Goal: Task Accomplishment & Management: Use online tool/utility

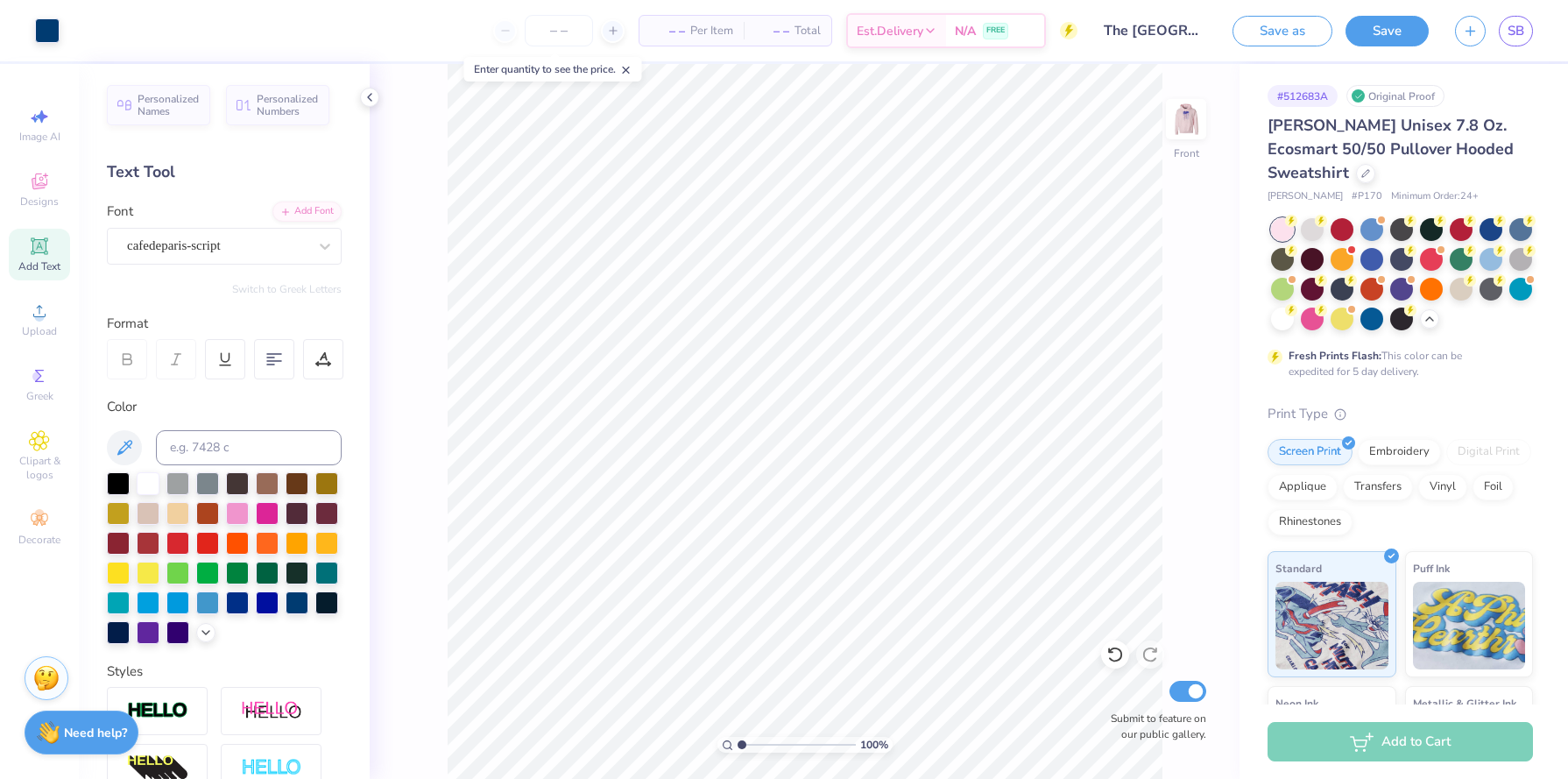
drag, startPoint x: 753, startPoint y: 739, endPoint x: 718, endPoint y: 741, distance: 35.1
type input "1"
click at [738, 741] on input "range" at bounding box center [797, 744] width 119 height 16
click at [1307, 321] on div at bounding box center [1312, 317] width 23 height 23
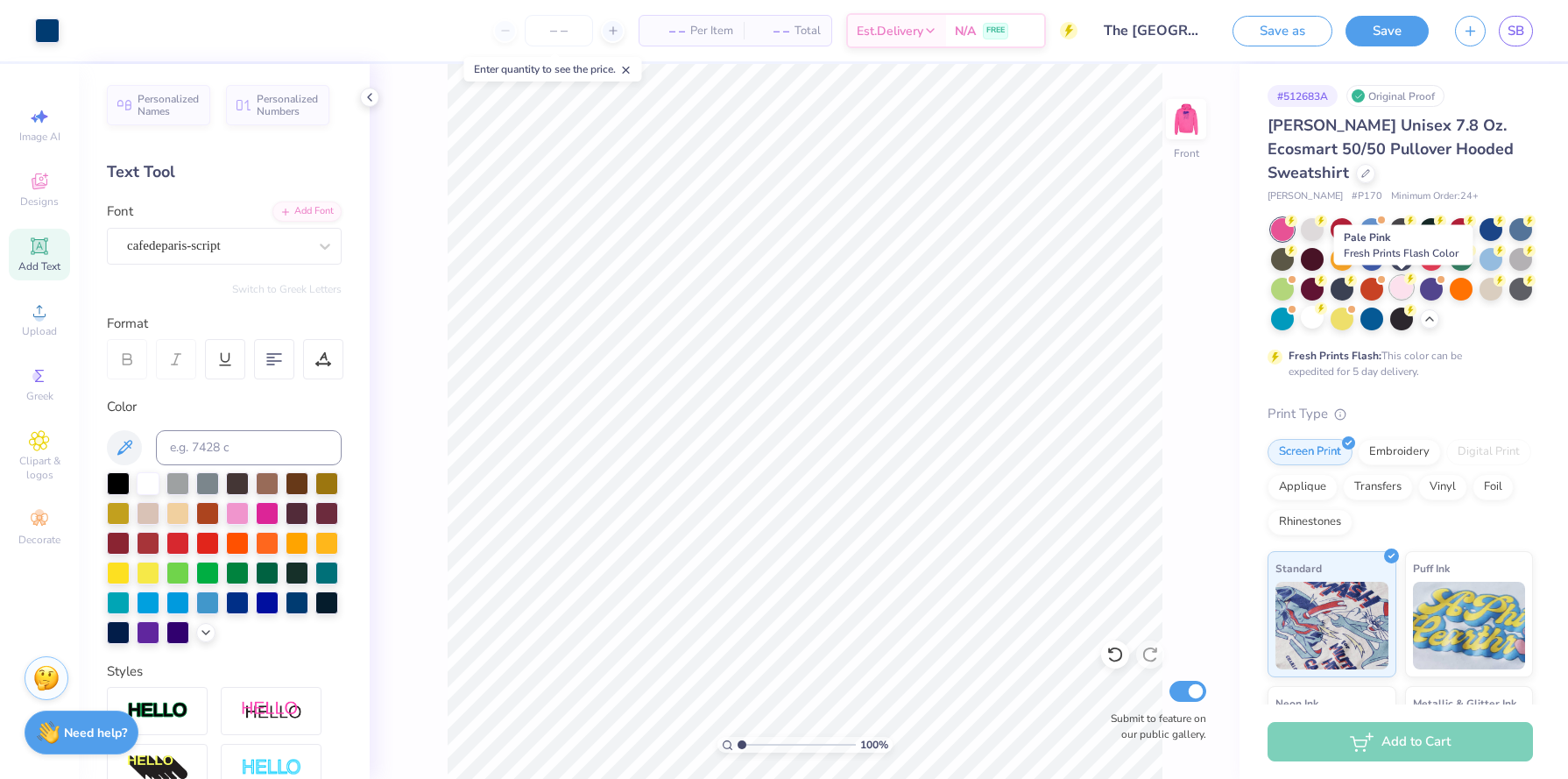
click at [1411, 277] on icon at bounding box center [1411, 278] width 7 height 8
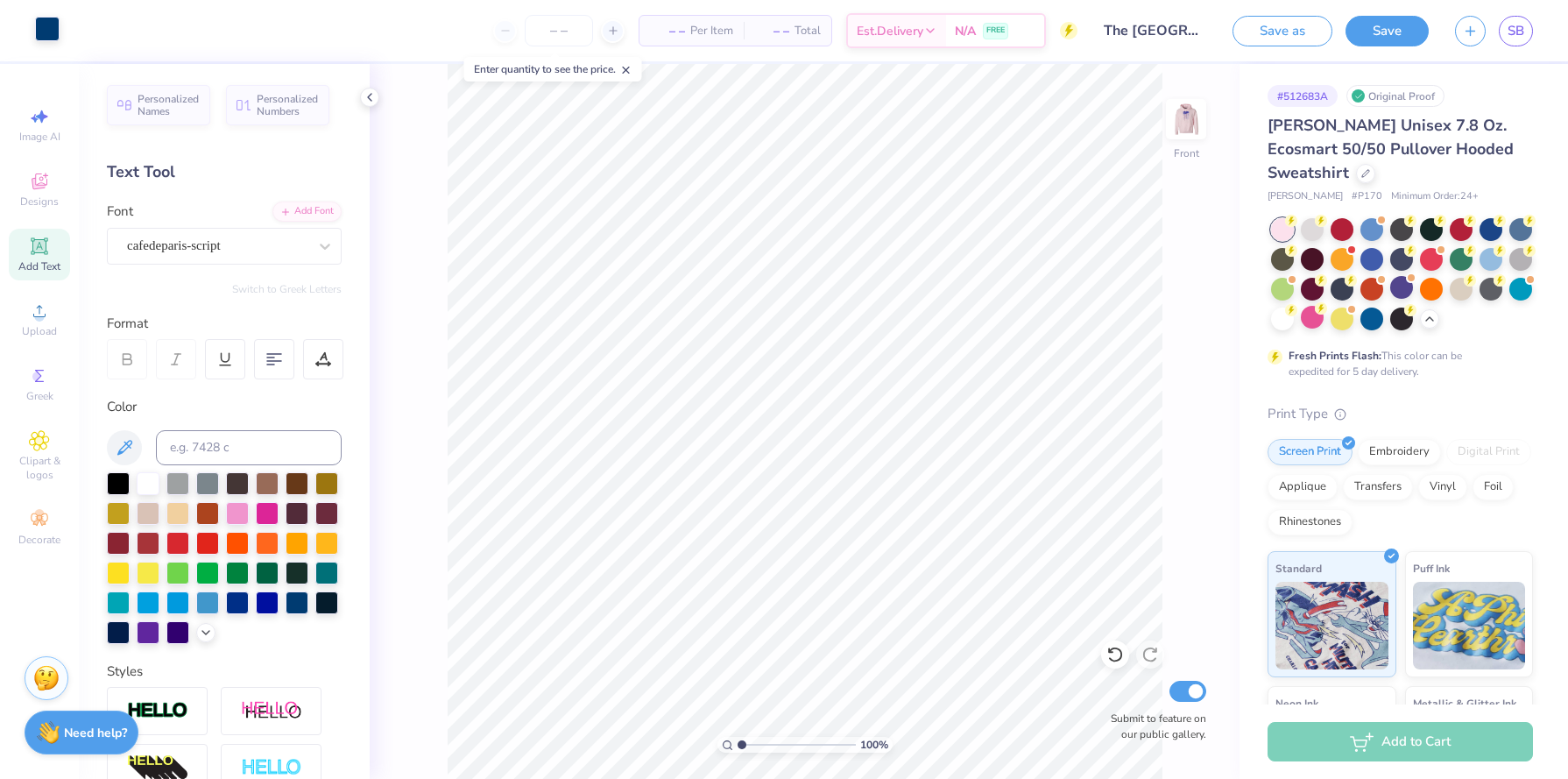
click at [44, 36] on div at bounding box center [47, 29] width 24 height 24
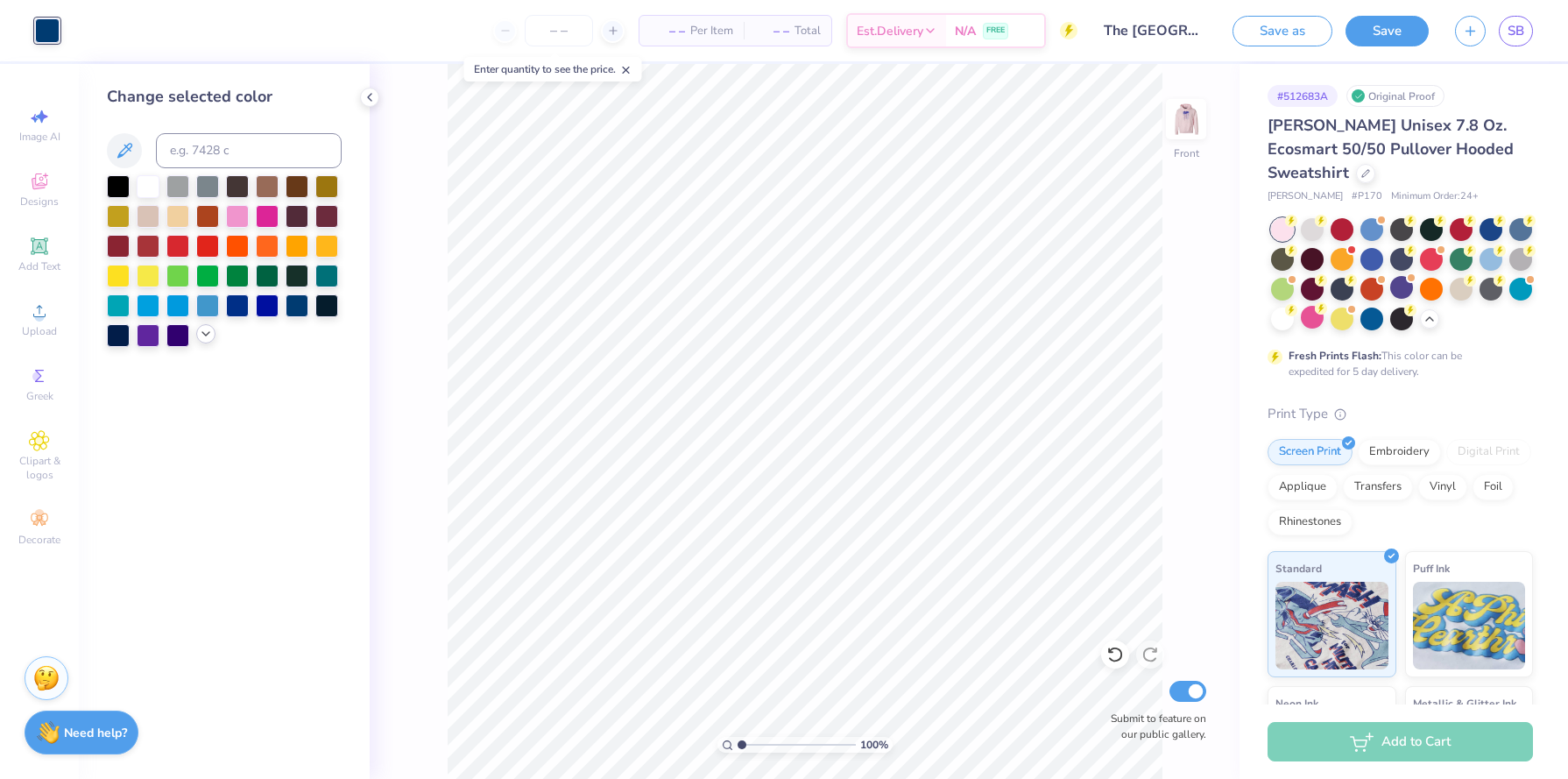
click at [204, 343] on div at bounding box center [224, 261] width 234 height 171
click at [205, 339] on icon at bounding box center [205, 333] width 14 height 14
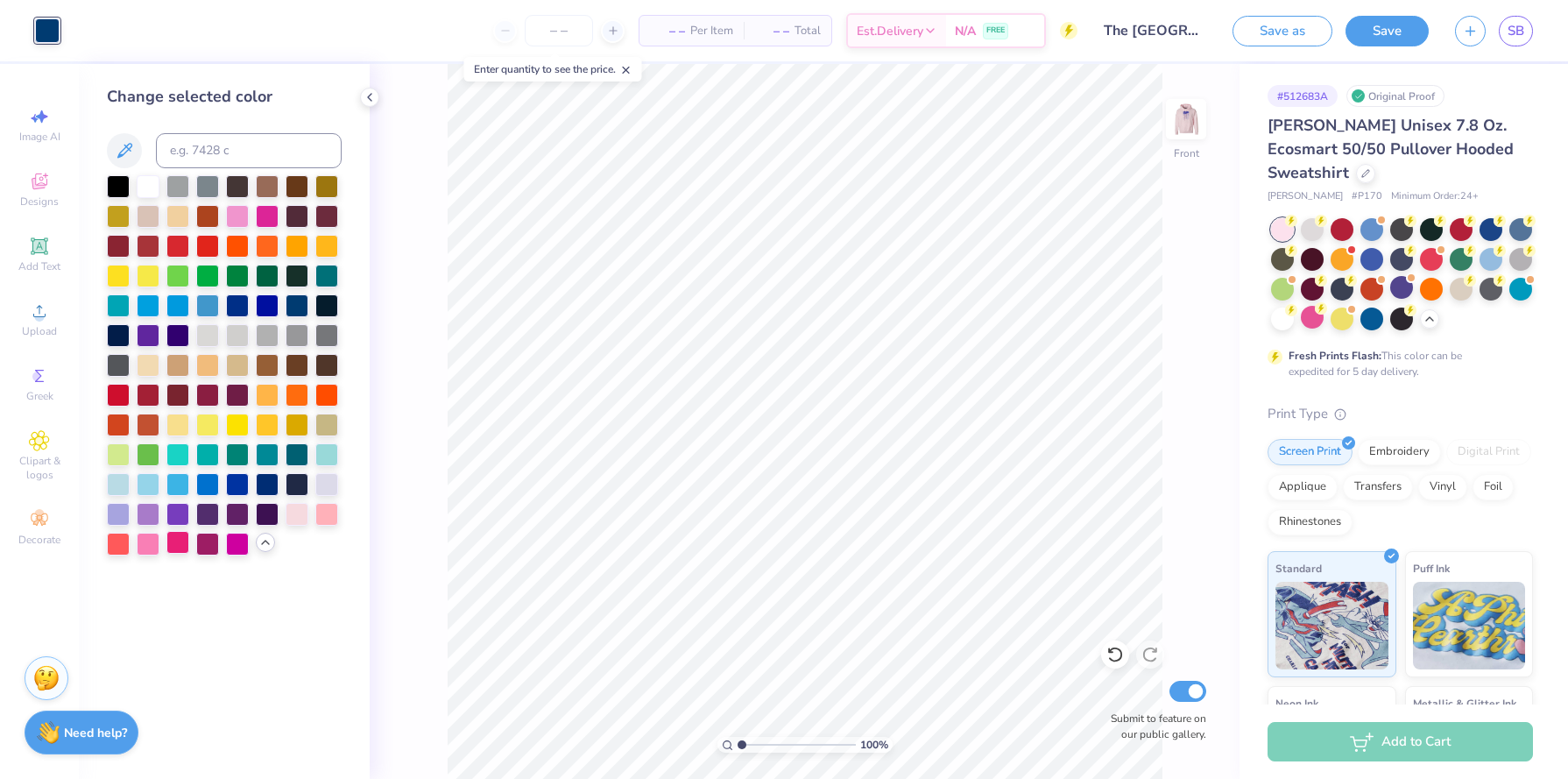
click at [170, 541] on div at bounding box center [178, 542] width 23 height 23
click at [564, 37] on input "number" at bounding box center [559, 31] width 69 height 32
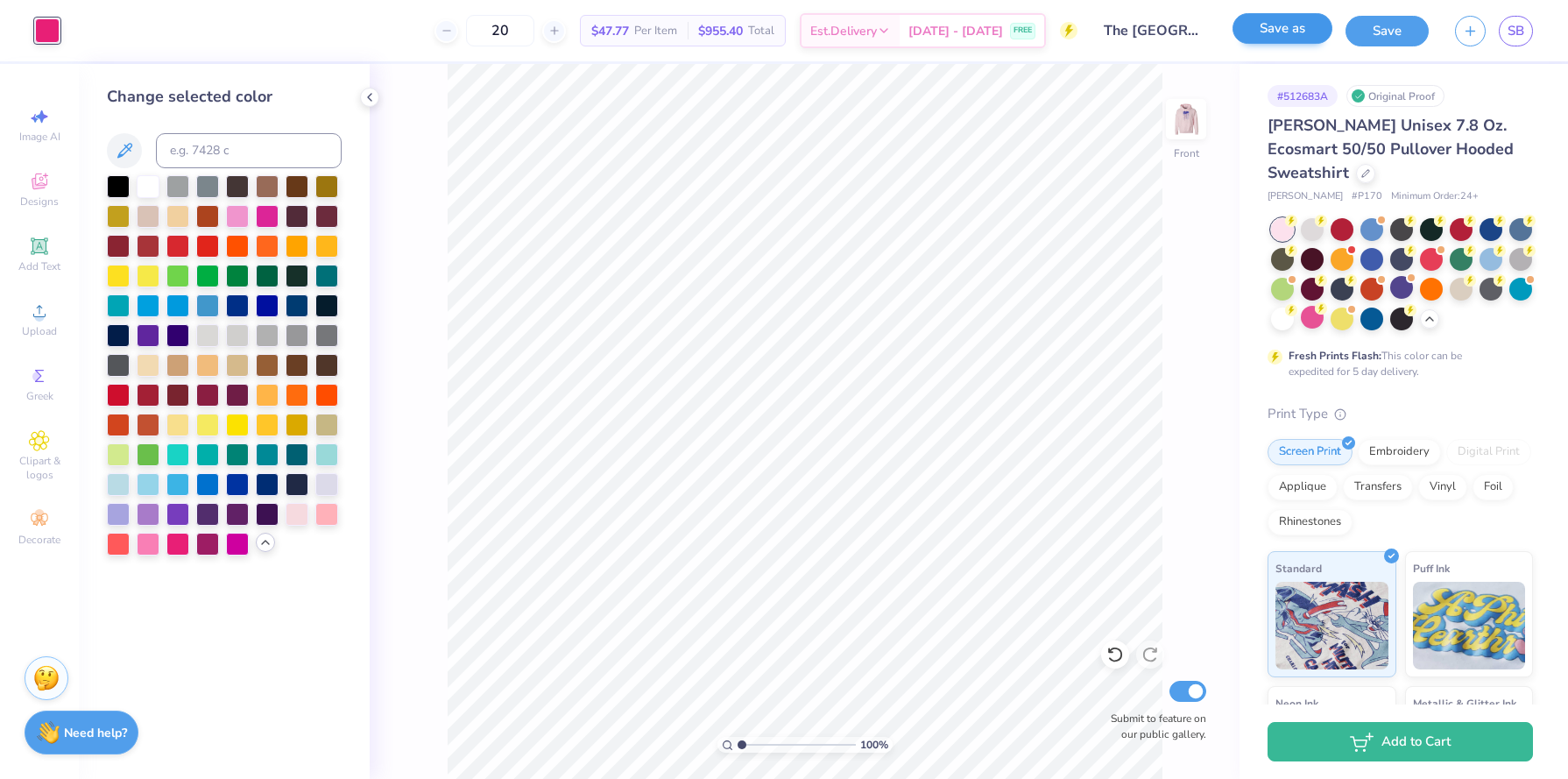
type input "20"
click at [1299, 40] on button "Save as" at bounding box center [1283, 28] width 100 height 31
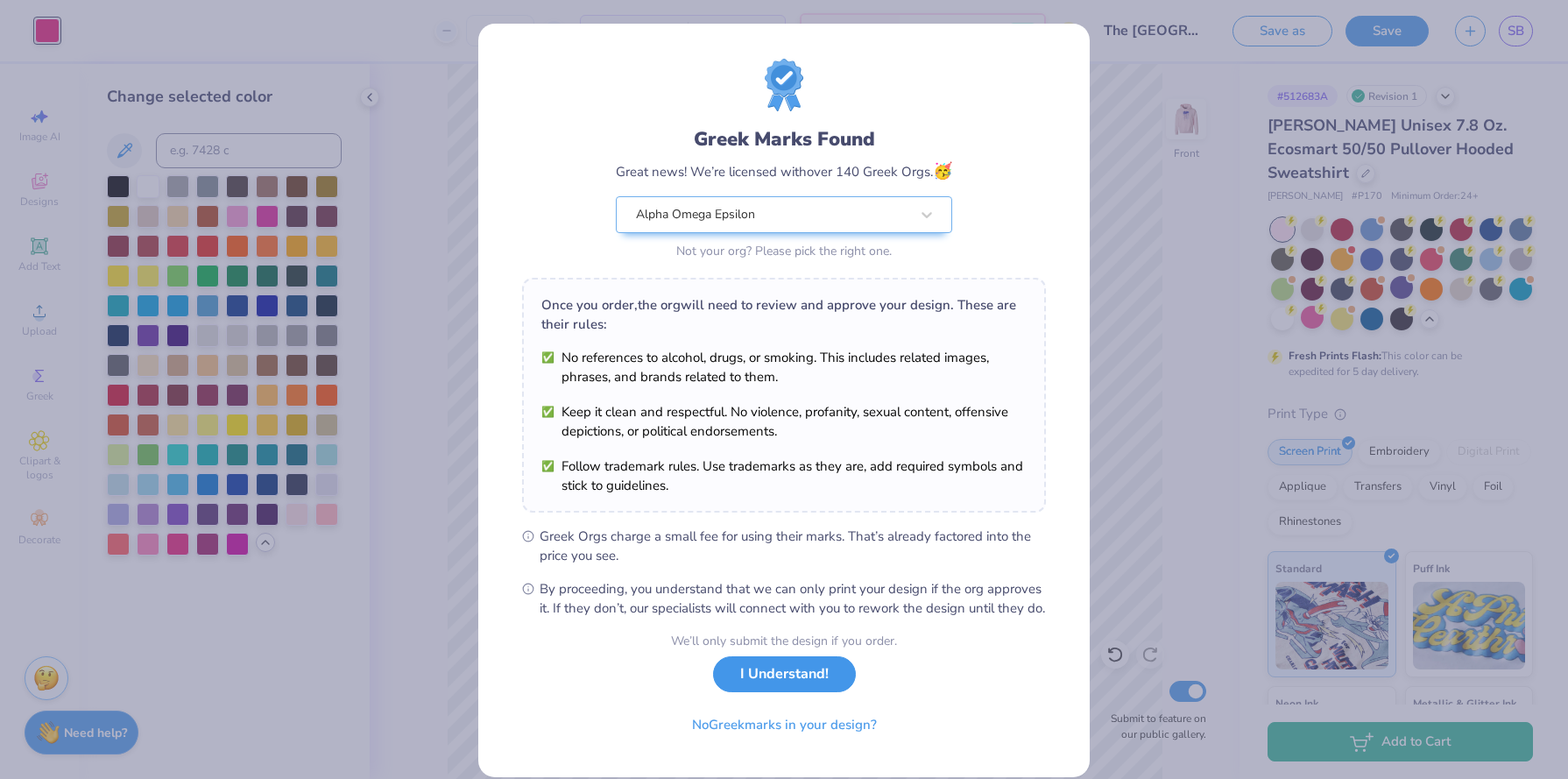
click at [748, 692] on button "I Understand!" at bounding box center [785, 674] width 143 height 36
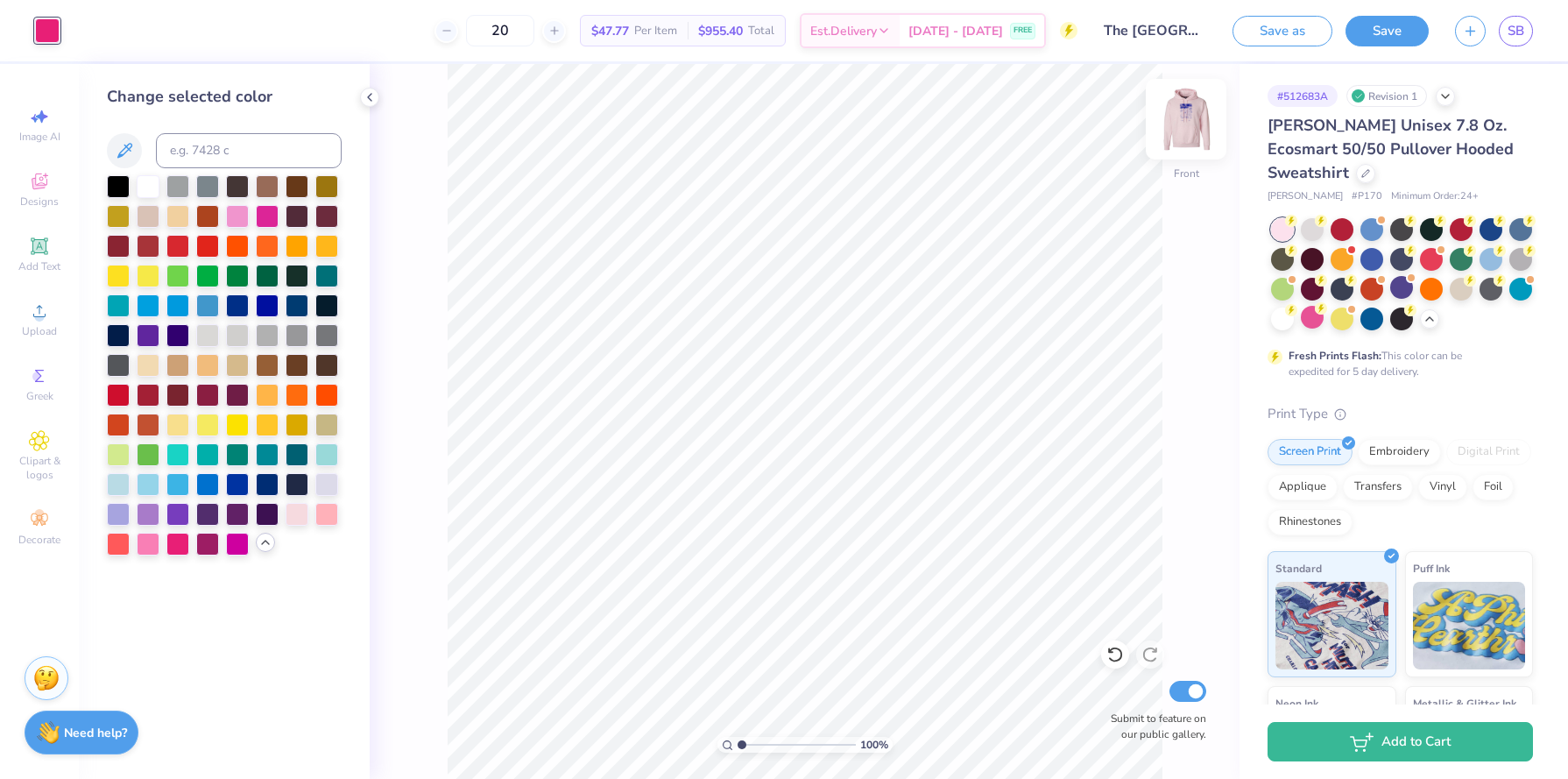
click at [1193, 128] on img at bounding box center [1186, 119] width 70 height 70
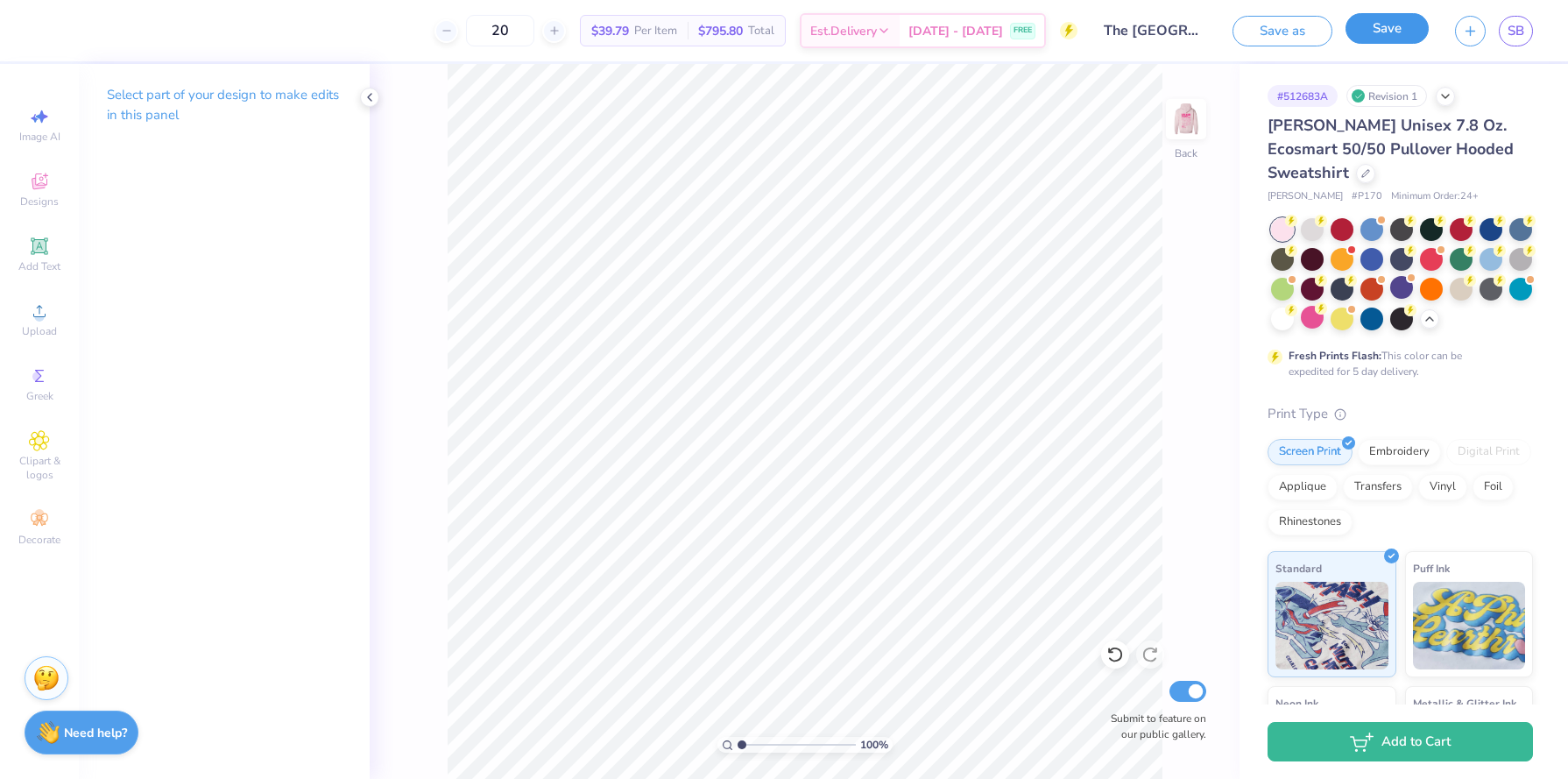
click at [1368, 34] on button "Save" at bounding box center [1387, 28] width 83 height 31
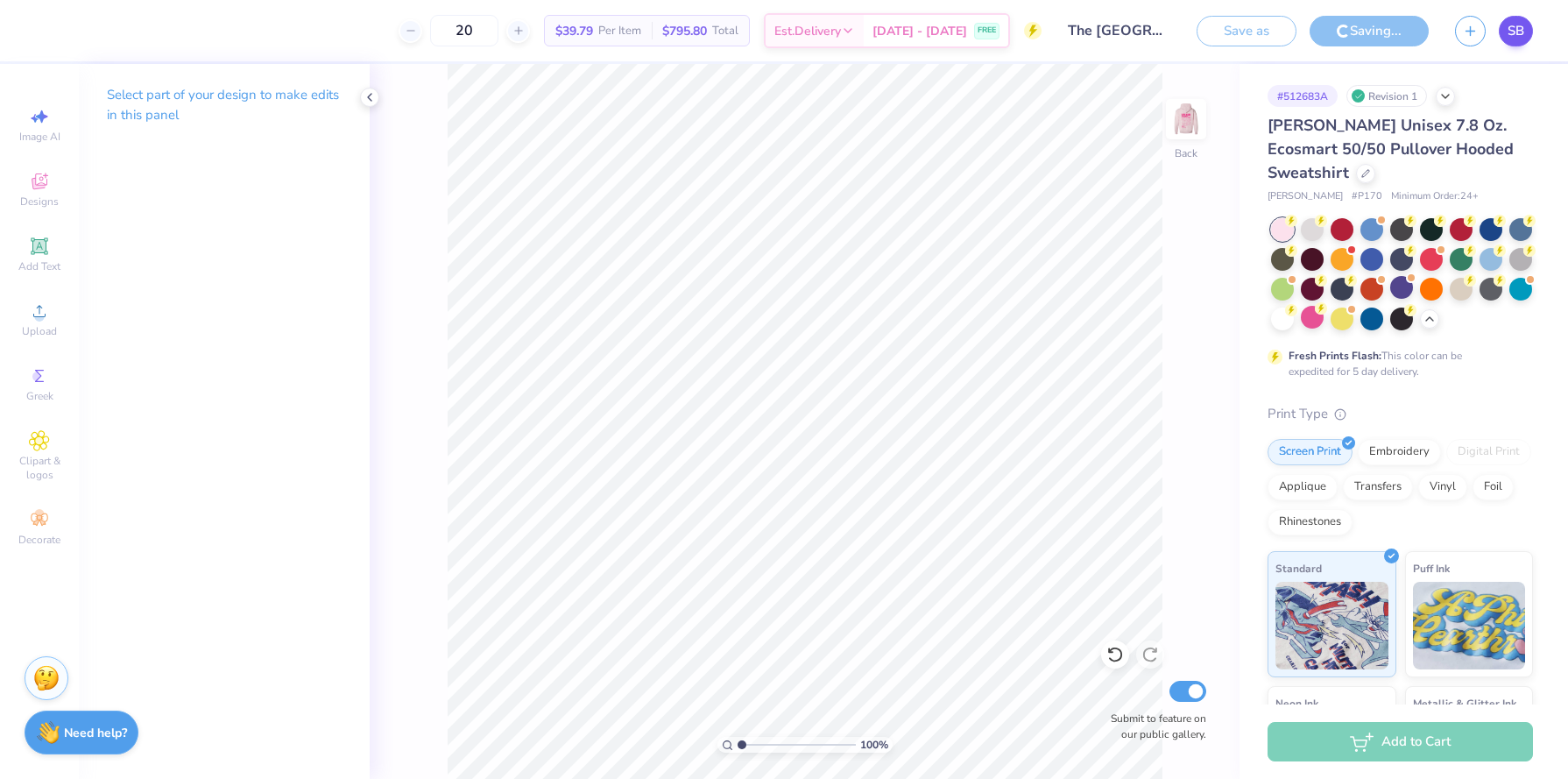
click at [1510, 32] on span "SB" at bounding box center [1516, 30] width 17 height 20
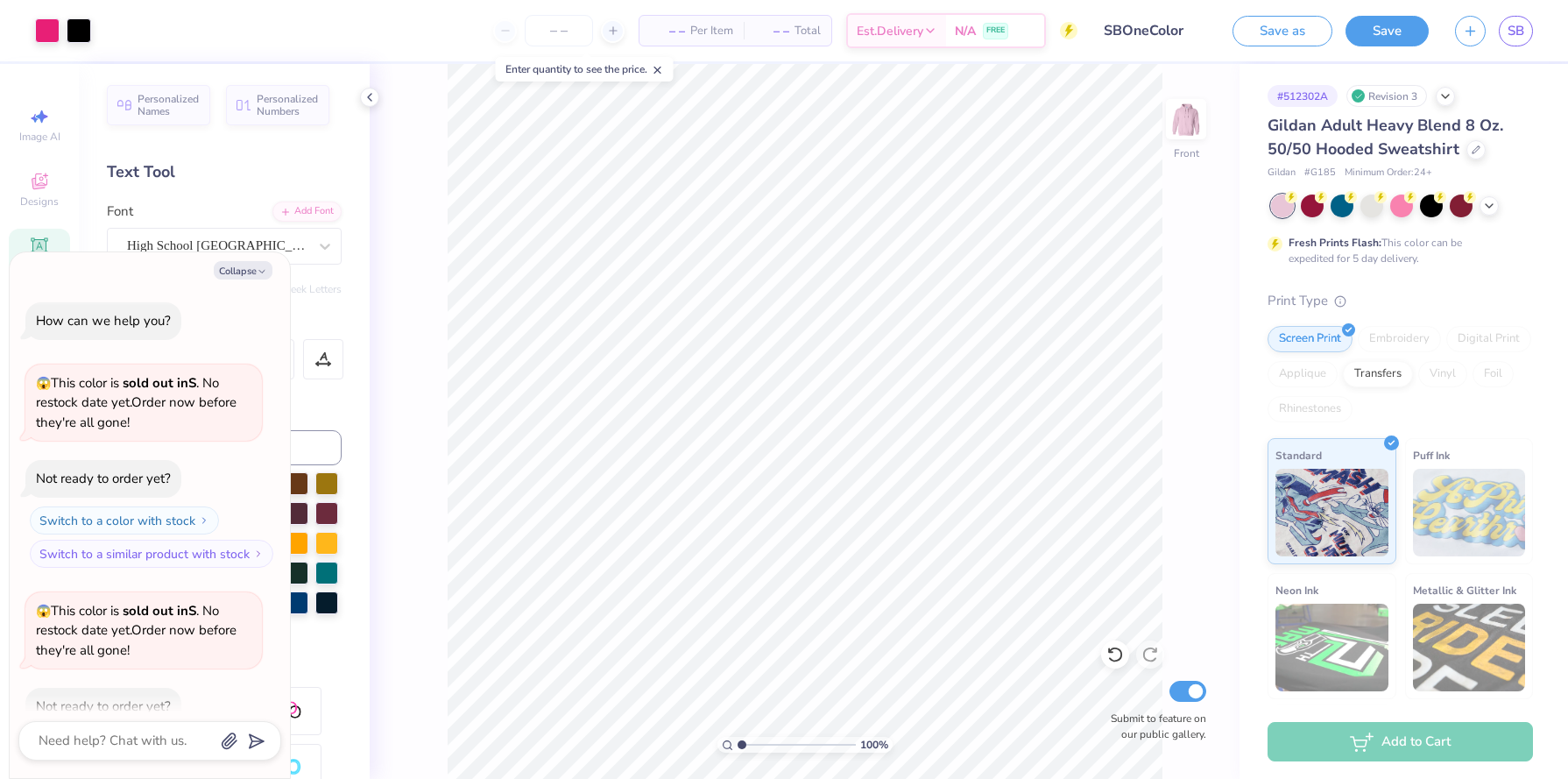
scroll to position [513, 0]
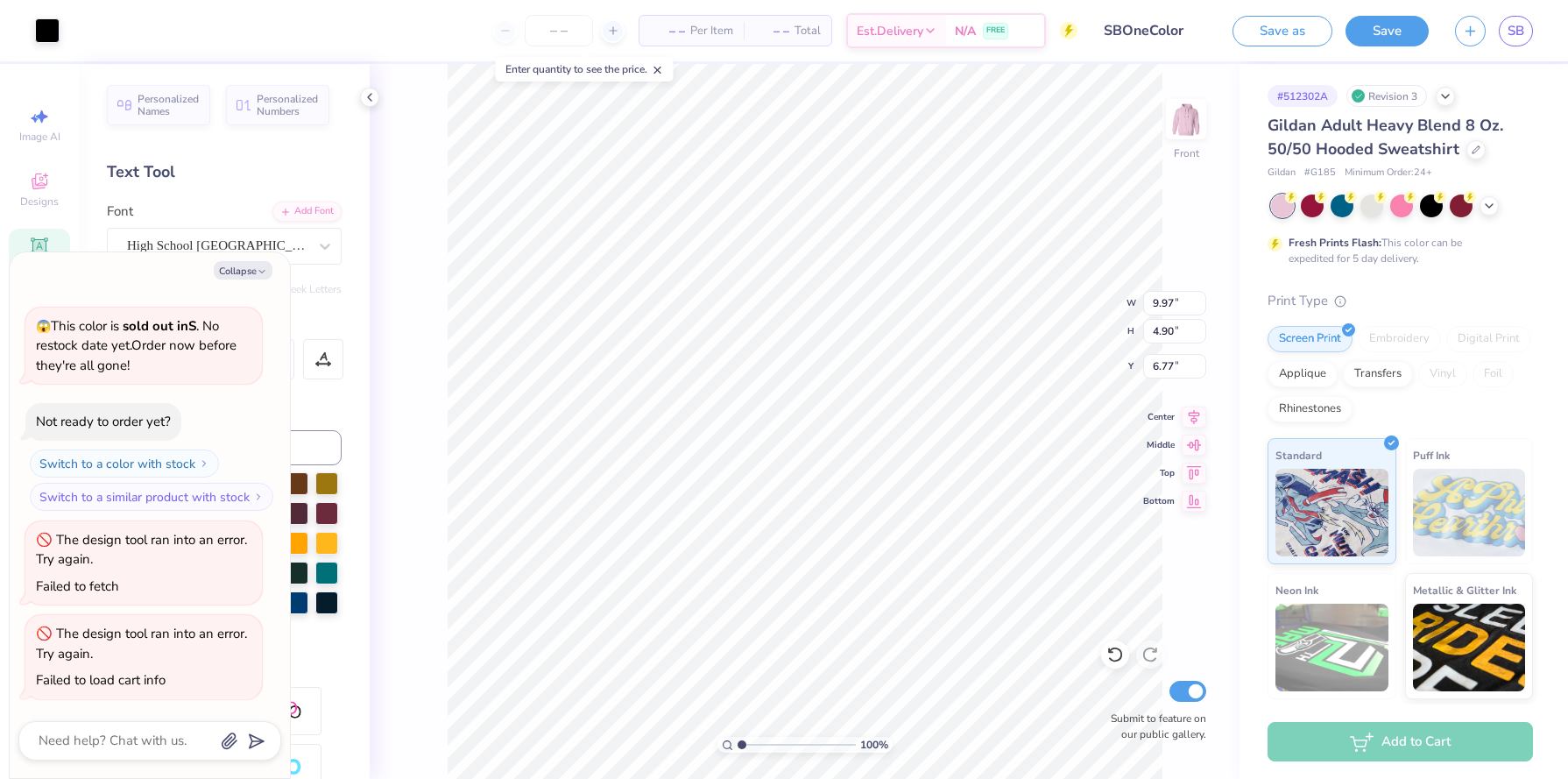
type textarea "x"
type input "7.96"
click at [250, 275] on button "Collapse" at bounding box center [243, 270] width 58 height 19
type textarea "x"
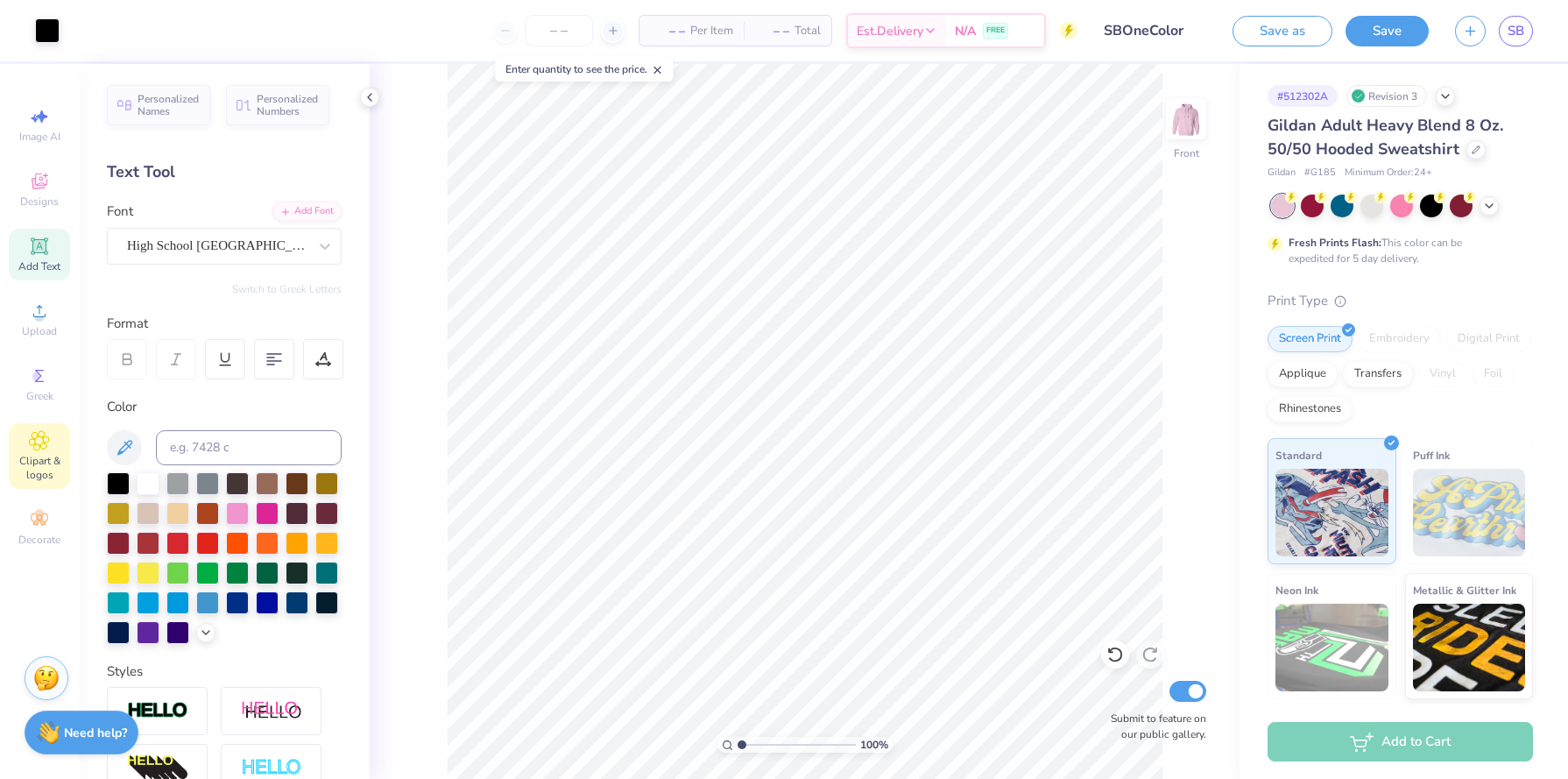
click at [39, 439] on icon at bounding box center [39, 440] width 8 height 8
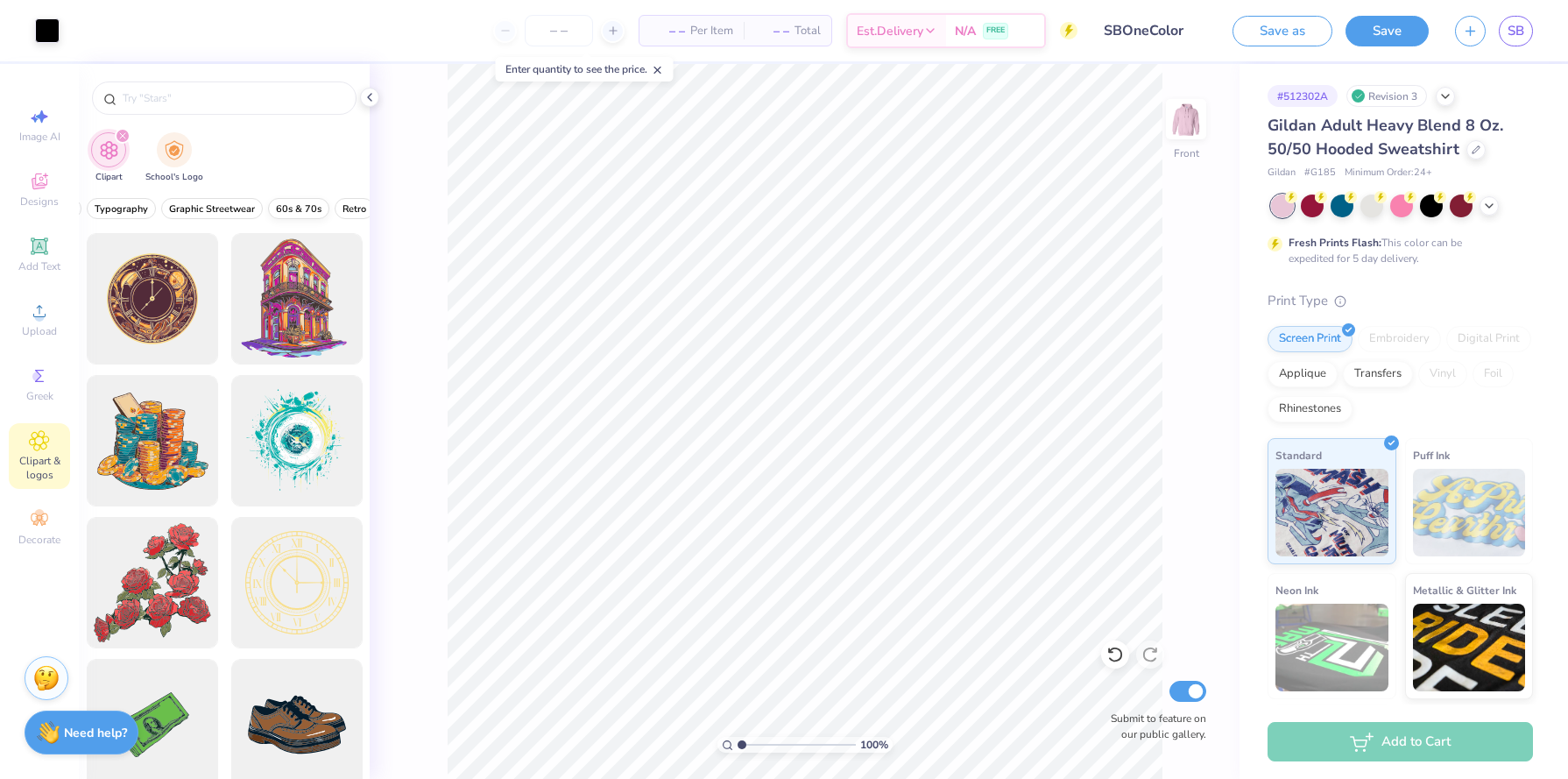
scroll to position [0, 725]
click at [304, 206] on span "Pastels" at bounding box center [319, 209] width 32 height 13
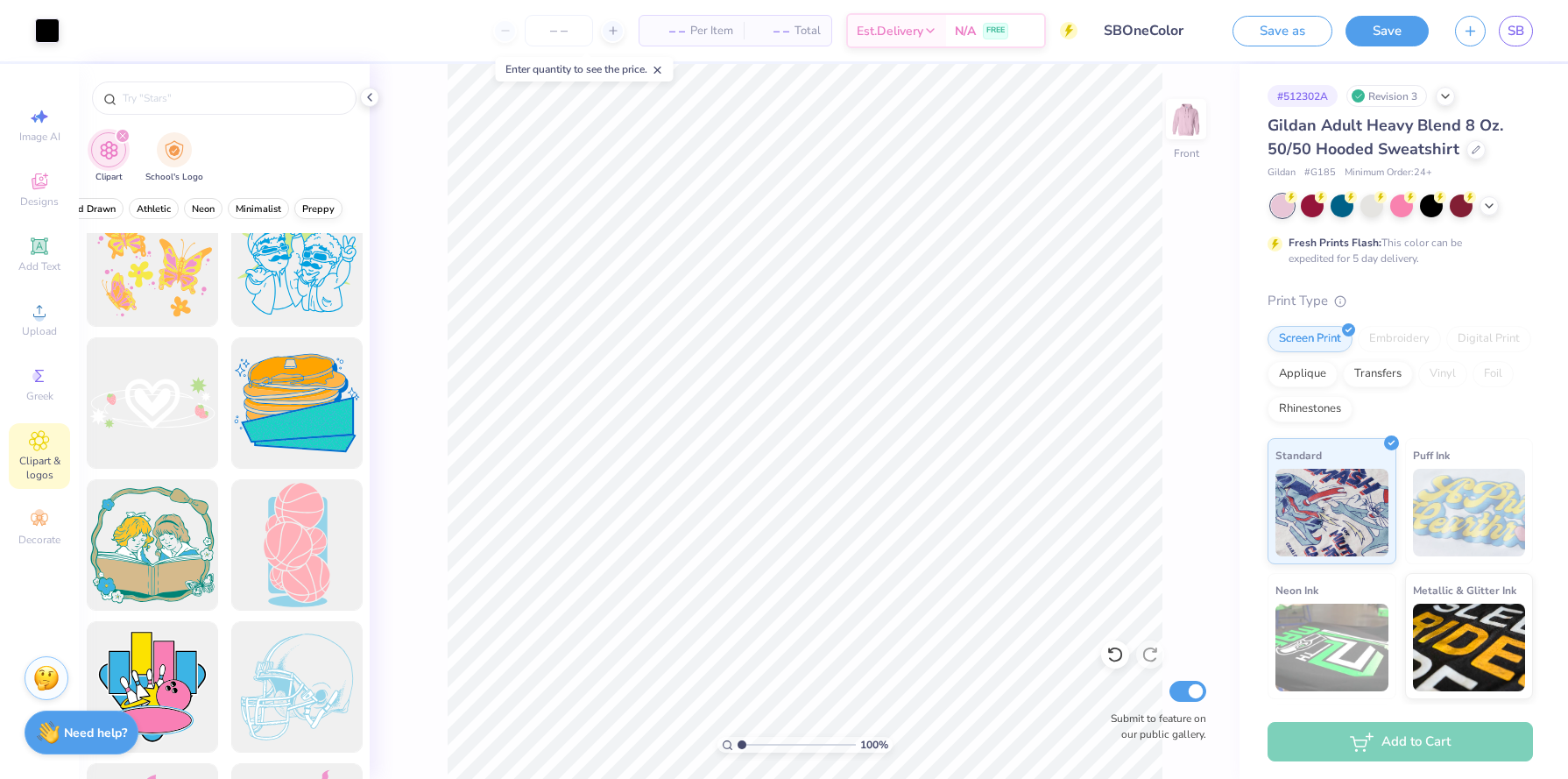
click at [332, 209] on span "Preppy" at bounding box center [318, 209] width 32 height 13
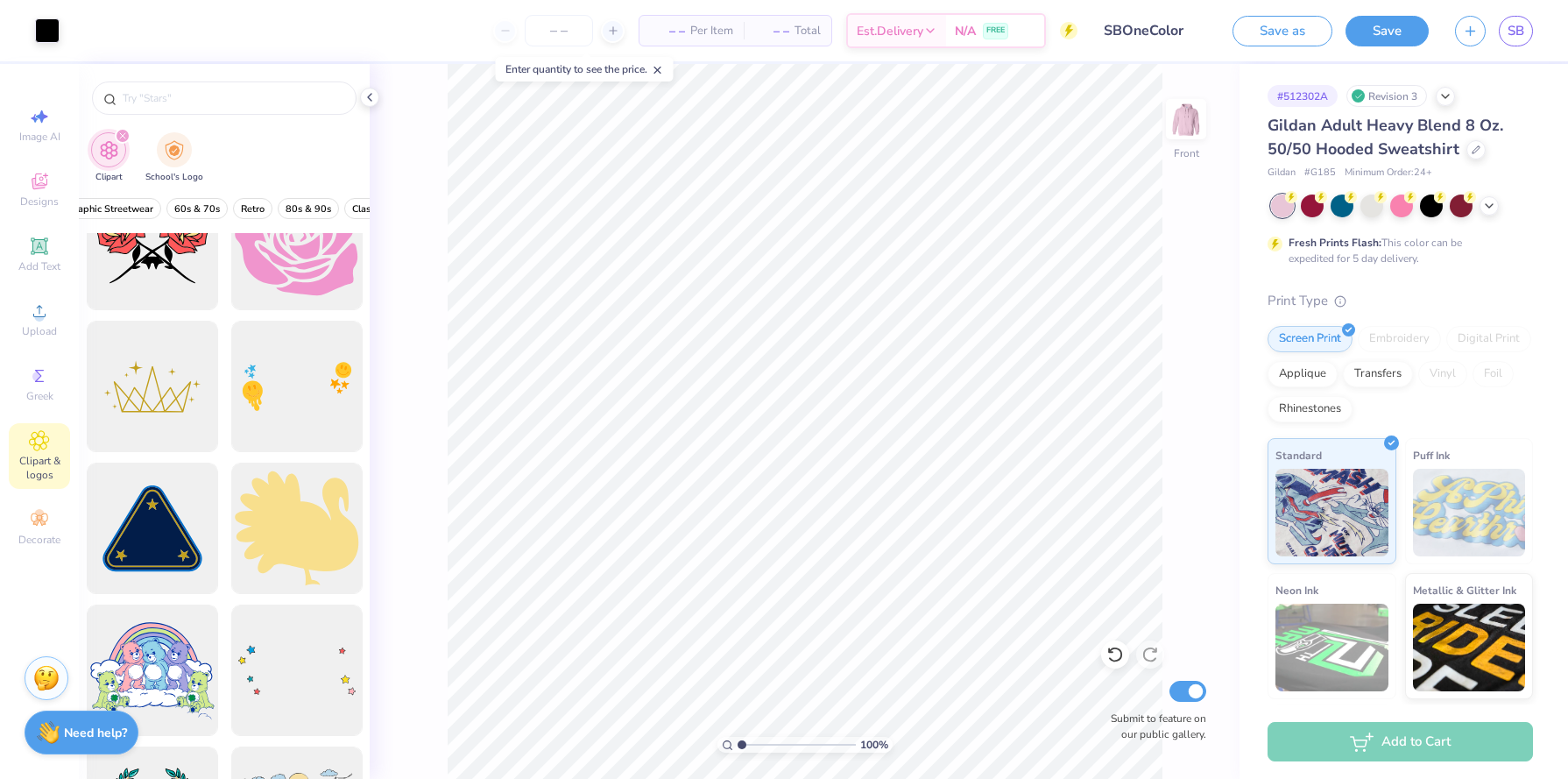
scroll to position [0, 437]
click at [300, 206] on span "80s & 90s" at bounding box center [308, 209] width 45 height 13
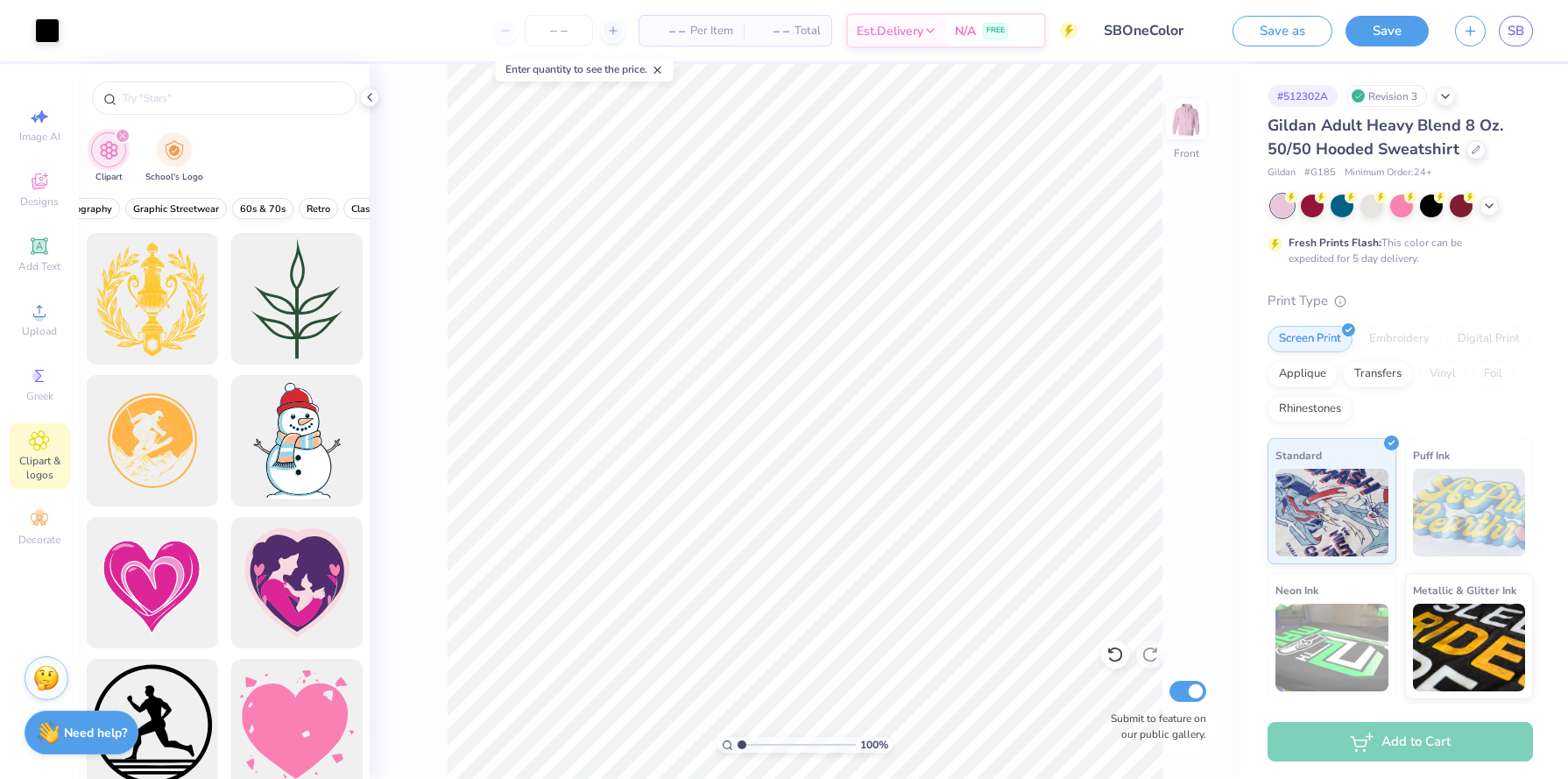
click at [248, 209] on span "60s & 70s" at bounding box center [263, 209] width 45 height 13
click at [240, 213] on span "Retro" at bounding box center [247, 209] width 24 height 13
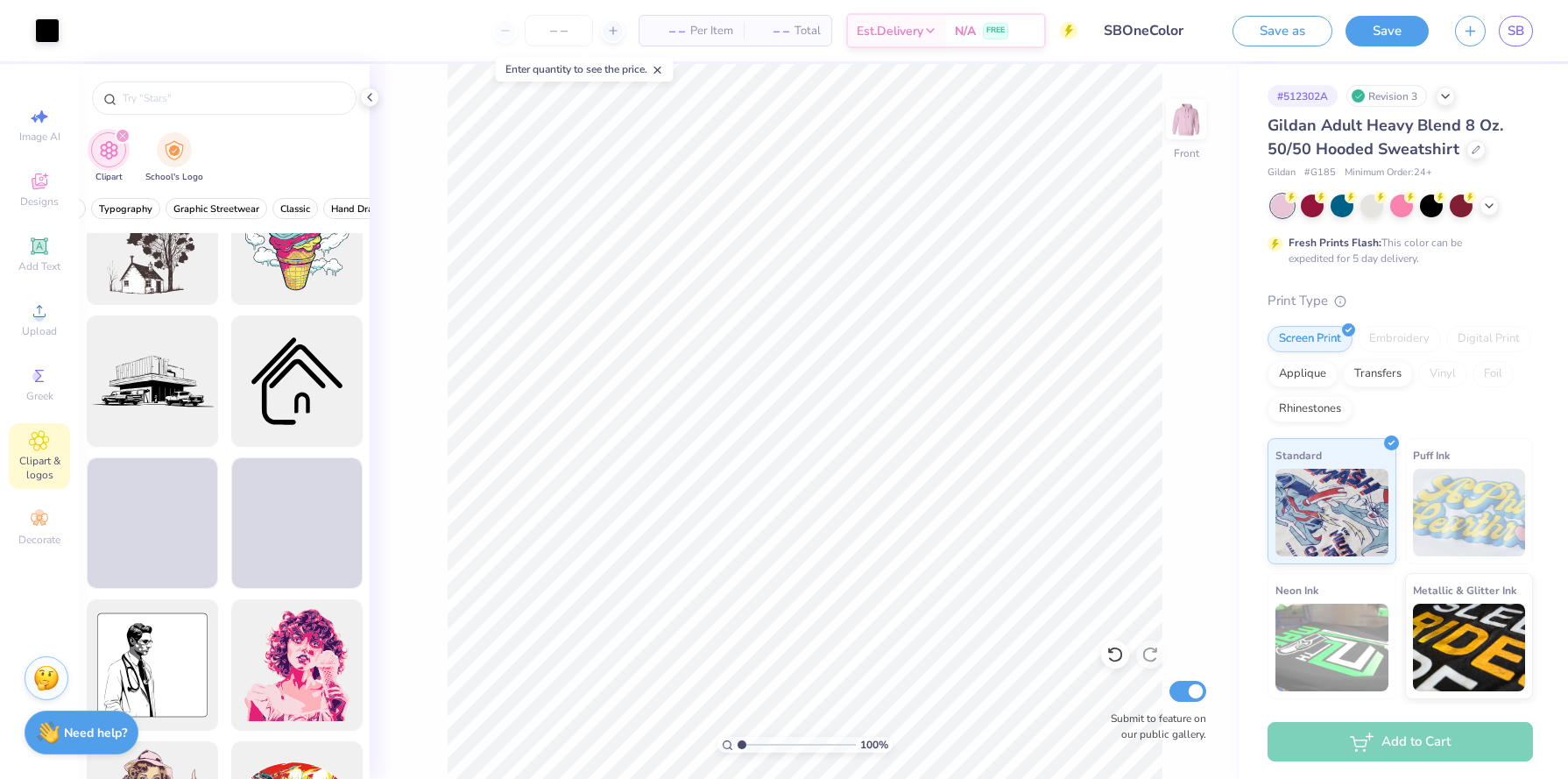
scroll to position [34962, 0]
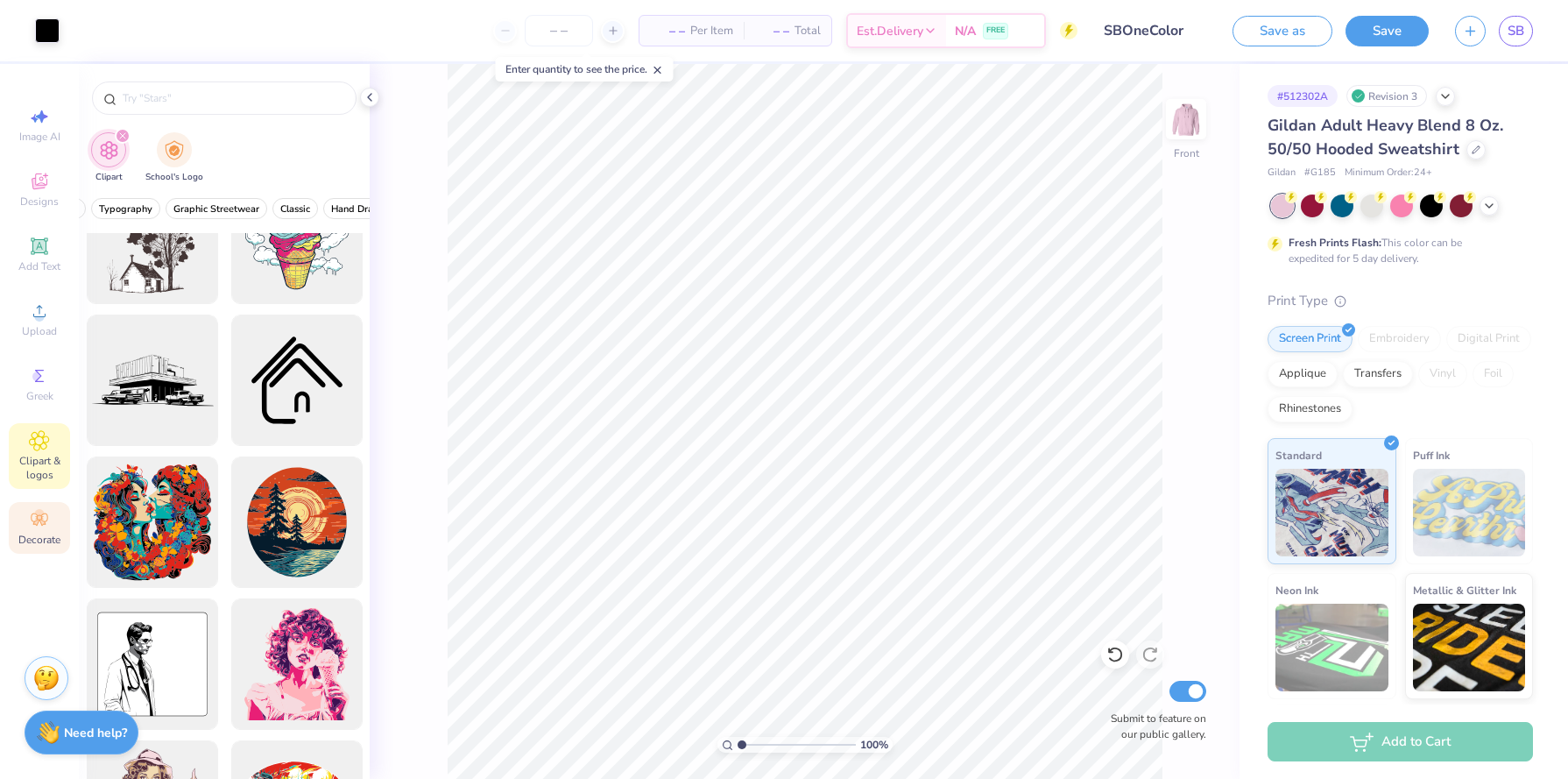
click at [24, 528] on div "Decorate" at bounding box center [39, 527] width 61 height 52
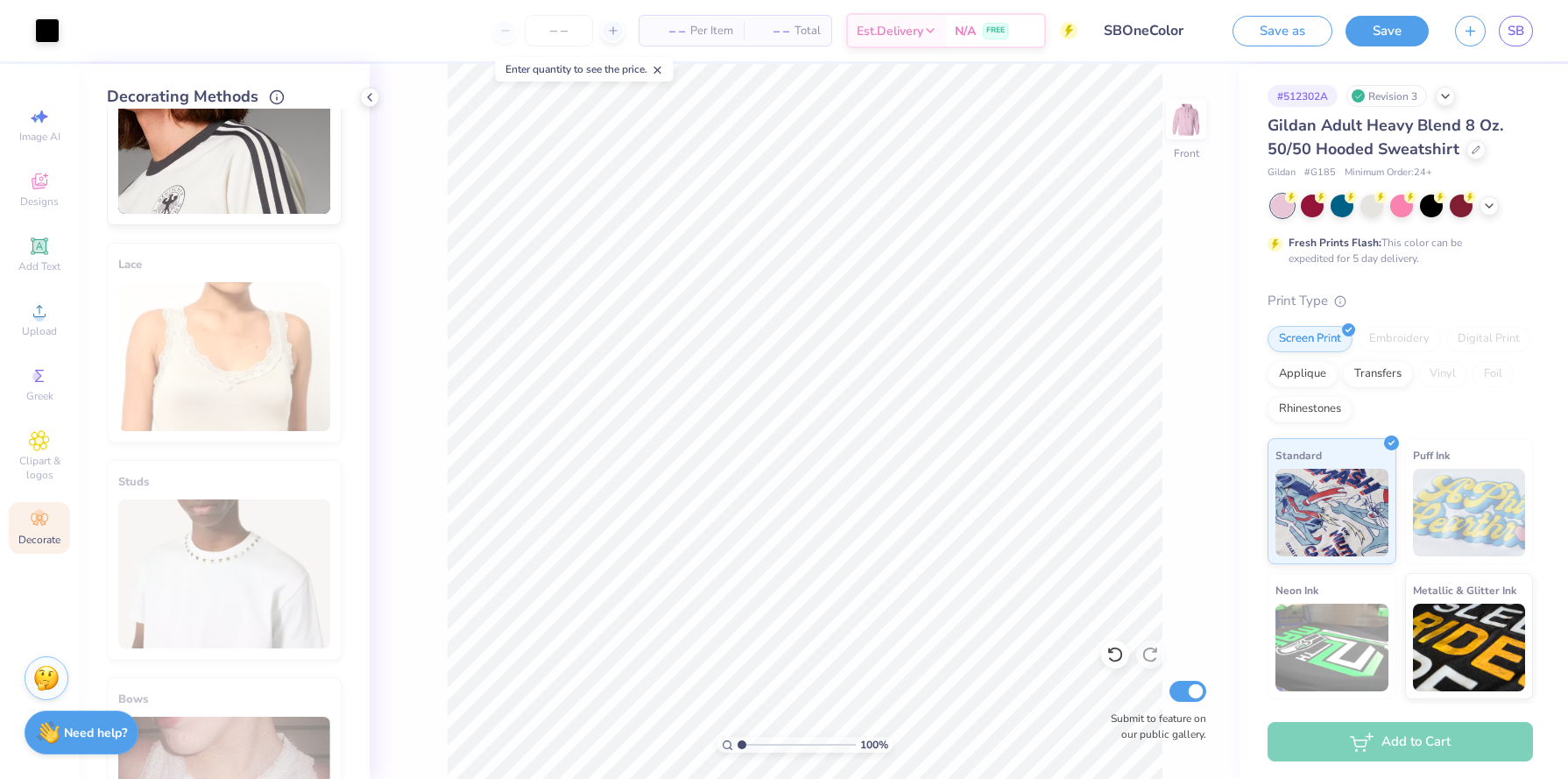
scroll to position [537, 0]
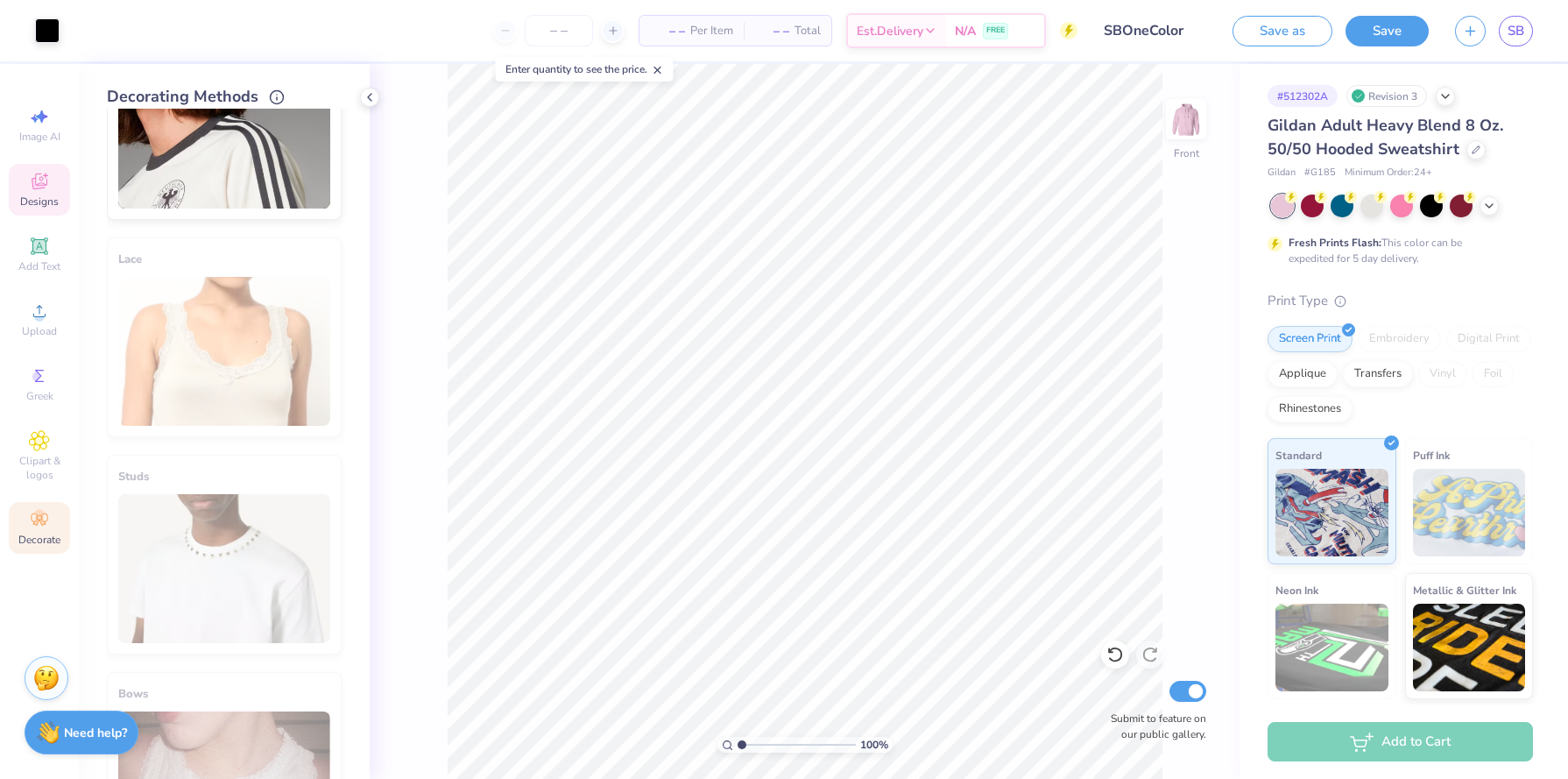
click at [32, 182] on icon at bounding box center [39, 183] width 14 height 11
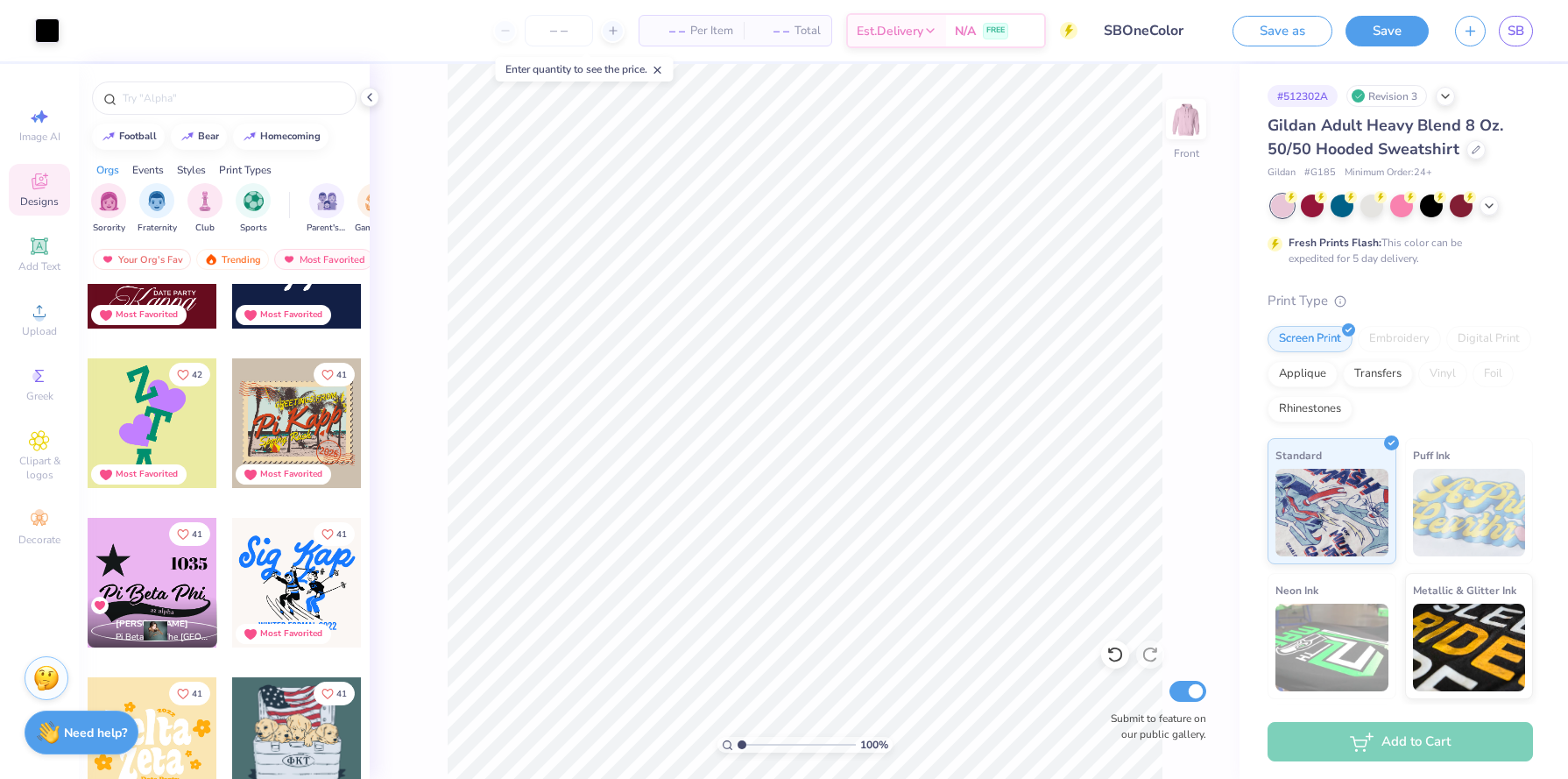
scroll to position [9494, 0]
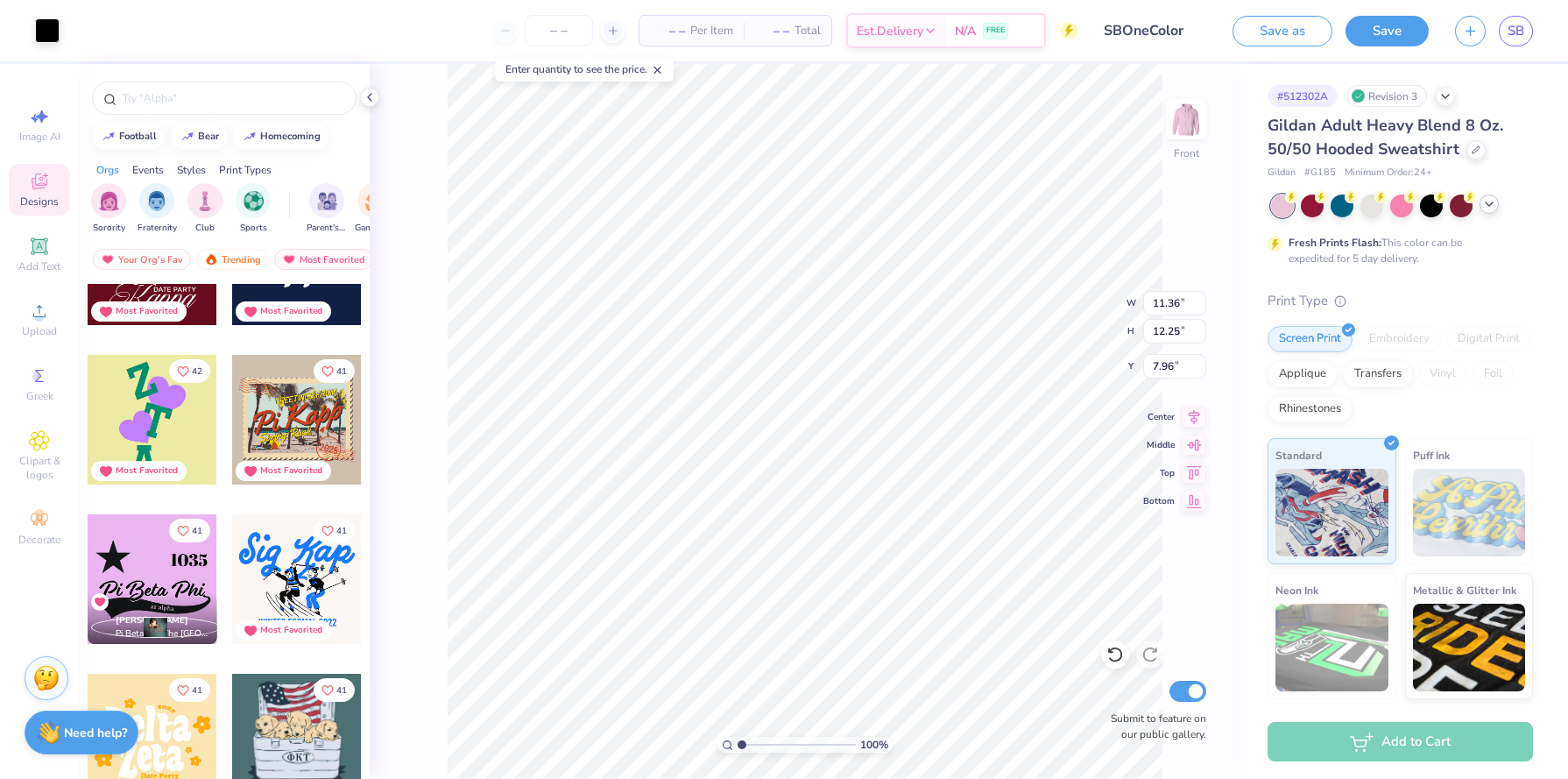
click at [1480, 199] on div at bounding box center [1489, 204] width 19 height 19
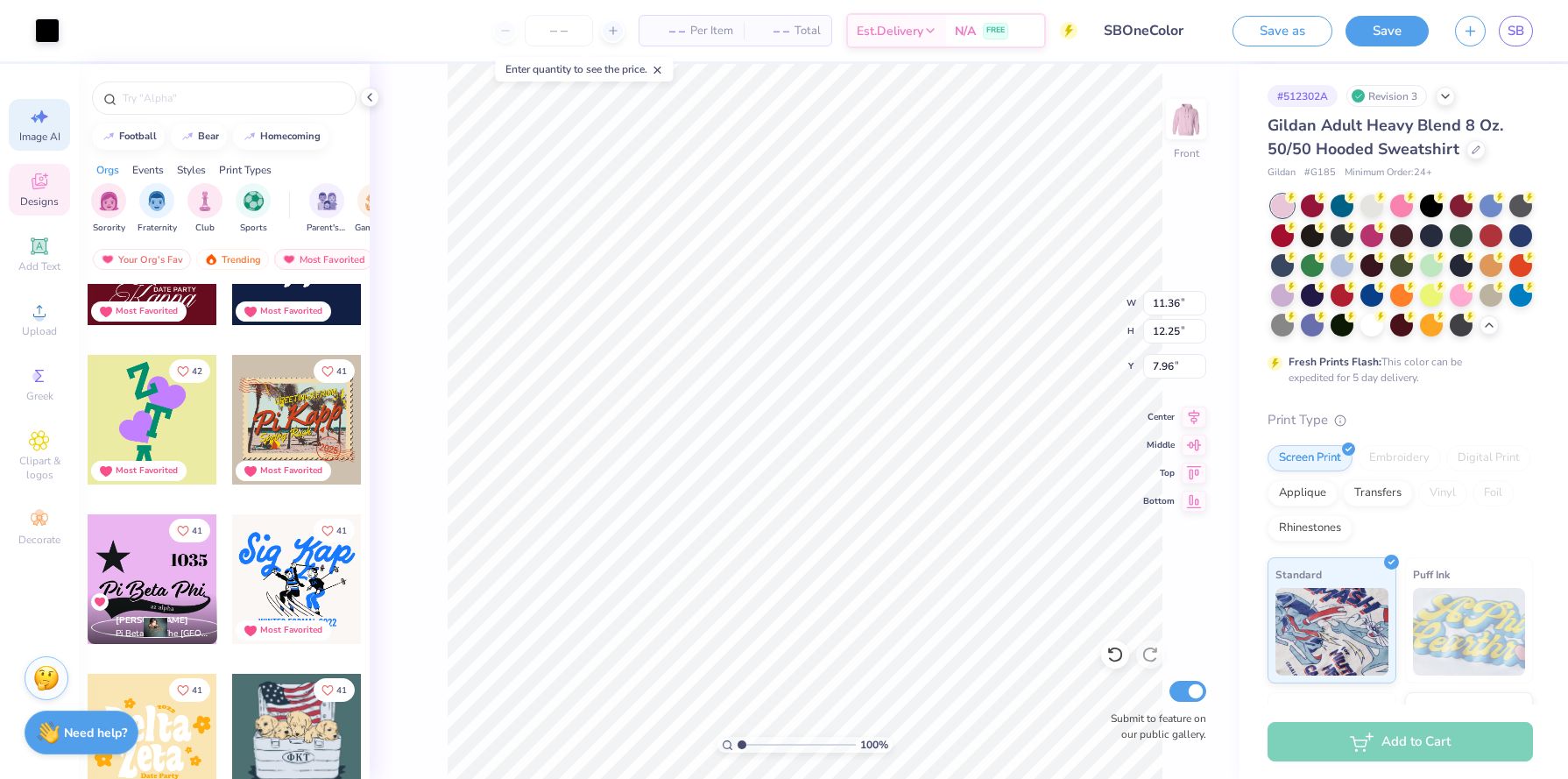
click at [32, 134] on span "Image AI" at bounding box center [40, 136] width 41 height 14
select select "4"
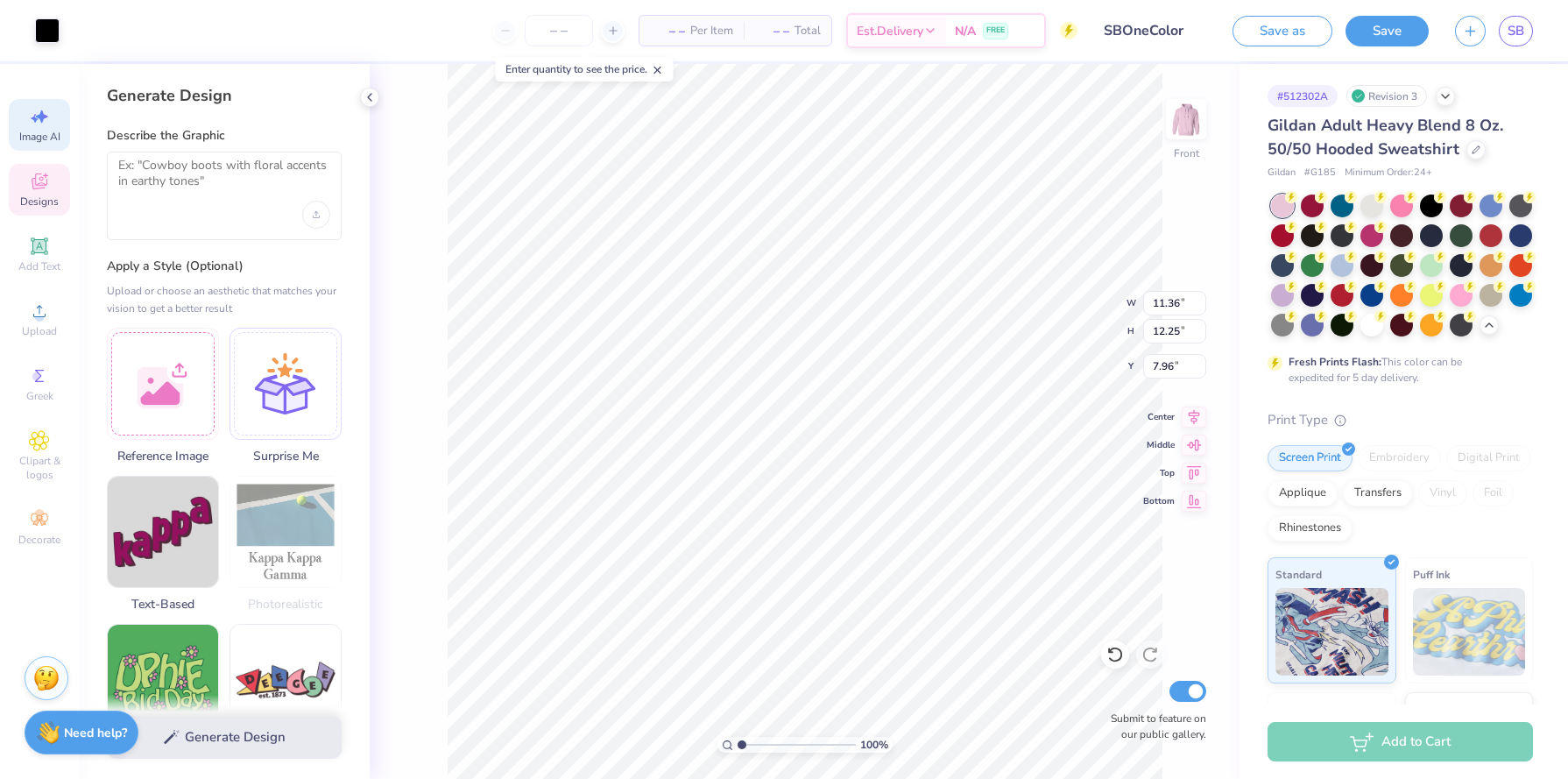
click at [36, 172] on icon at bounding box center [40, 182] width 21 height 21
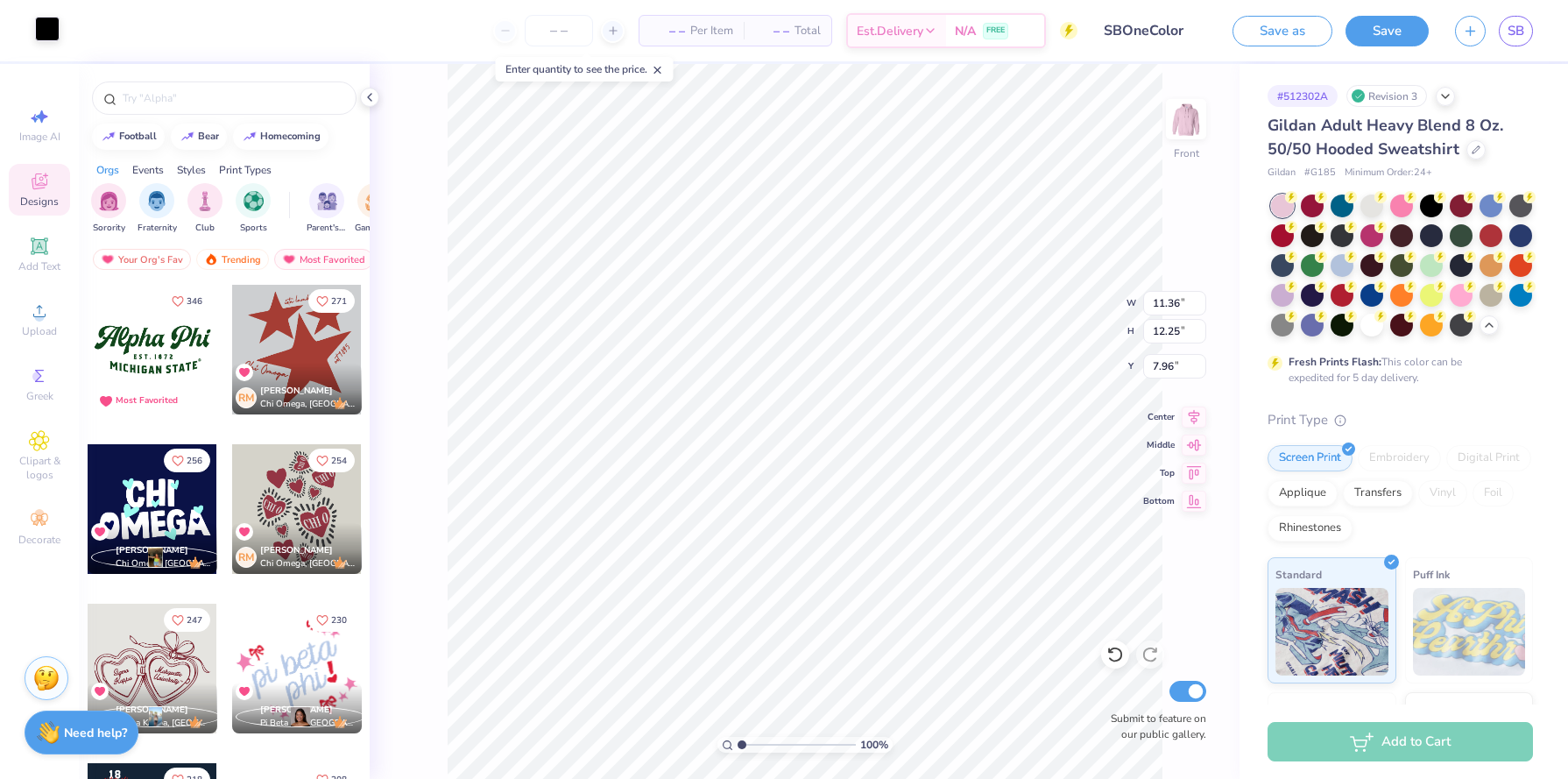
click at [40, 32] on div at bounding box center [47, 29] width 24 height 24
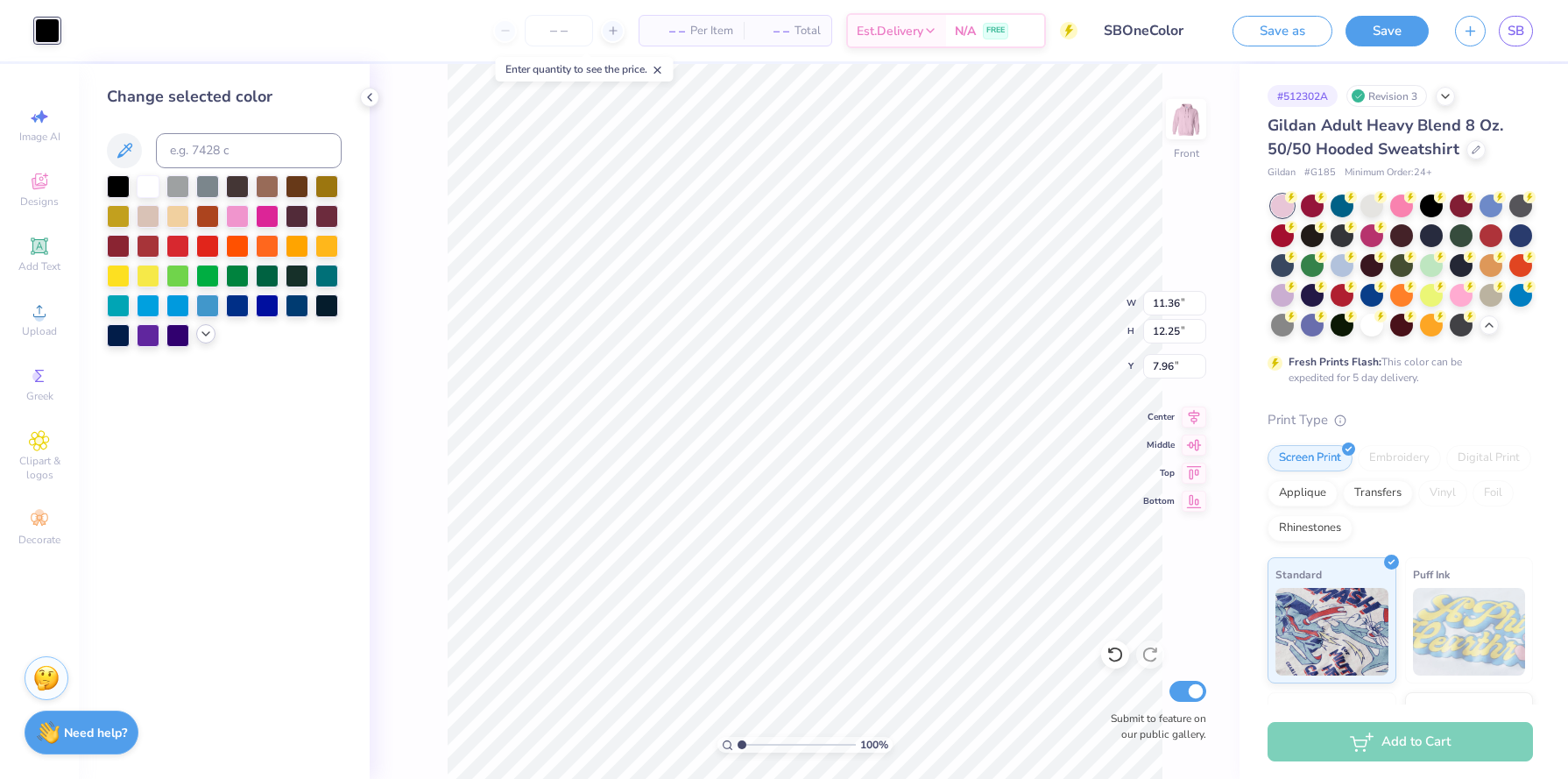
click at [203, 333] on polyline at bounding box center [205, 334] width 7 height 4
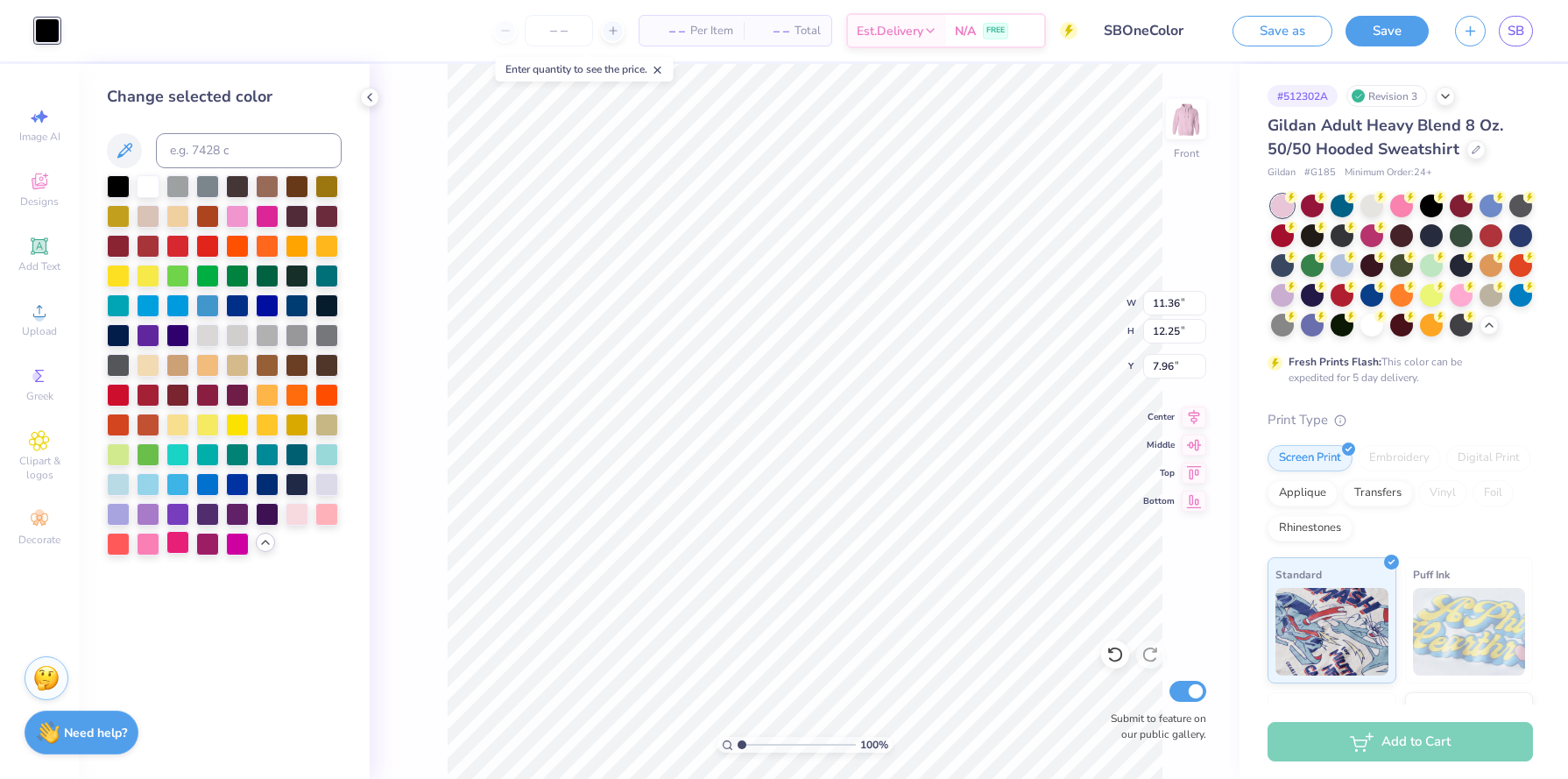
click at [173, 550] on div at bounding box center [178, 542] width 23 height 23
click at [248, 606] on div "Change selected color" at bounding box center [224, 421] width 291 height 715
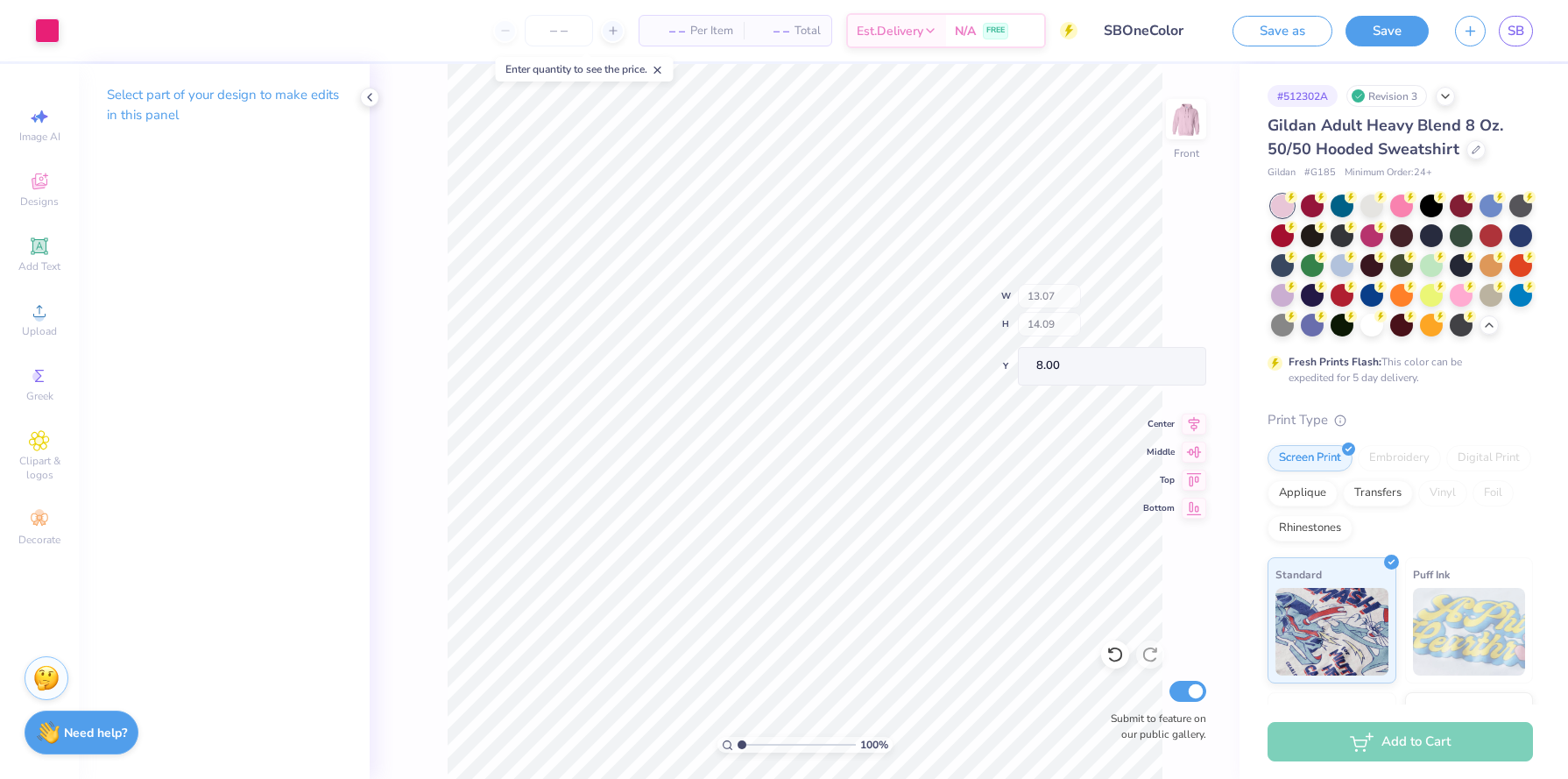
type input "13.07"
type input "14.09"
type input "8.00"
type input "13.07"
type input "14.09"
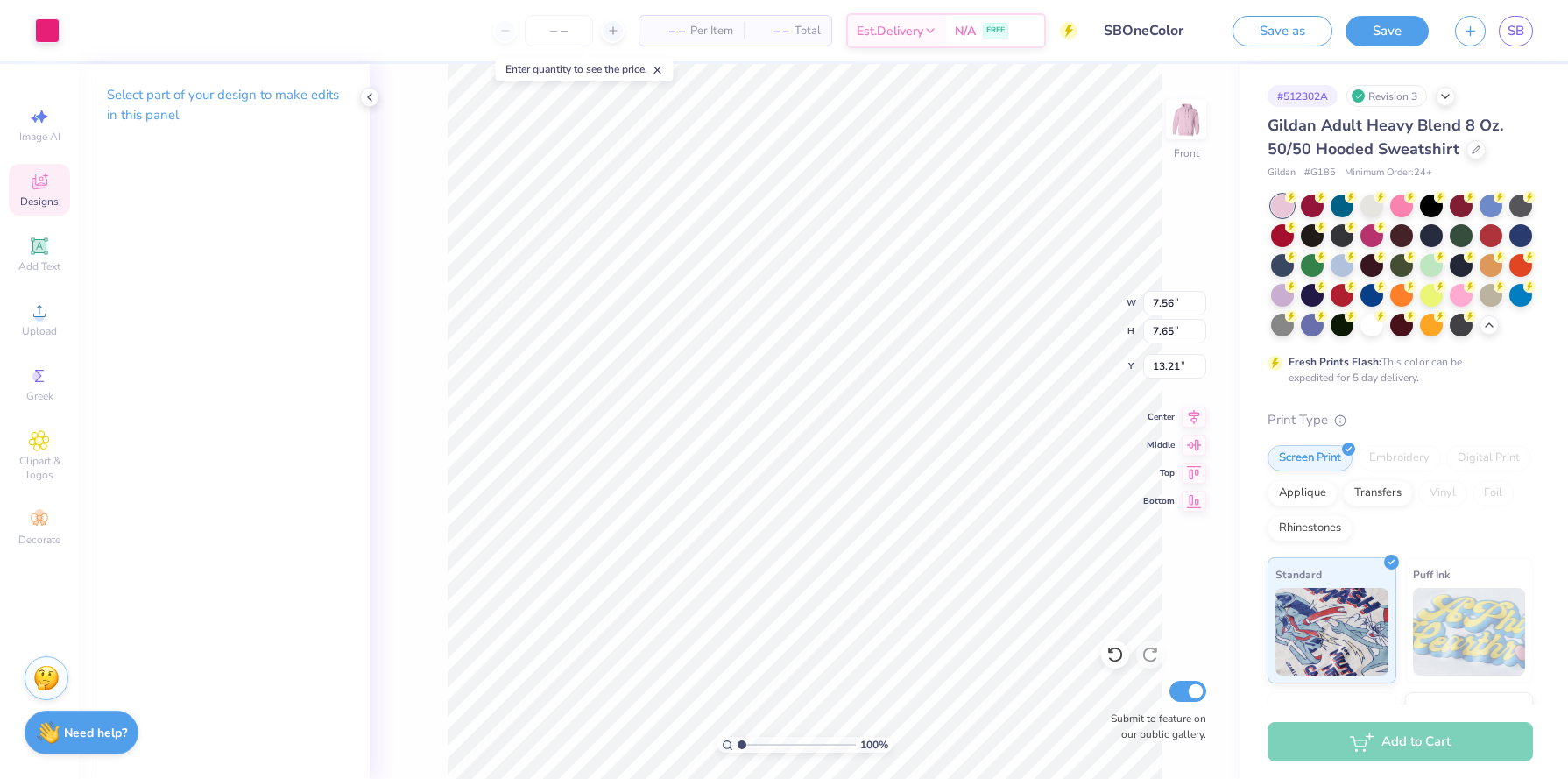
type input "8.00"
type input "7.25"
click at [40, 135] on span "Image AI" at bounding box center [40, 136] width 41 height 14
select select "4"
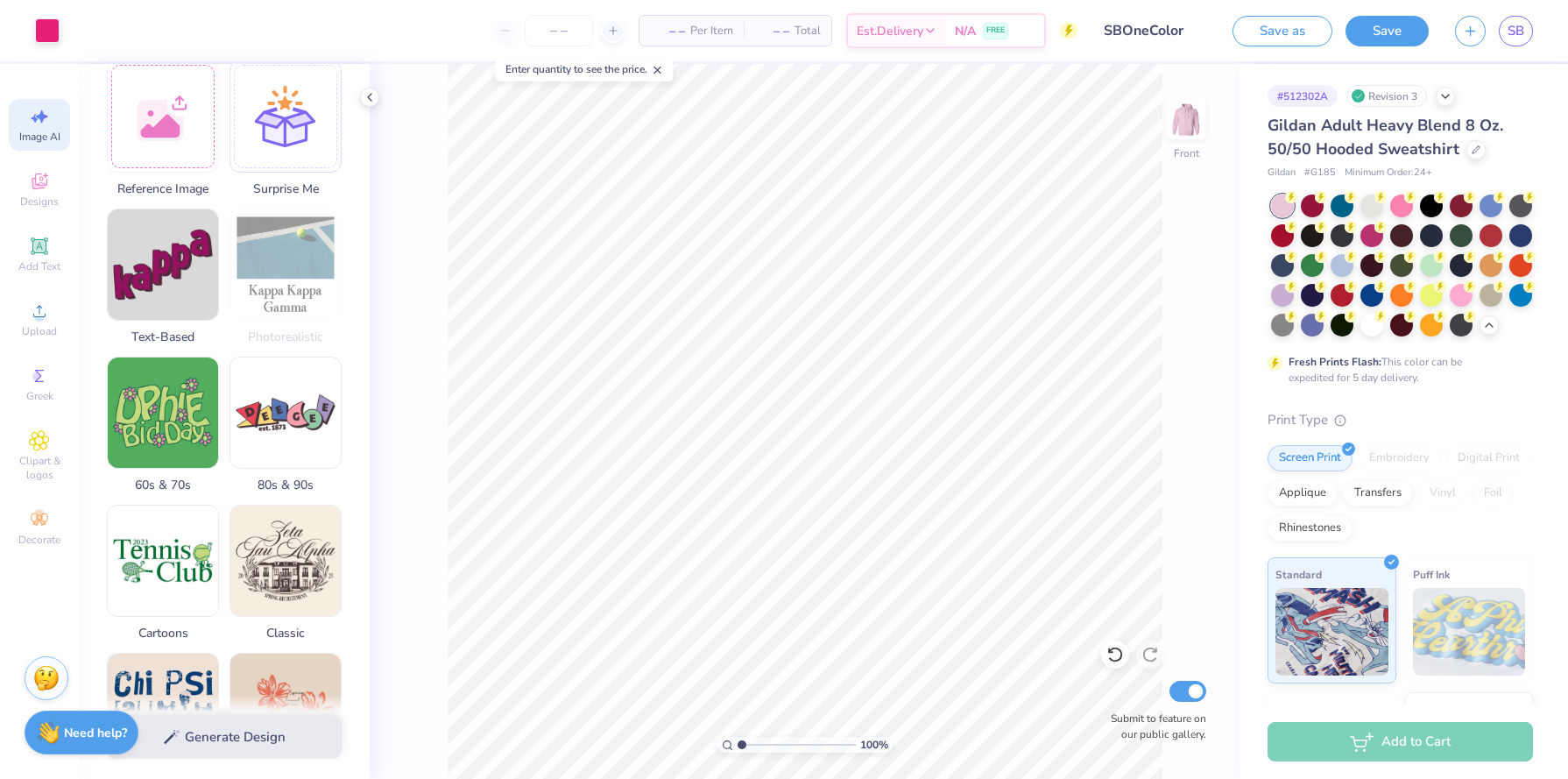
scroll to position [0, 0]
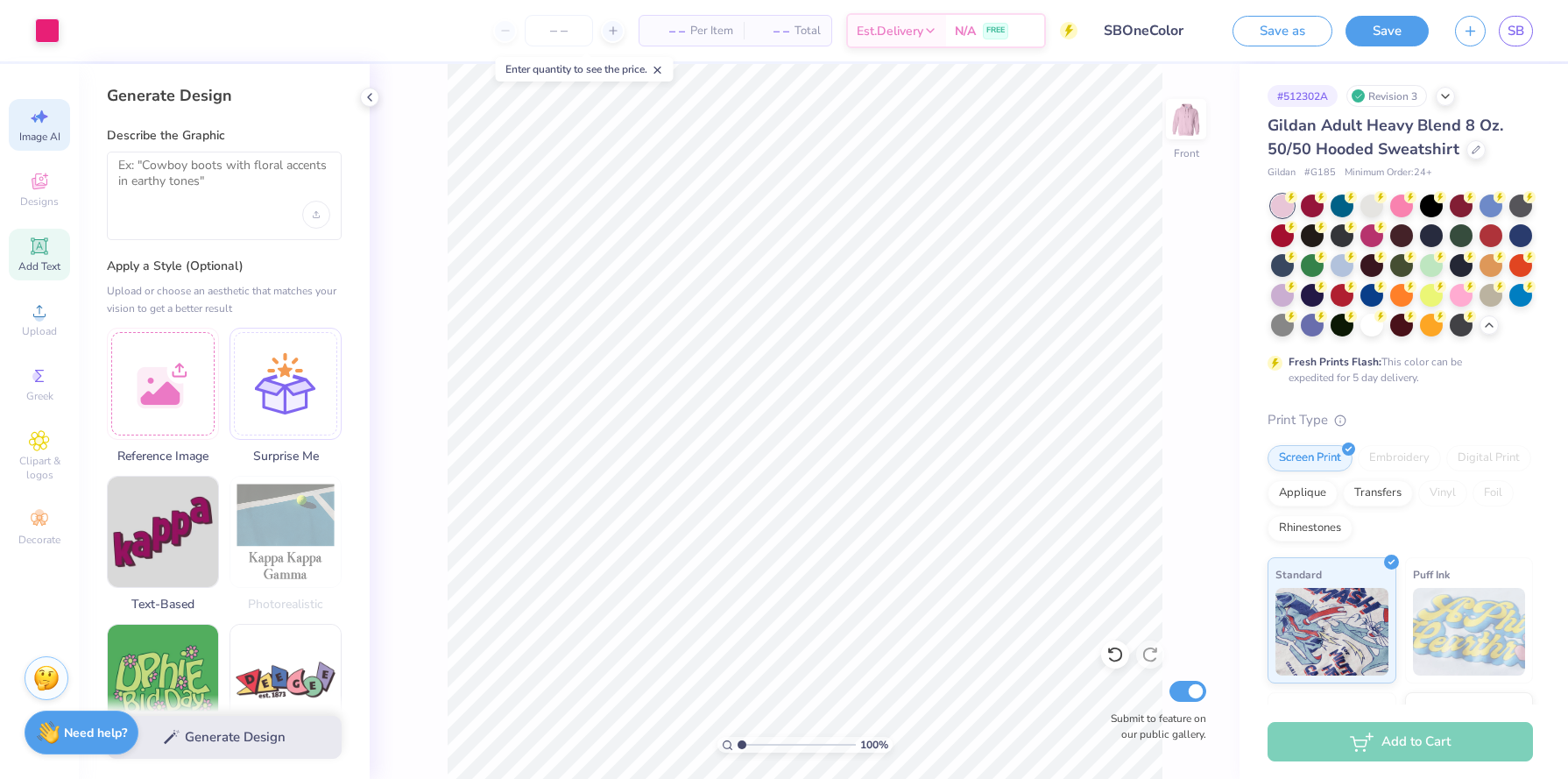
click at [64, 256] on div "Add Text" at bounding box center [39, 254] width 61 height 52
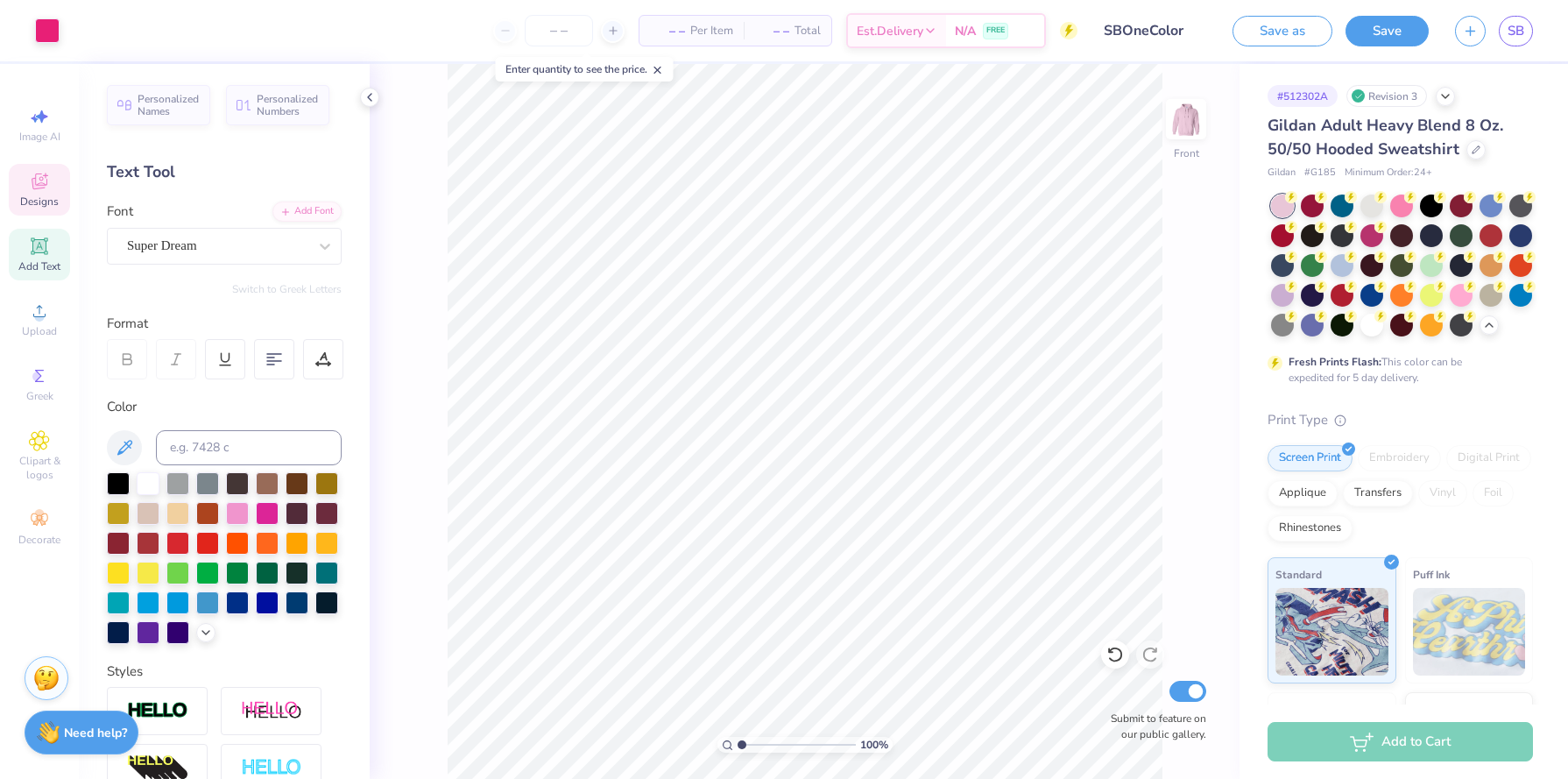
click at [44, 176] on icon at bounding box center [40, 182] width 21 height 21
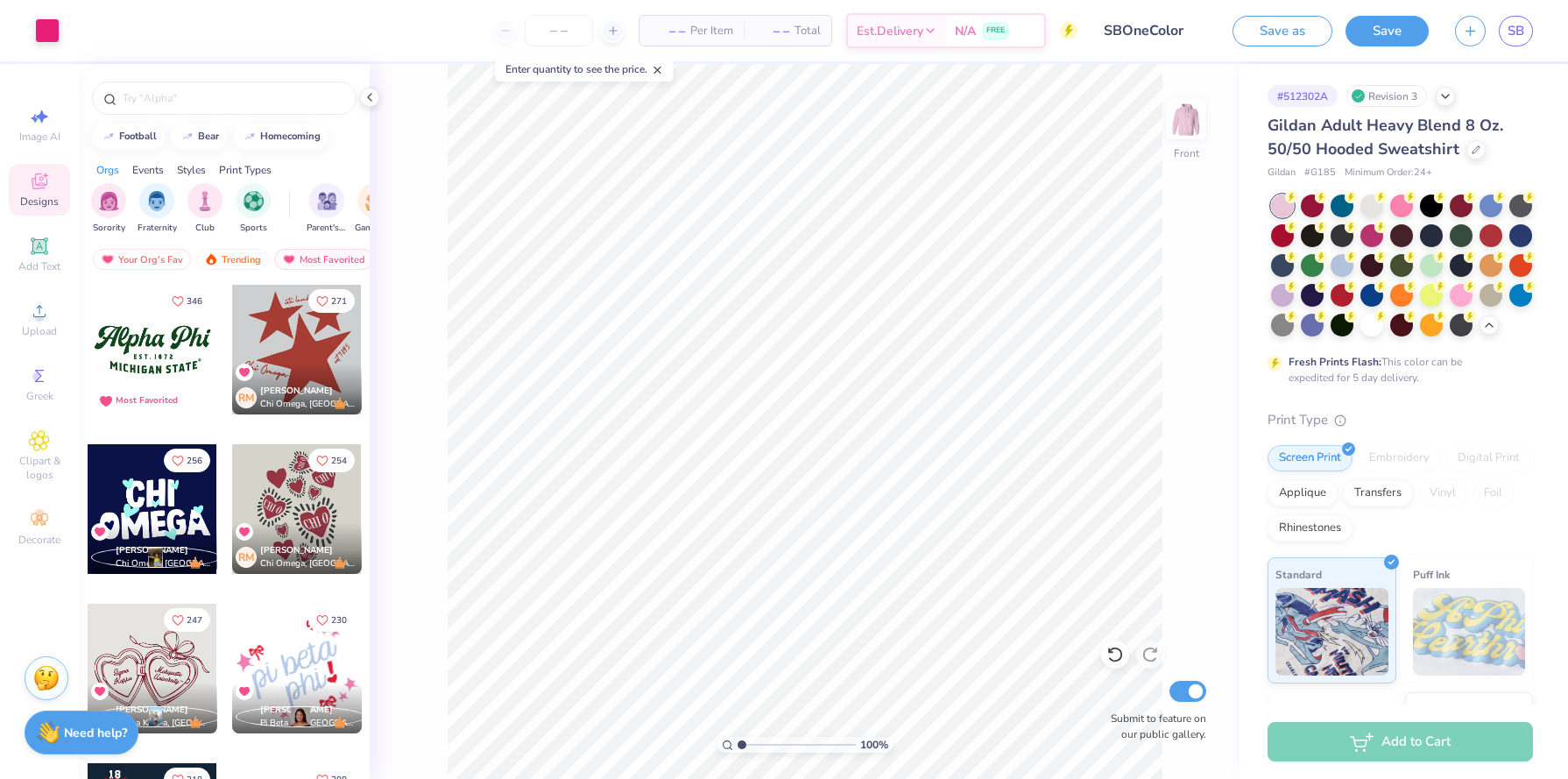
click at [286, 373] on div "[PERSON_NAME] [PERSON_NAME] Omega, [GEOGRAPHIC_DATA]" at bounding box center [297, 389] width 130 height 51
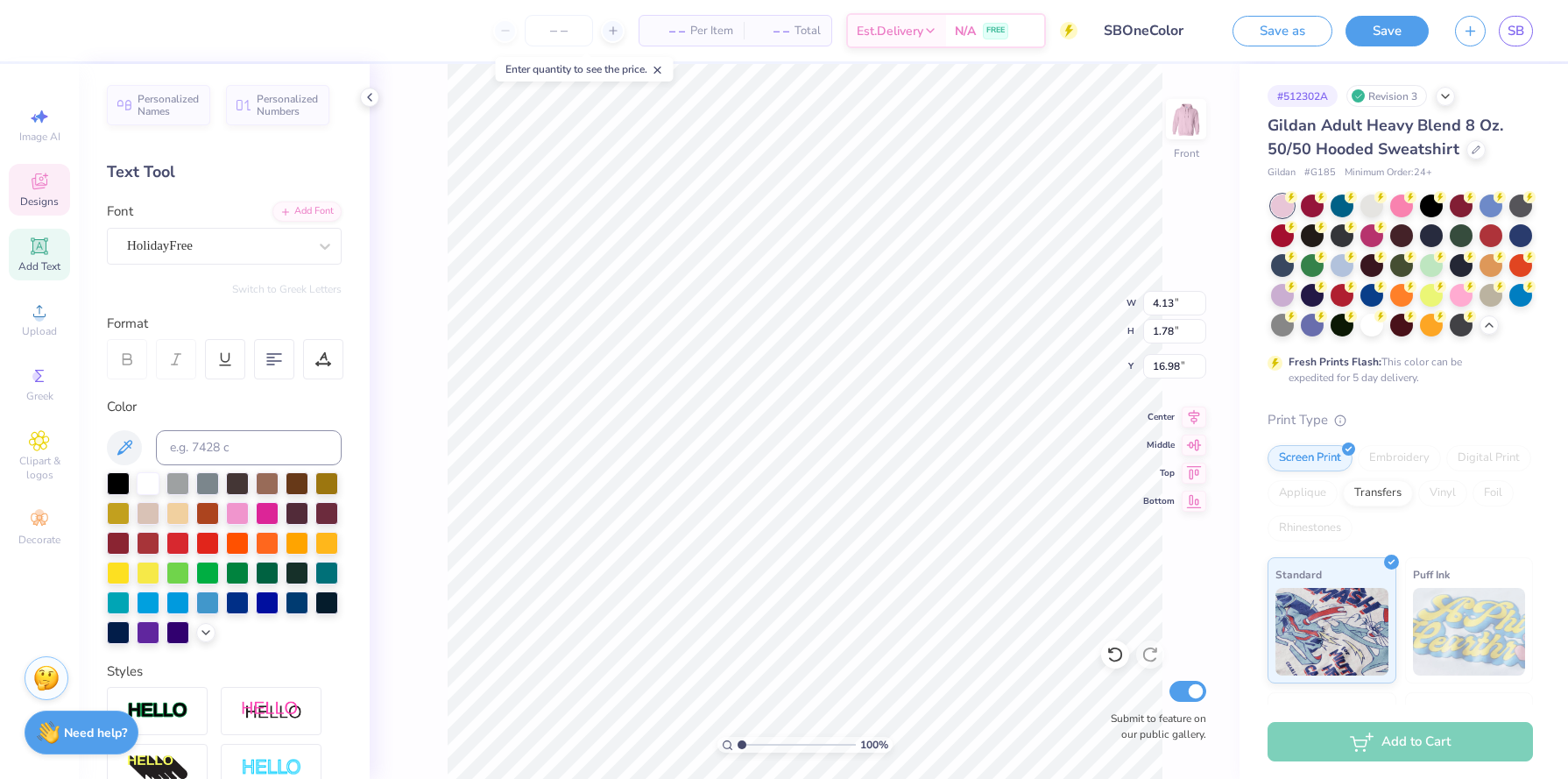
type textarea "h"
type input "8.56"
type input "8.54"
type input "12.88"
type input "4.93"
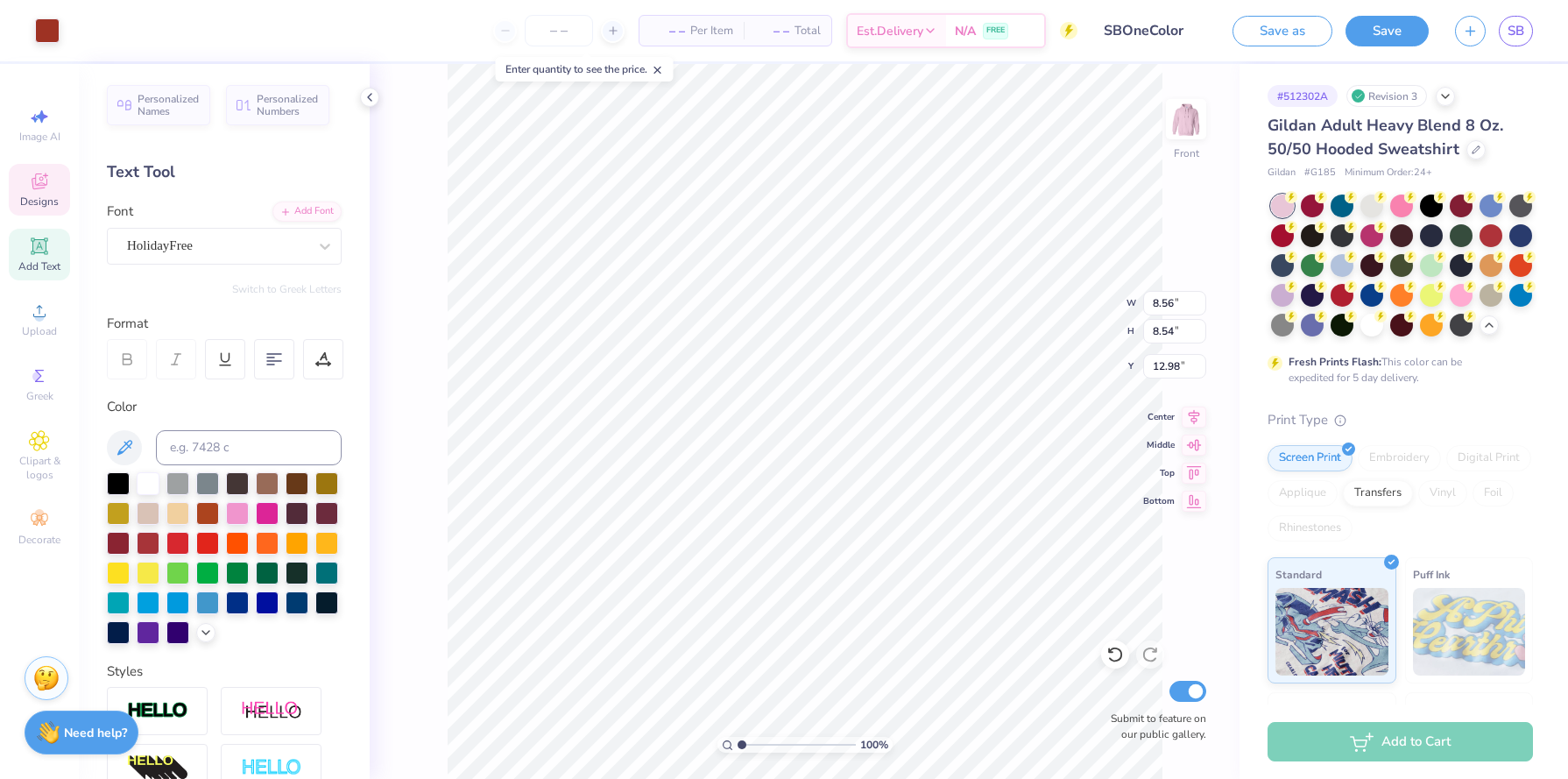
type input "4.66"
type input "10.75"
type input "3.76"
type input "3.53"
type input "11.12"
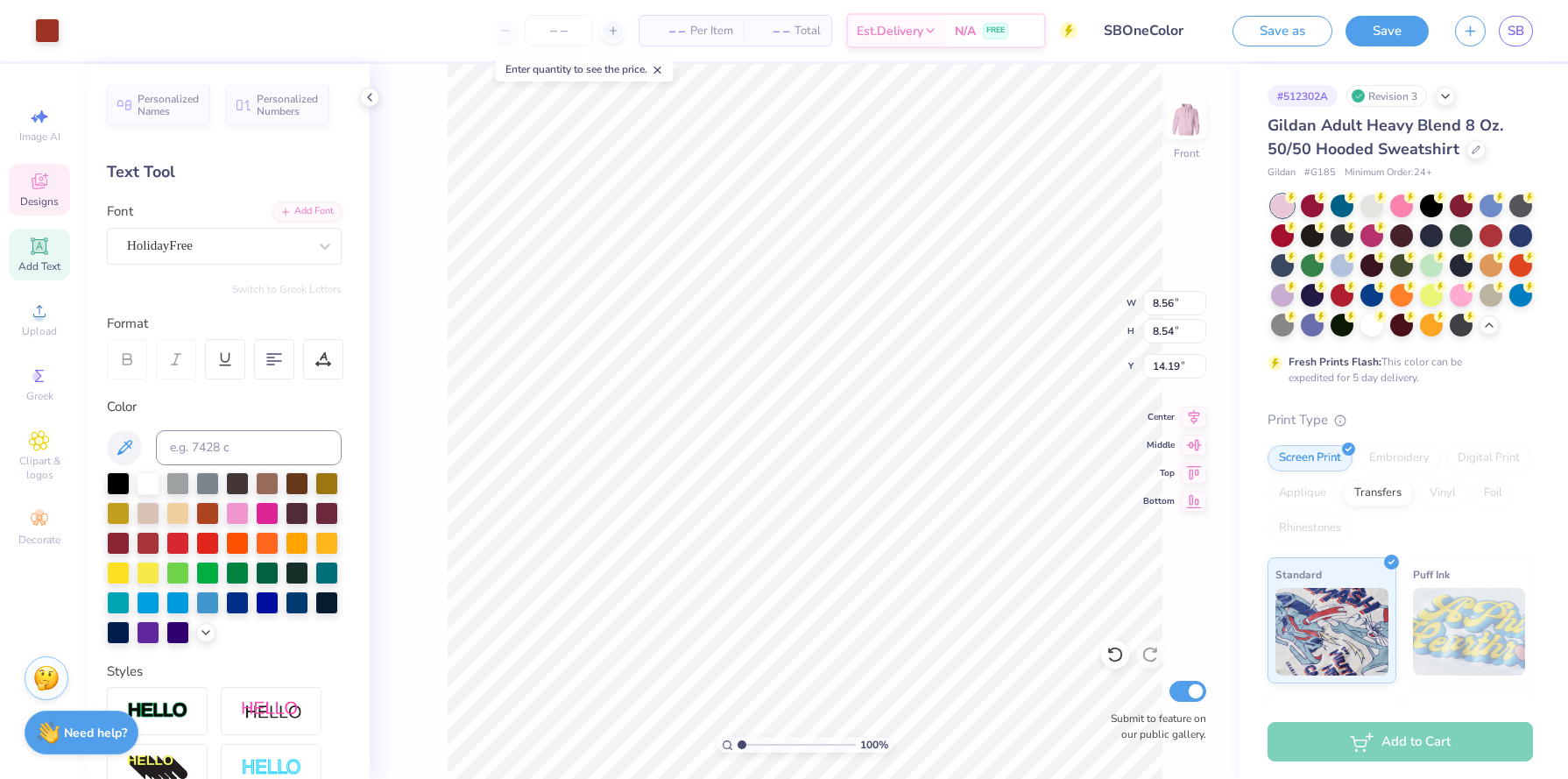
type input "8.56"
type input "8.54"
type input "14.19"
type input "4.27"
type input "4.26"
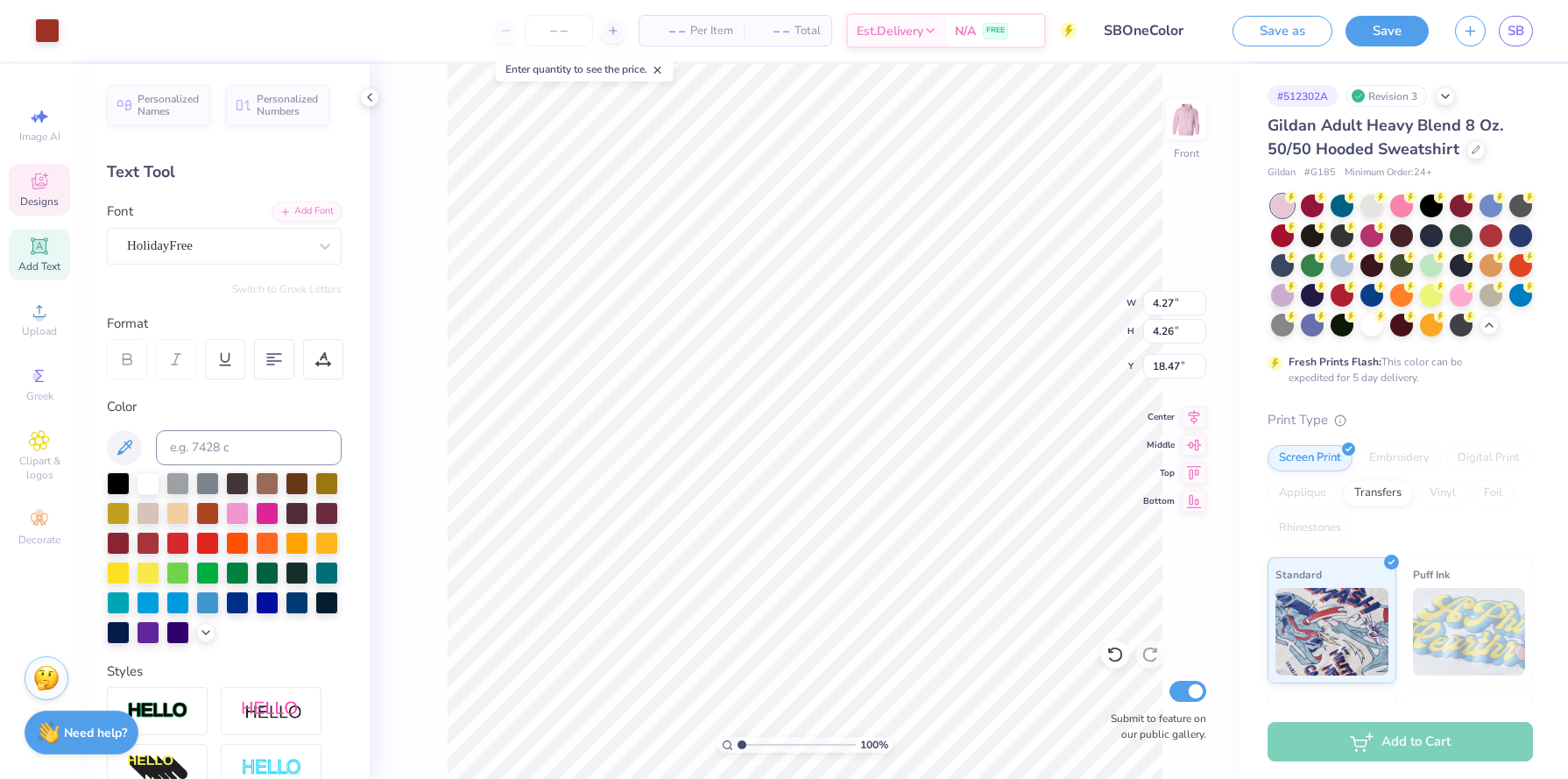
type input "14.68"
click at [45, 26] on div at bounding box center [47, 29] width 24 height 24
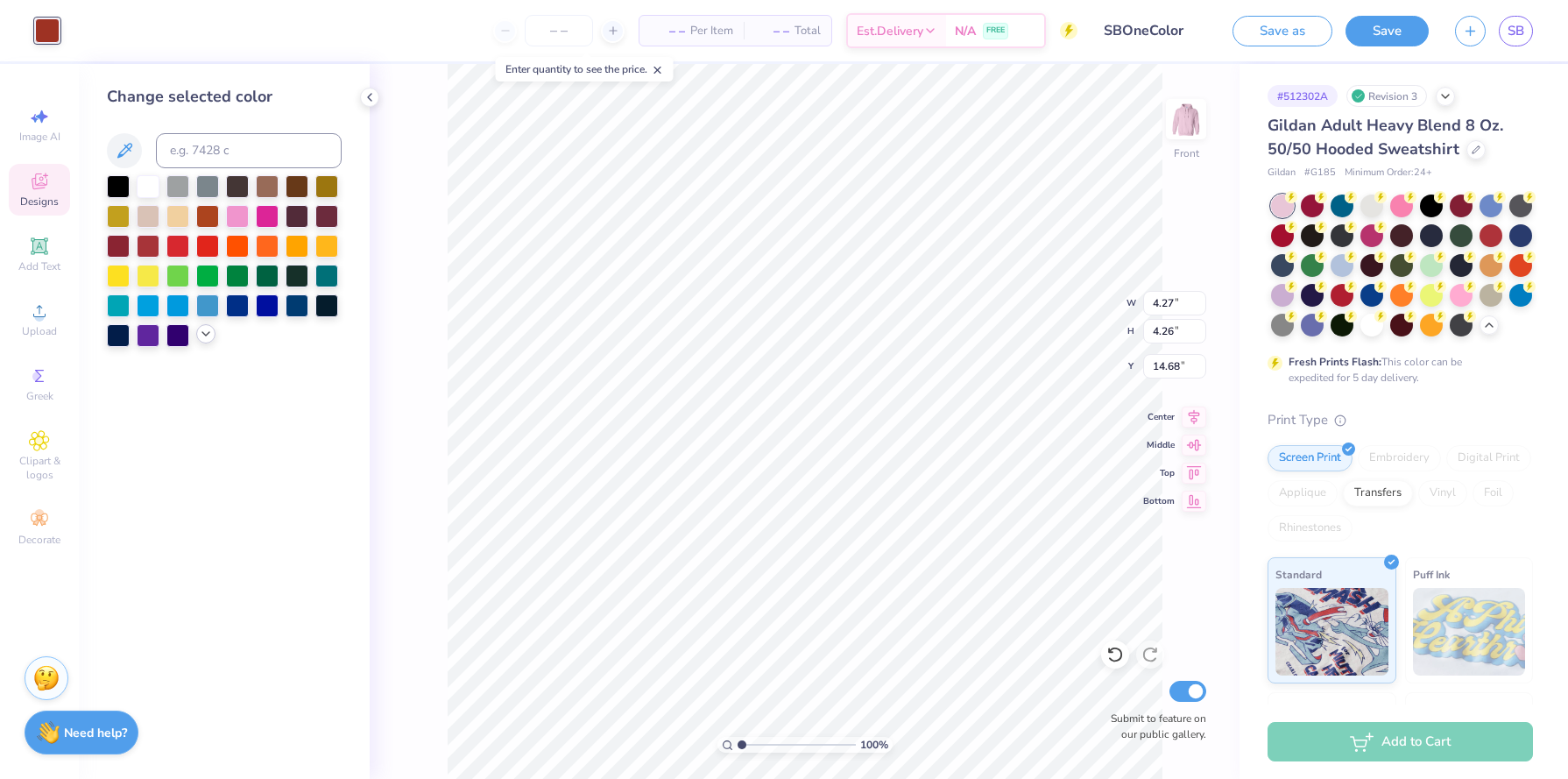
click at [205, 339] on icon at bounding box center [205, 333] width 14 height 14
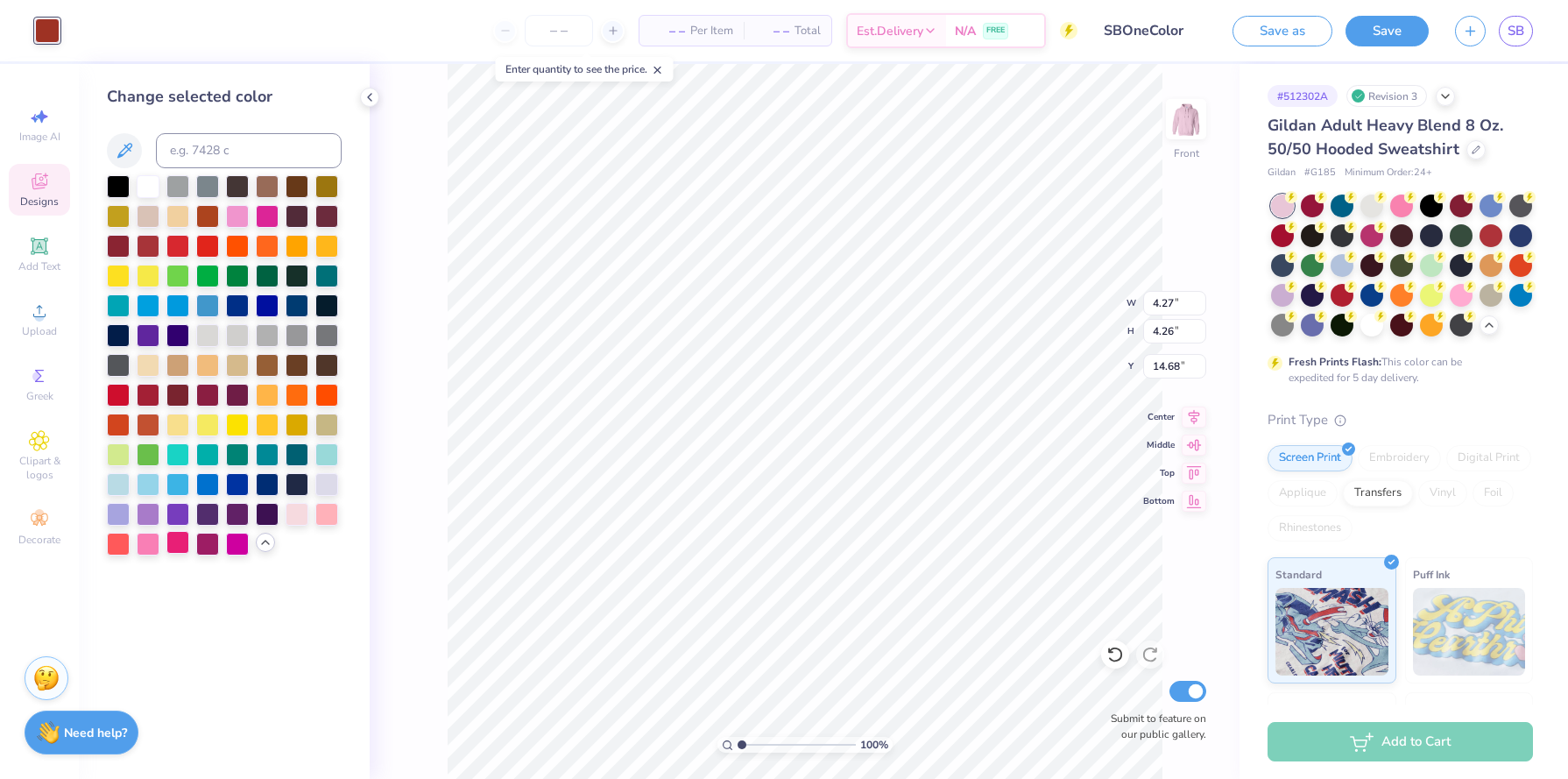
click at [186, 544] on div at bounding box center [178, 542] width 23 height 23
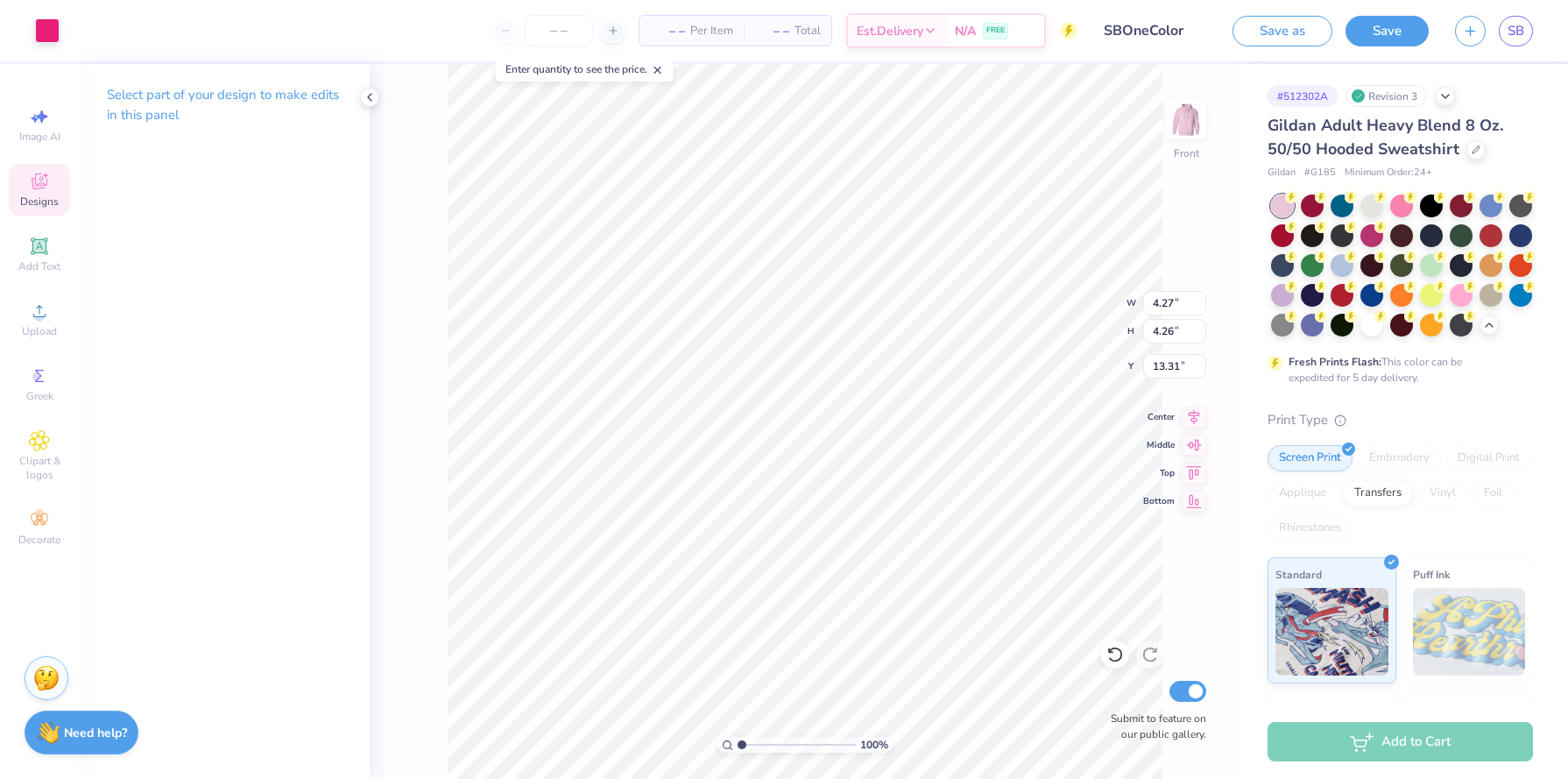
type input "13.31"
click at [37, 183] on icon at bounding box center [40, 181] width 16 height 16
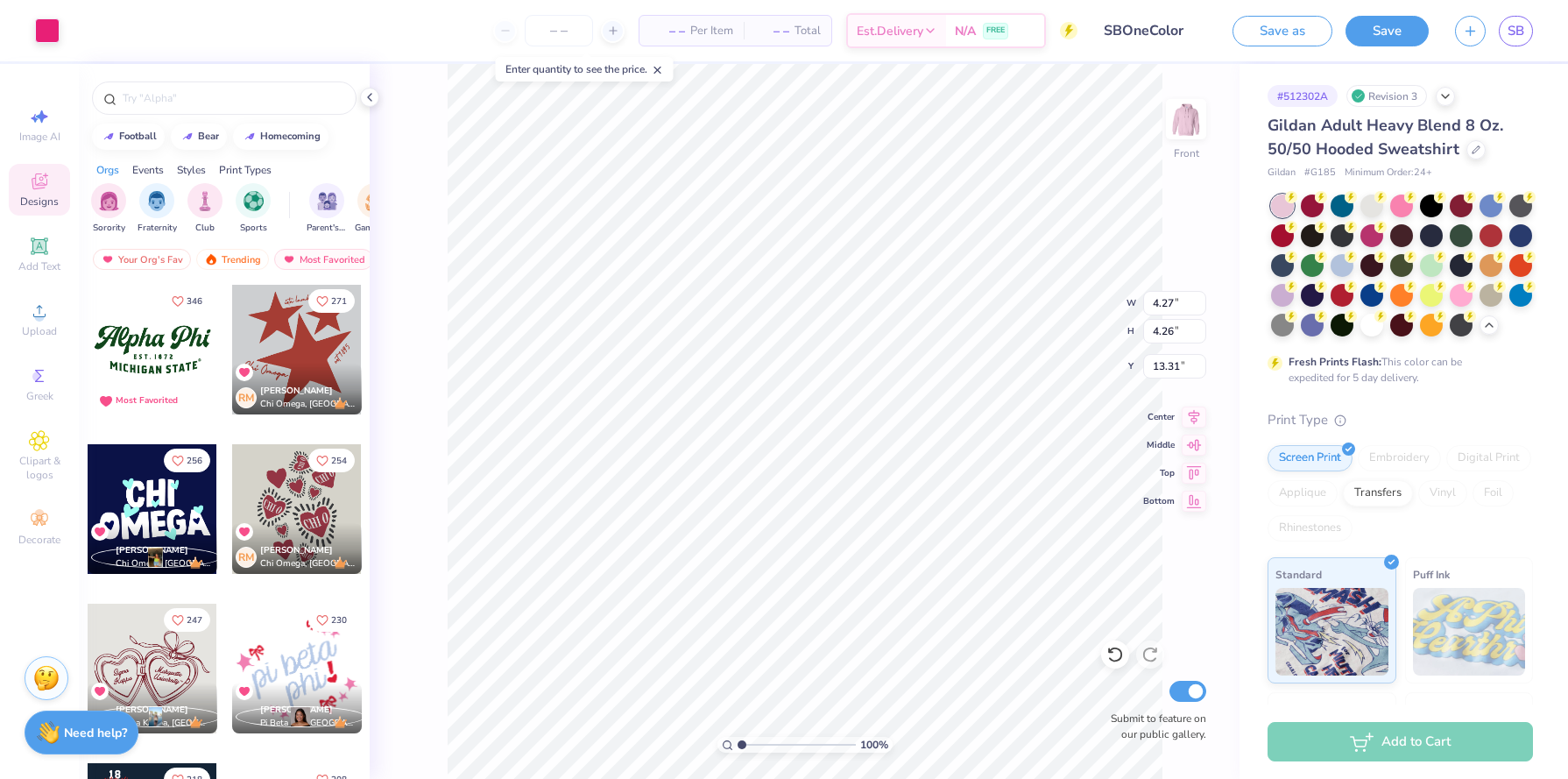
drag, startPoint x: 297, startPoint y: 387, endPoint x: 308, endPoint y: 375, distance: 16.3
click at [308, 375] on div "[PERSON_NAME] [PERSON_NAME] Omega, [GEOGRAPHIC_DATA]" at bounding box center [297, 389] width 130 height 51
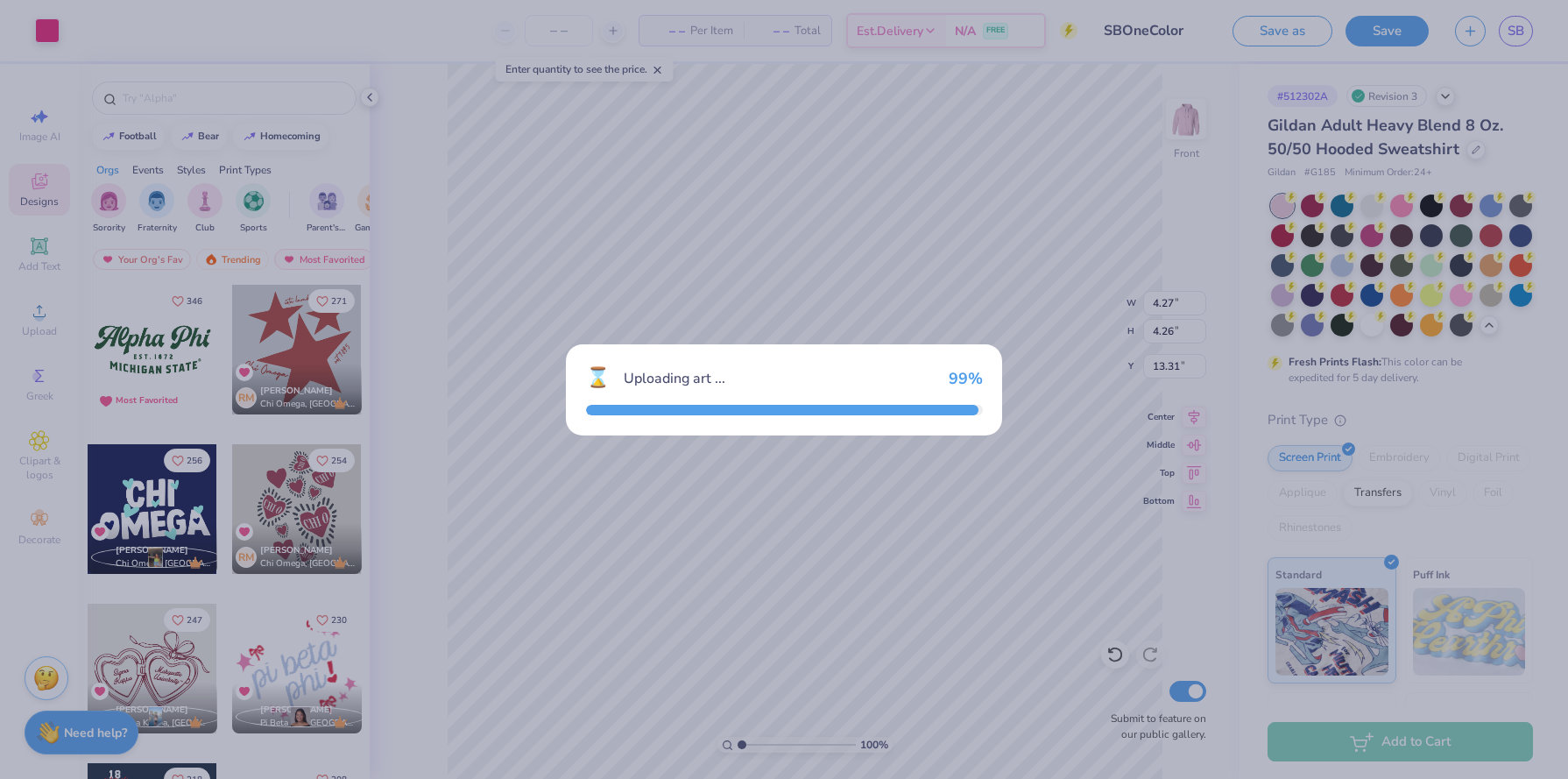
type input "9.82"
type input "10.50"
type input "10.75"
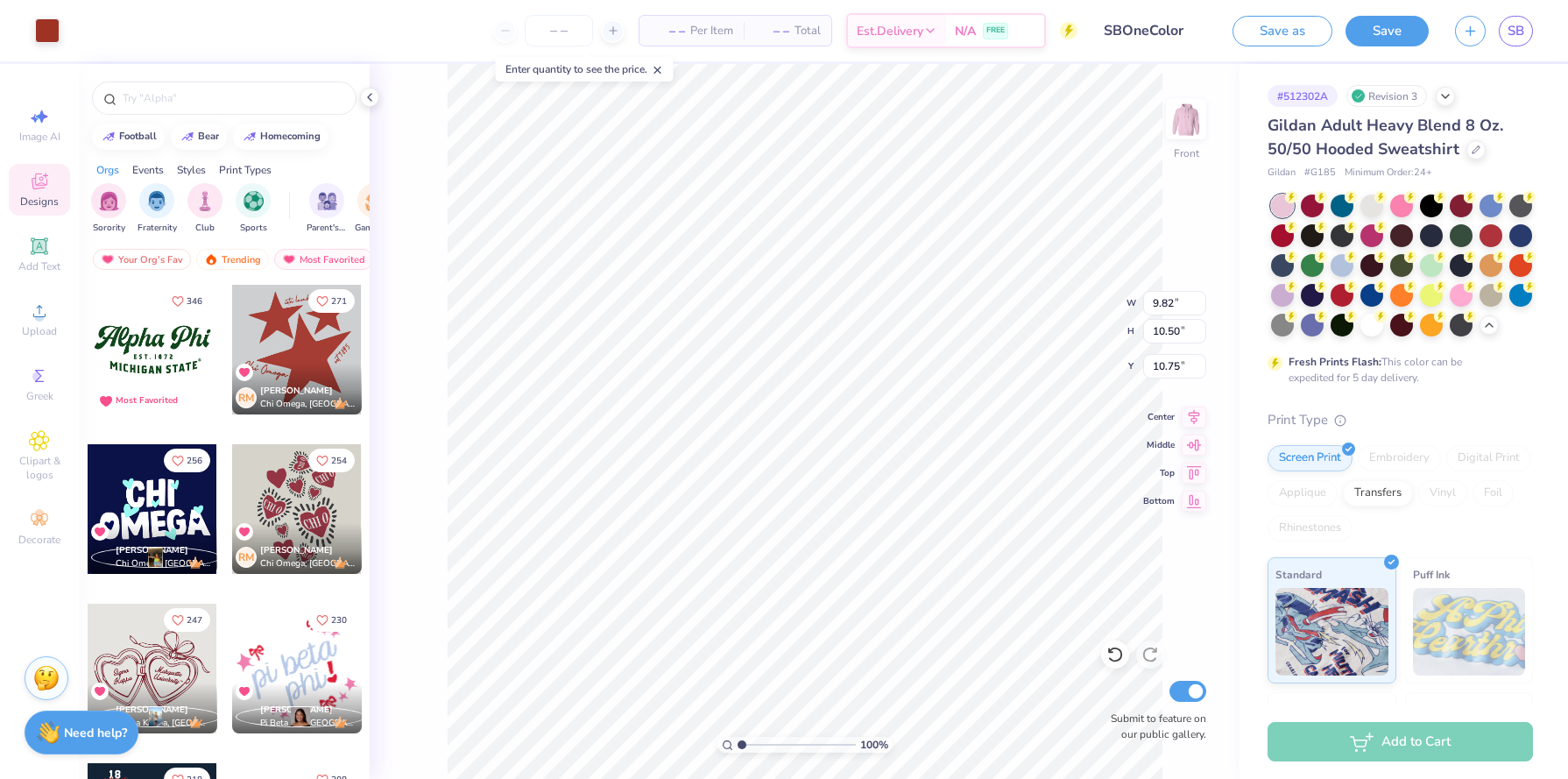
type input "8.56"
type input "8.54"
type input "12.71"
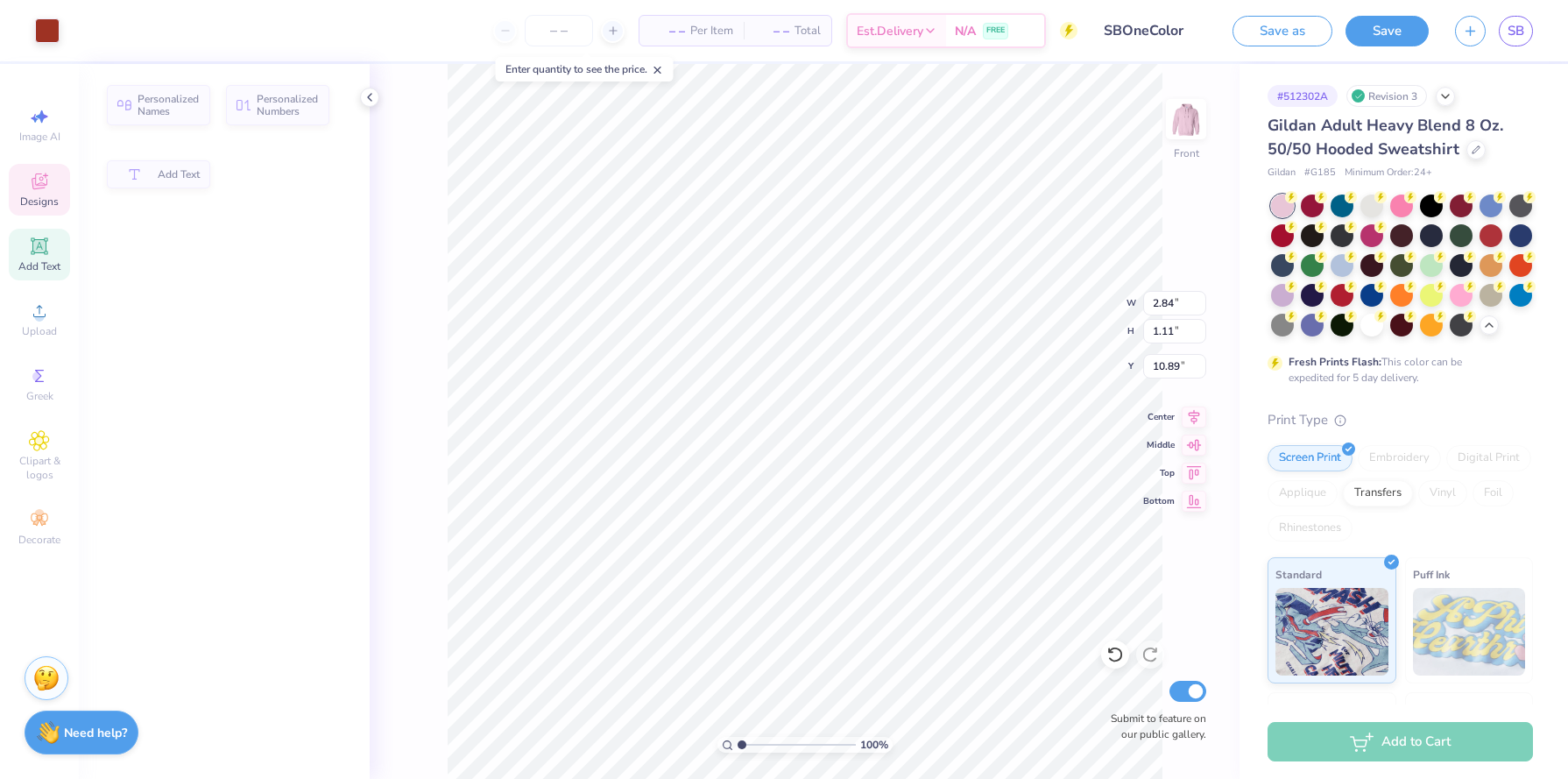
type input "2.84"
type input "1.11"
type input "10.89"
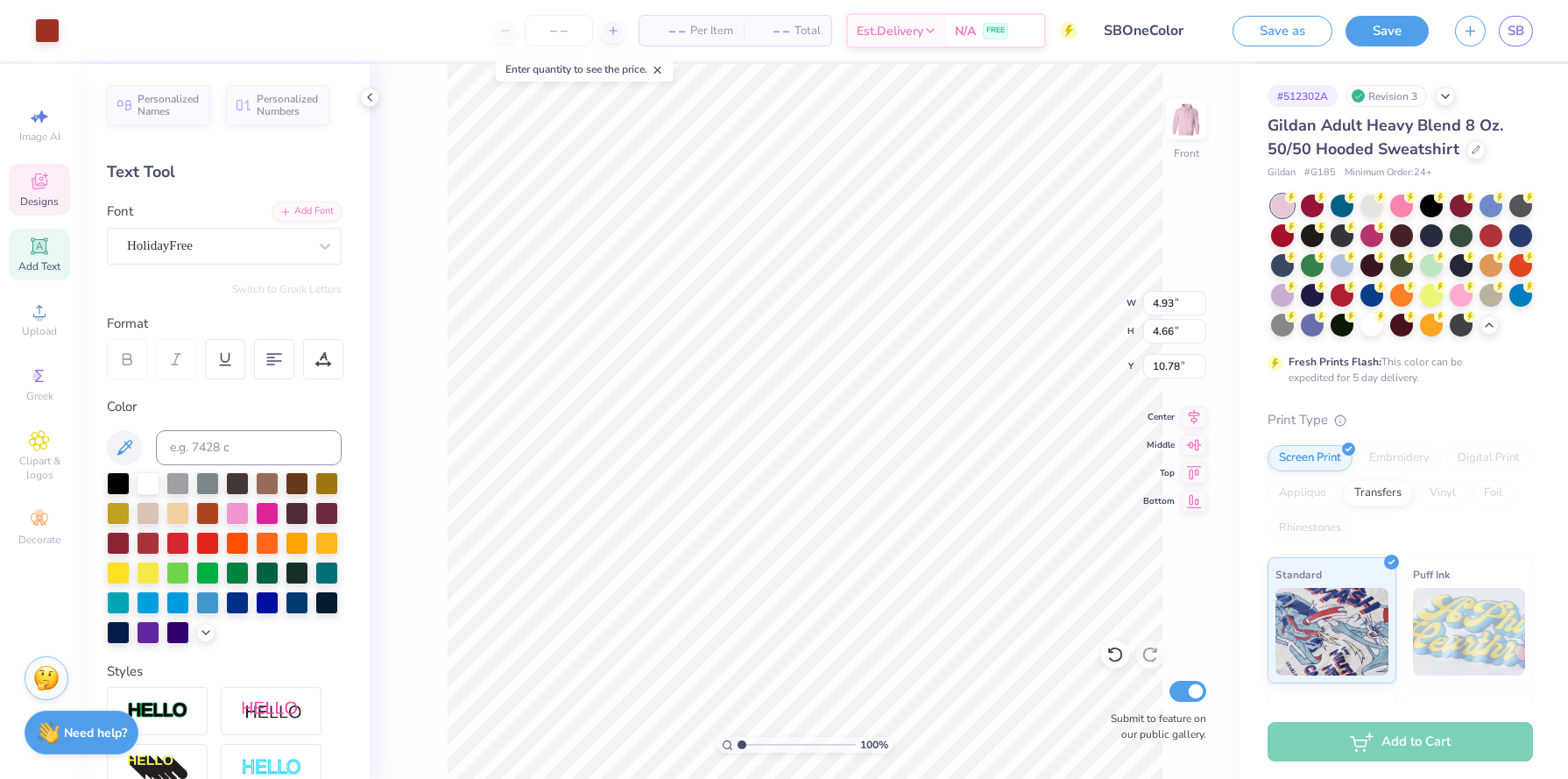
type input "4.93"
type input "4.66"
type input "10.78"
type input "2.64"
type input "2.49"
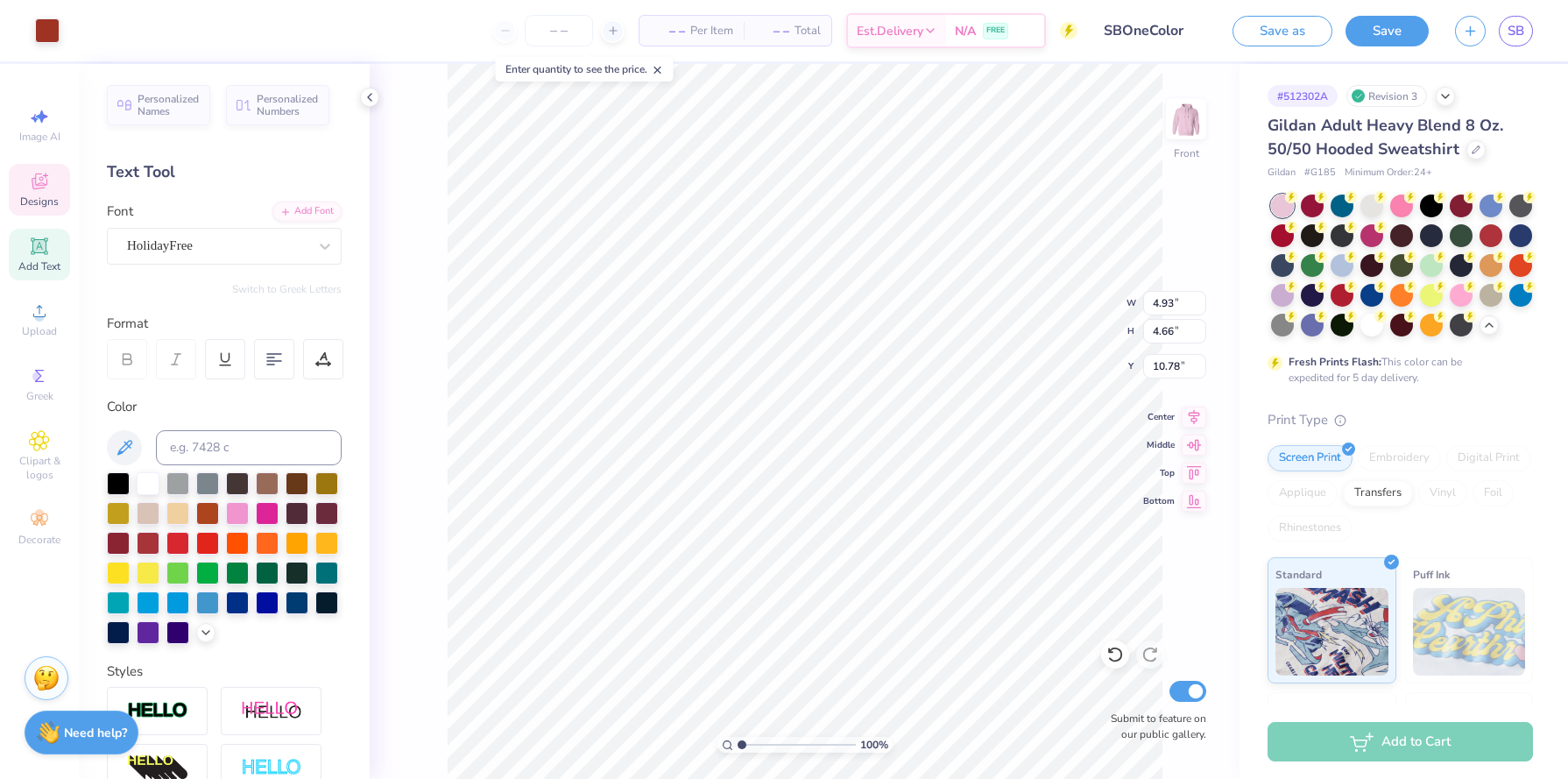
type input "12.95"
type input "1.34"
type input "1.81"
type input "15.44"
type input "1.34"
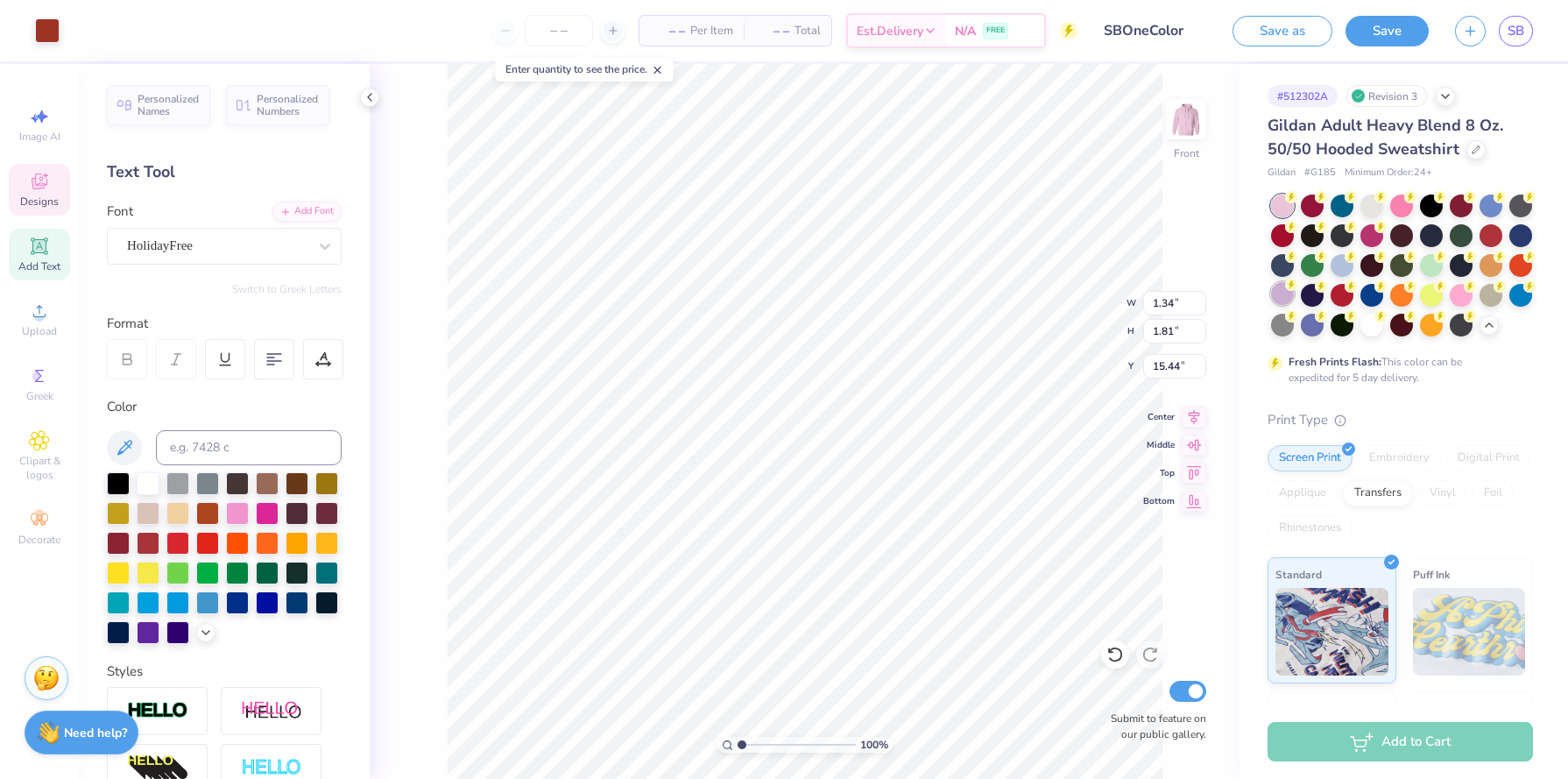
type input "1.81"
type input "15.44"
click at [1493, 328] on icon at bounding box center [1489, 325] width 14 height 14
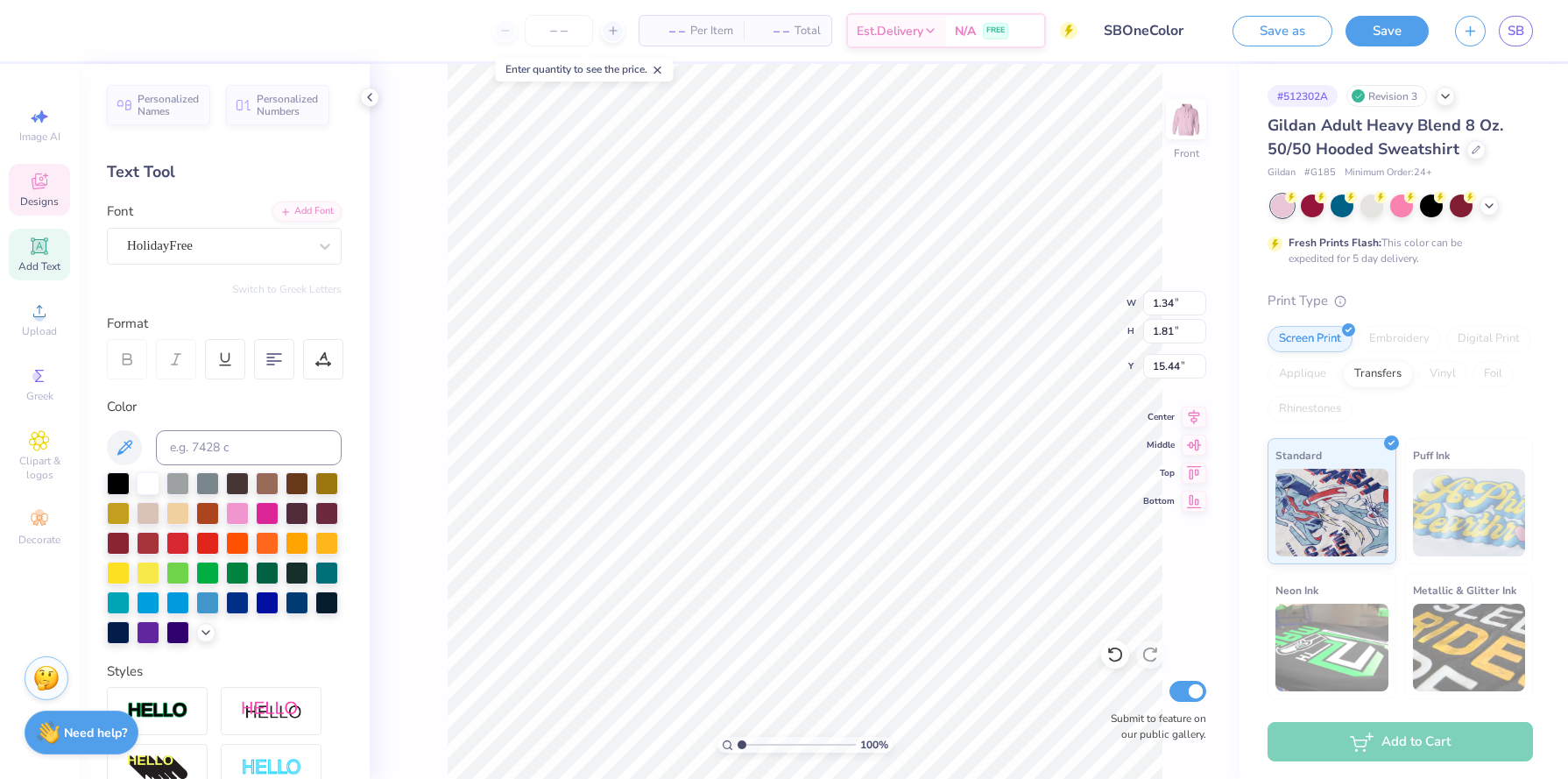
type input "0.59"
type input "0.96"
type input "15.89"
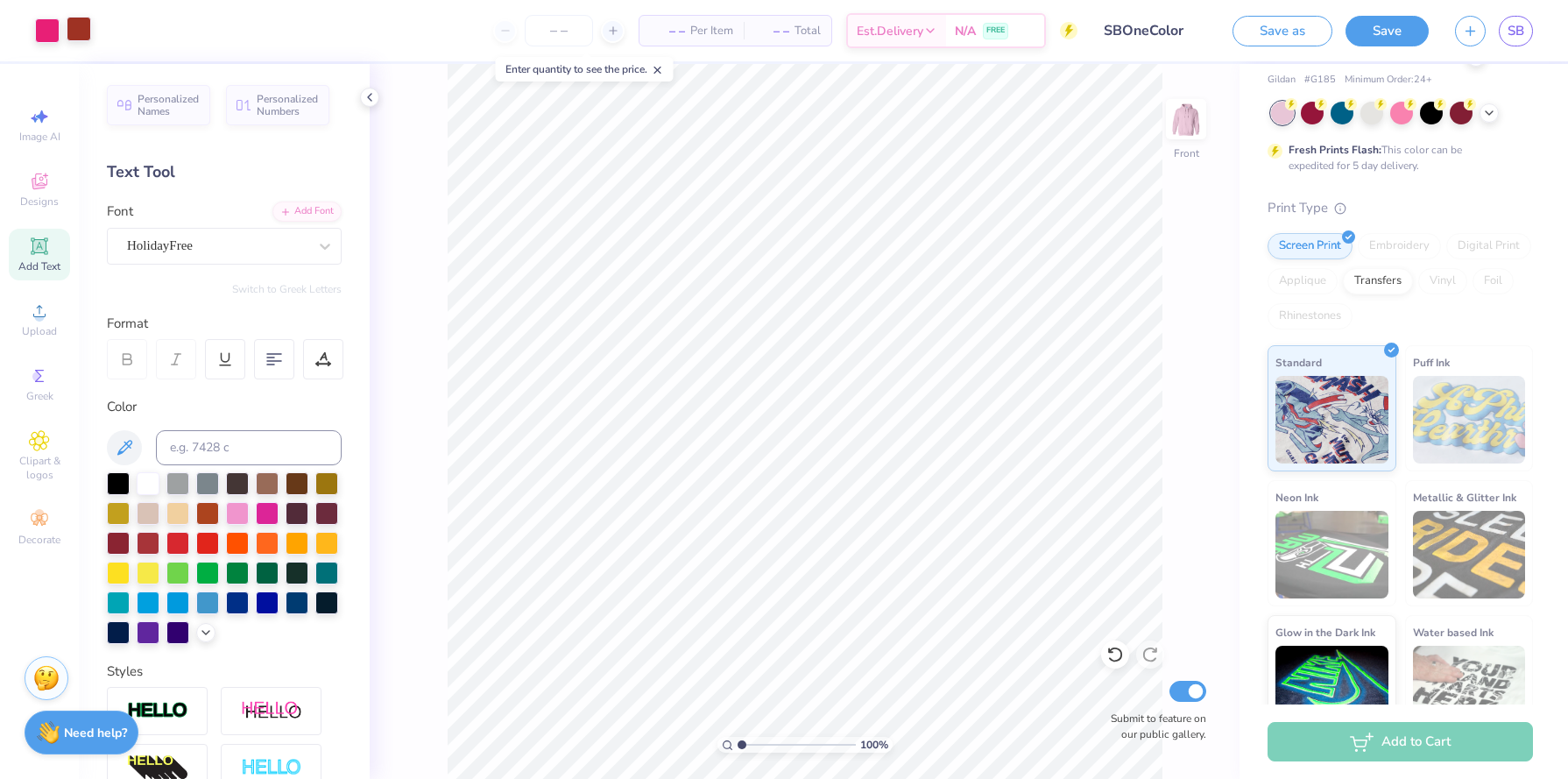
click at [80, 24] on div at bounding box center [79, 29] width 24 height 24
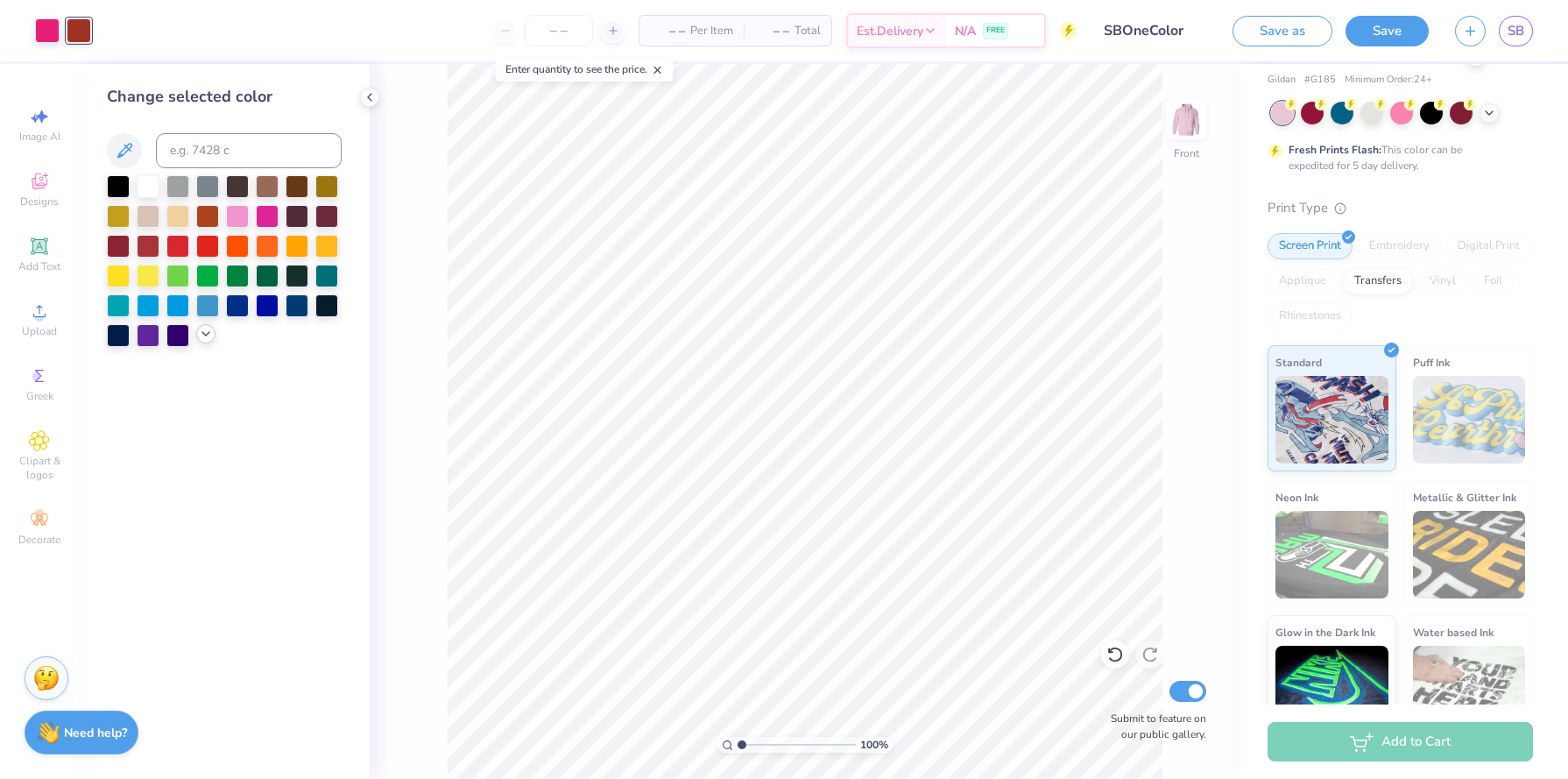
click at [205, 340] on icon at bounding box center [205, 333] width 14 height 14
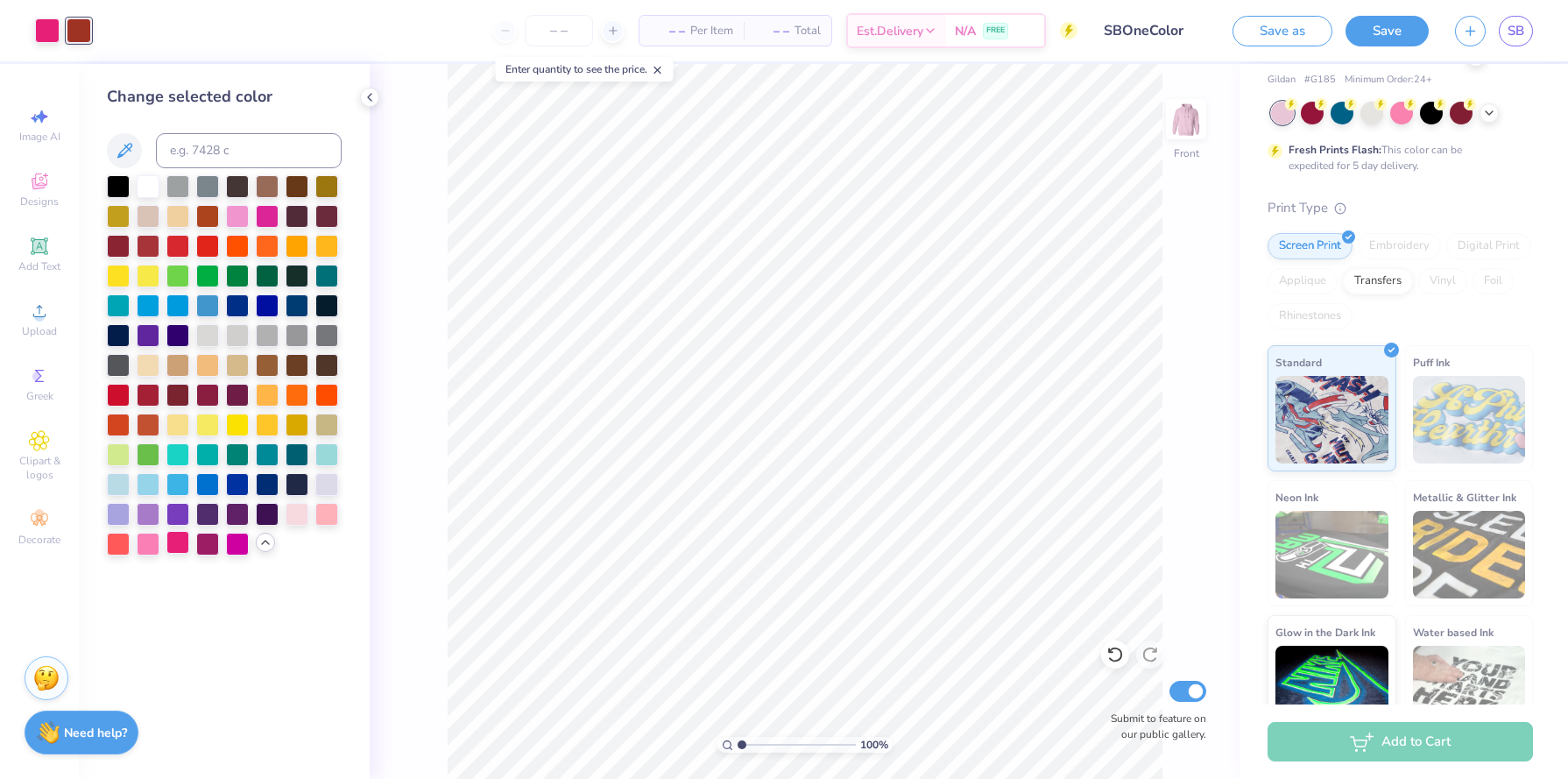
click at [180, 542] on div at bounding box center [178, 542] width 23 height 23
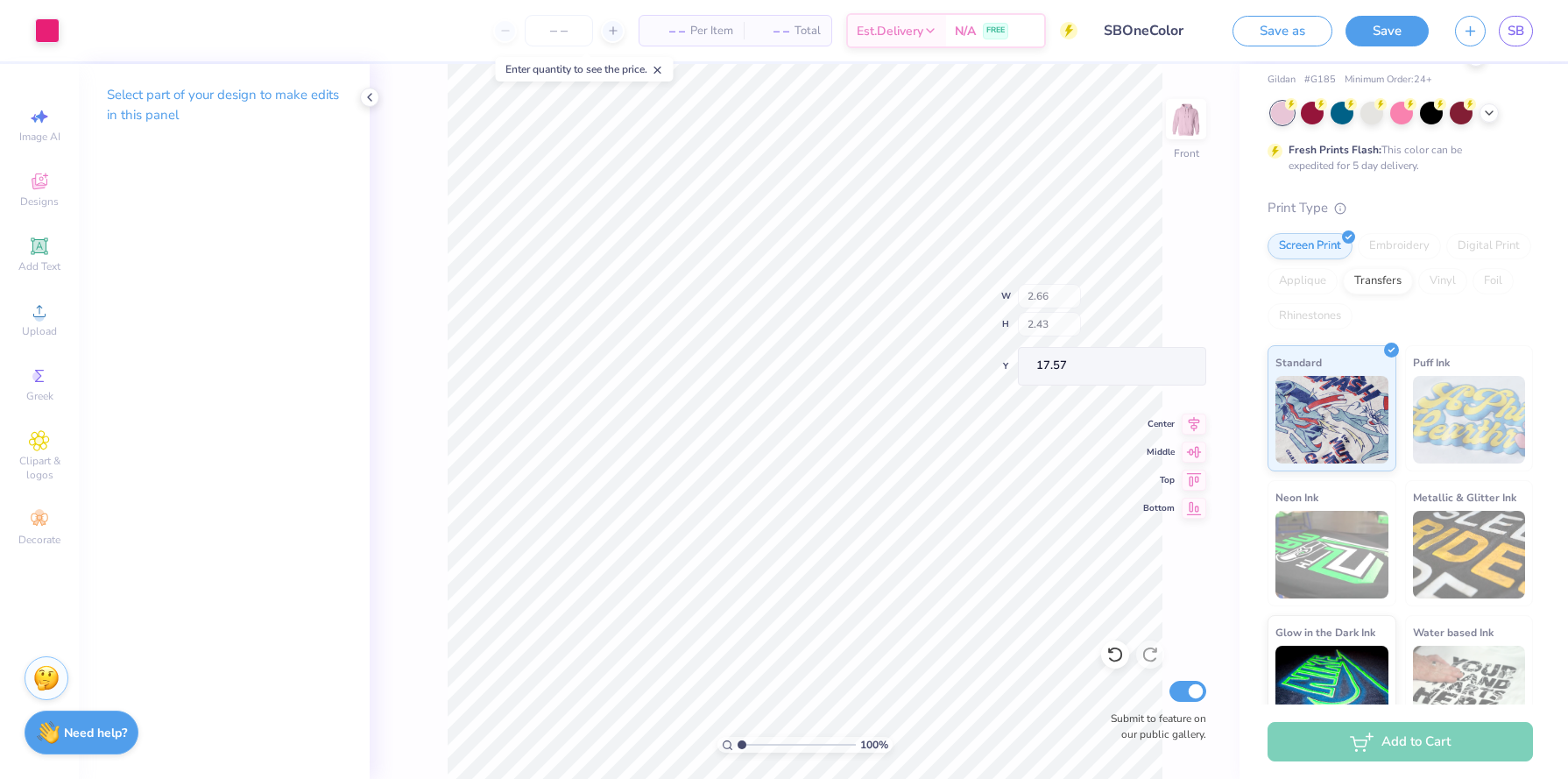
type input "19.46"
click at [533, 35] on input "number" at bounding box center [559, 31] width 69 height 32
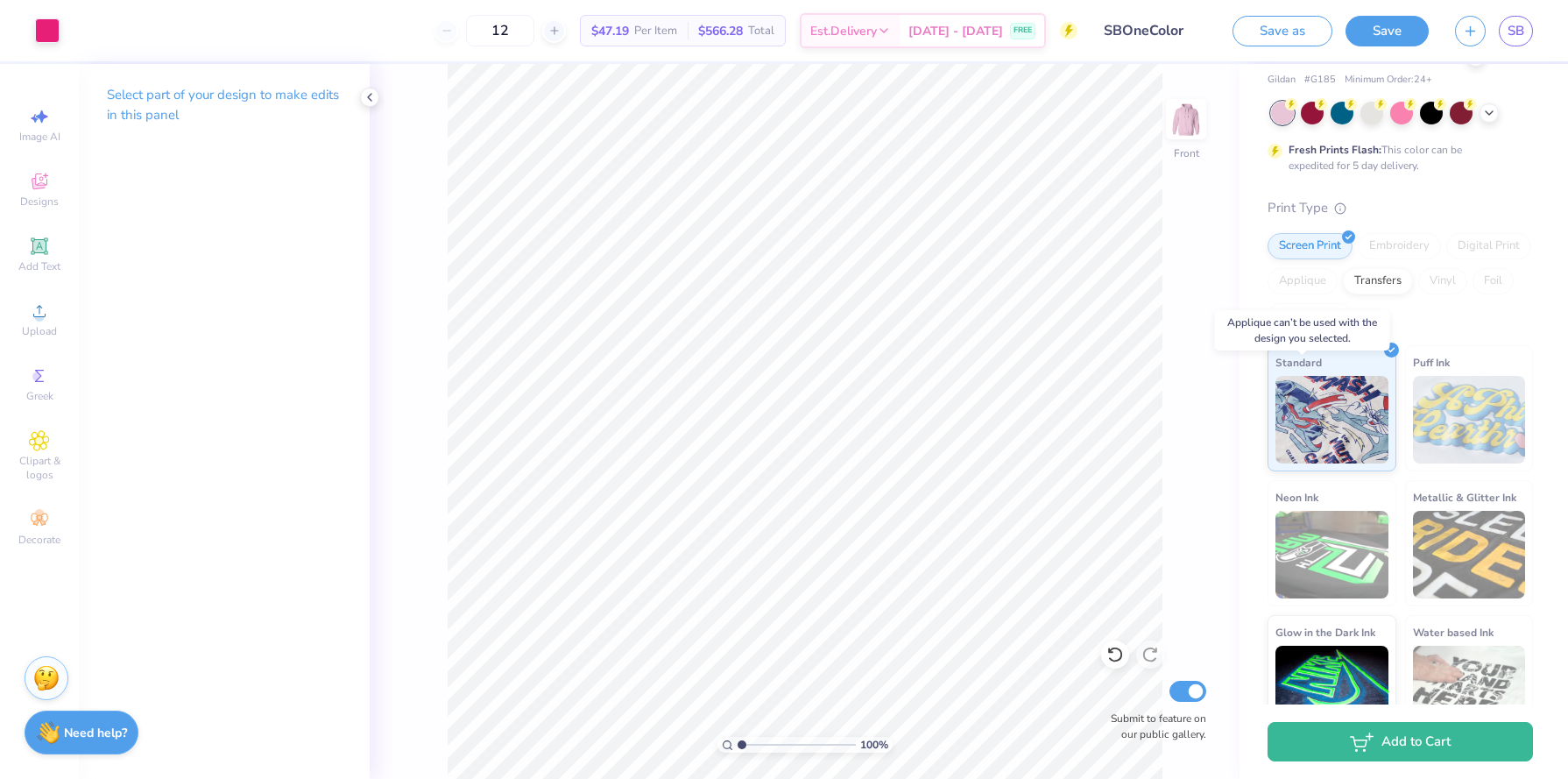
scroll to position [0, 0]
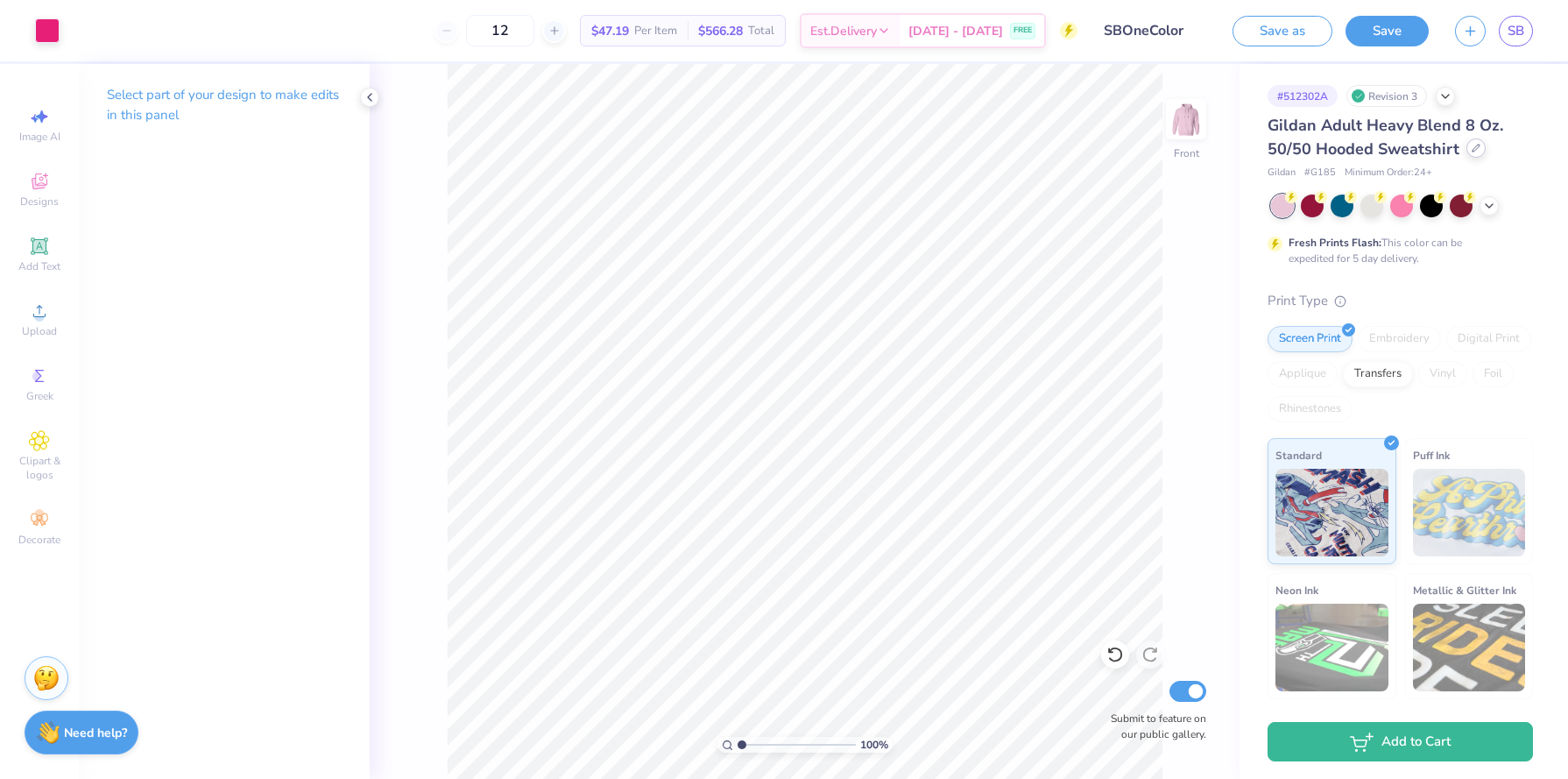
type input "12"
click at [1475, 150] on icon at bounding box center [1476, 148] width 8 height 8
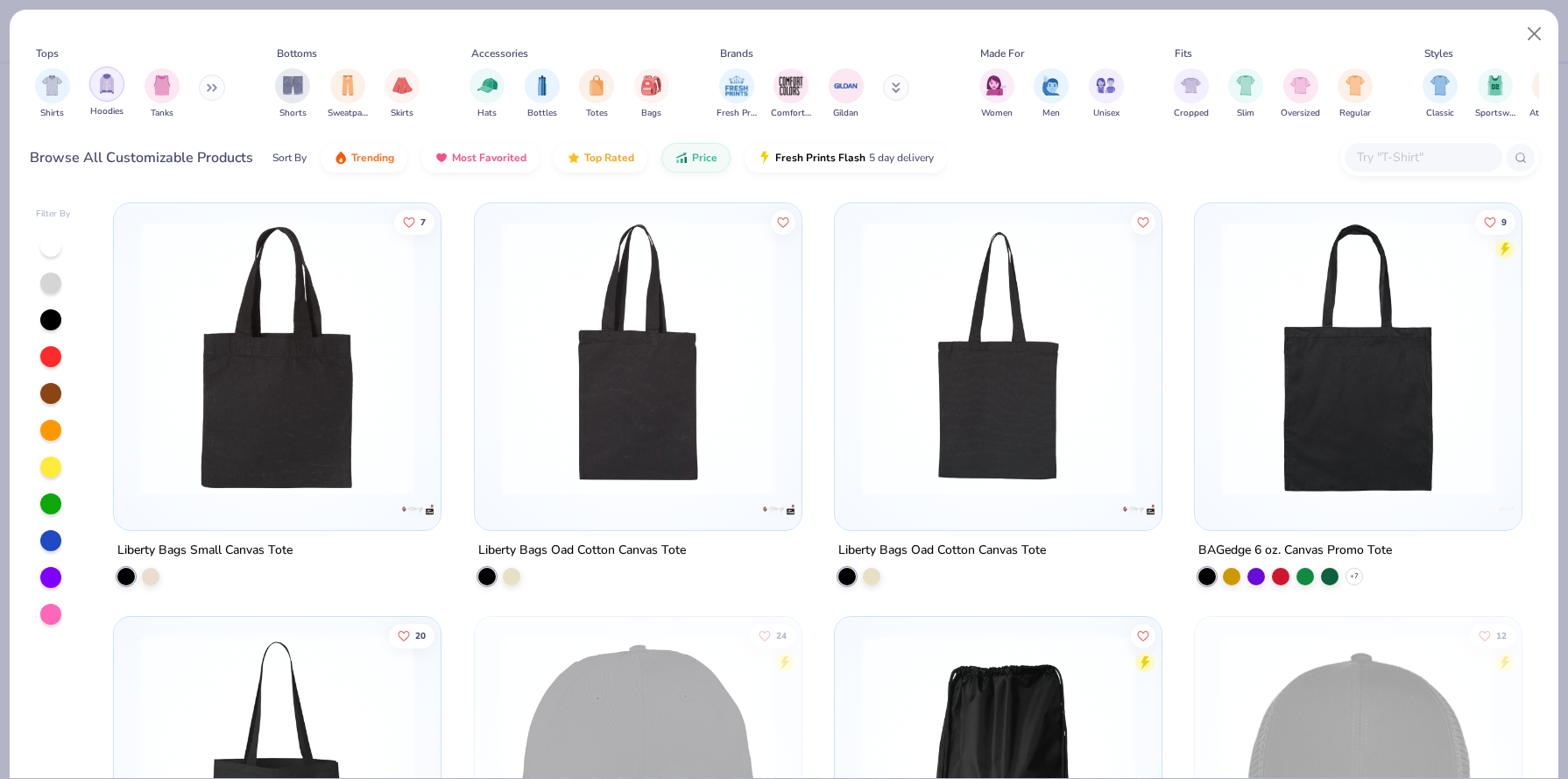
click at [97, 85] on div "filter for Hoodies" at bounding box center [106, 84] width 35 height 35
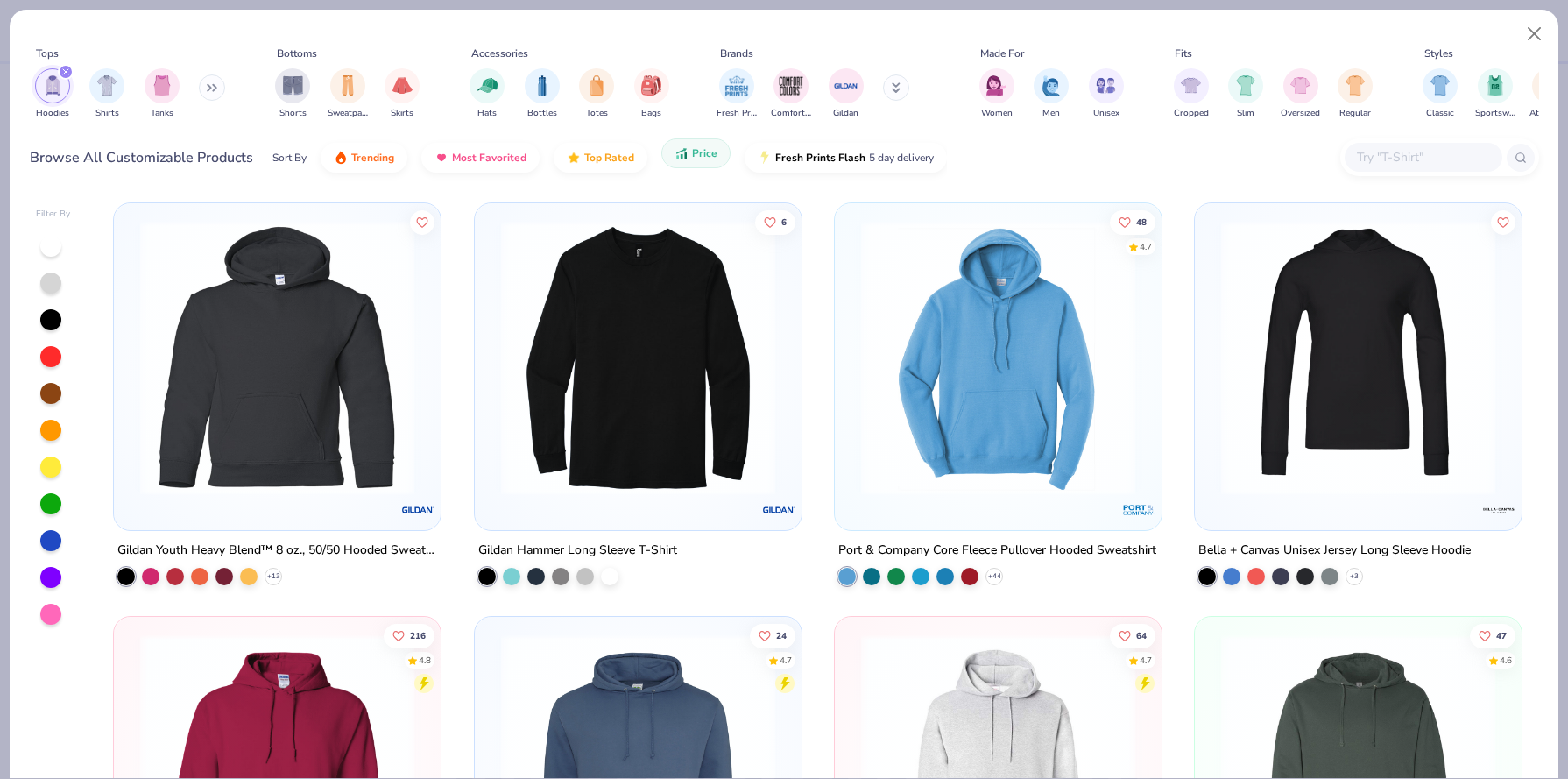
click at [684, 155] on icon "button" at bounding box center [685, 155] width 3 height 7
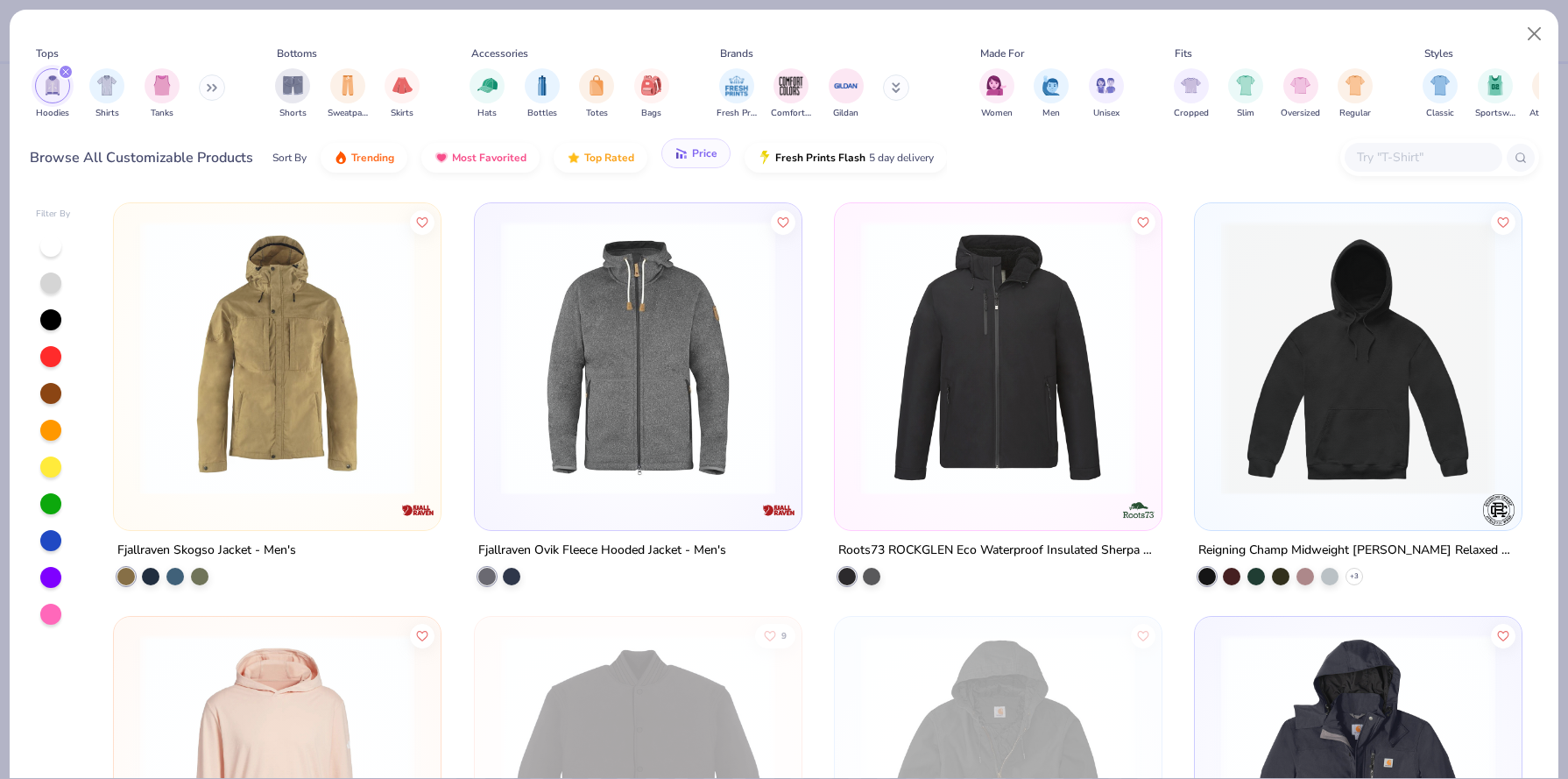
click at [685, 155] on icon "button" at bounding box center [681, 153] width 14 height 16
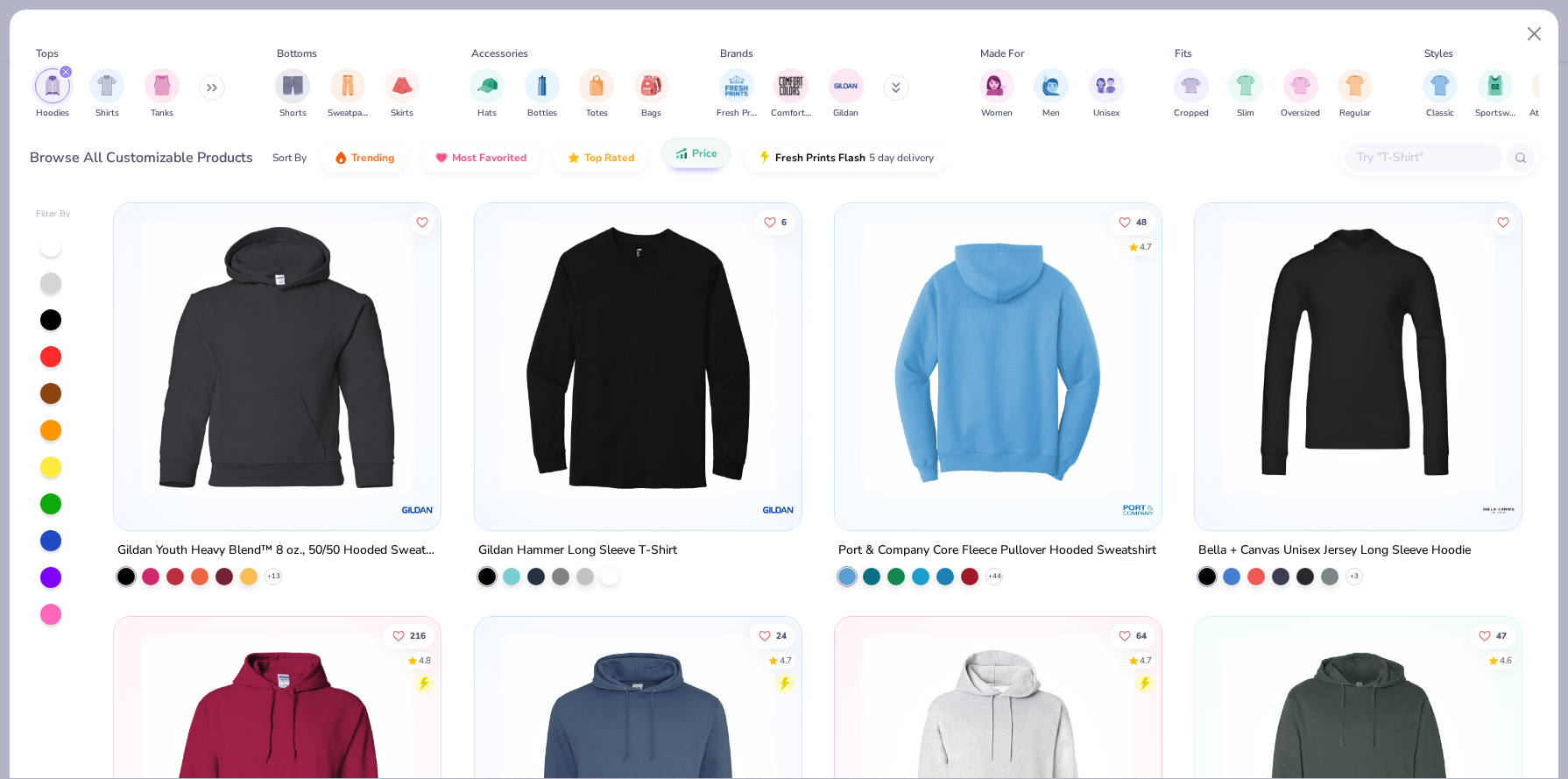
click at [853, 407] on img at bounding box center [707, 358] width 292 height 274
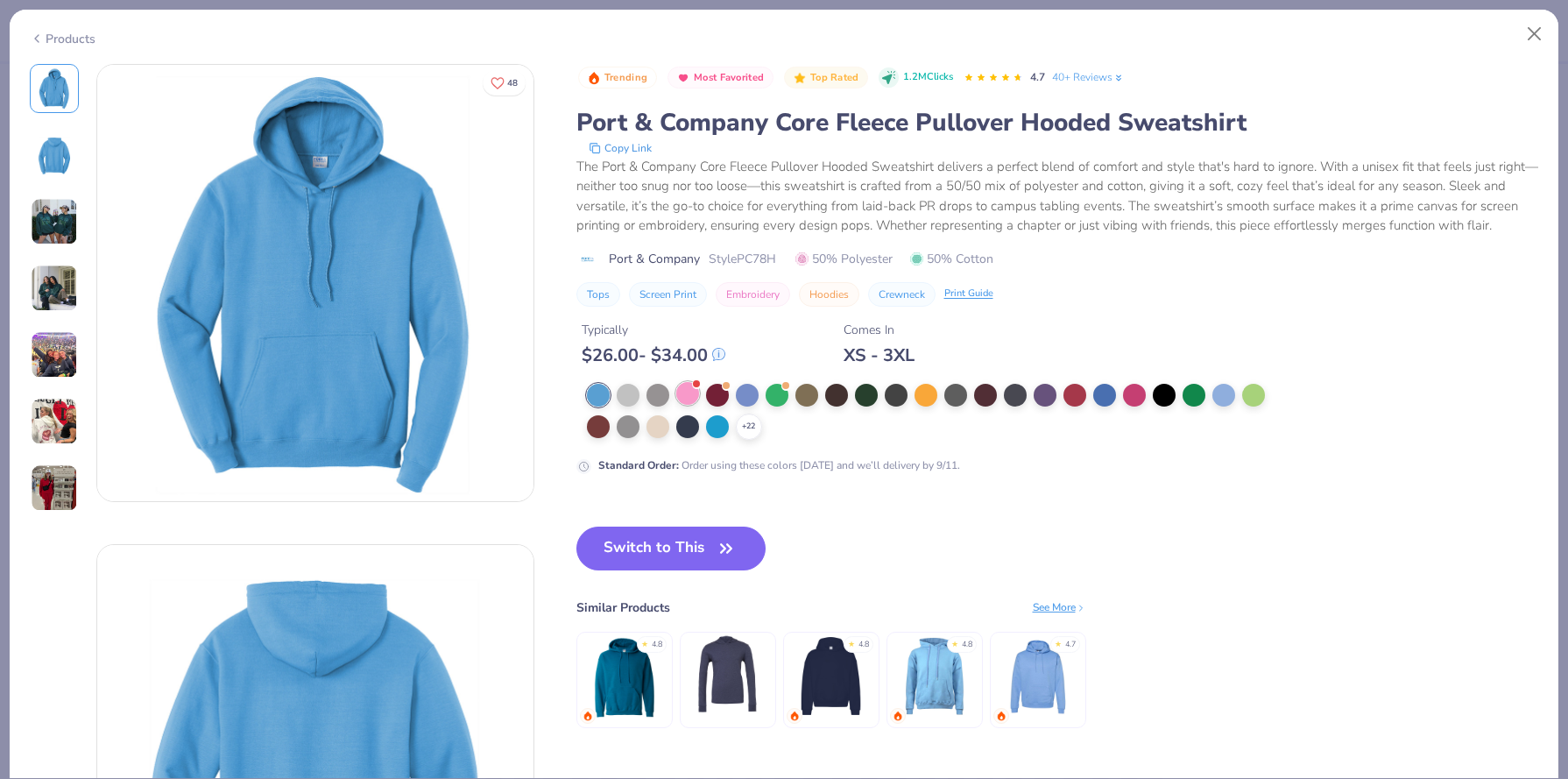
click at [678, 399] on div at bounding box center [688, 393] width 23 height 23
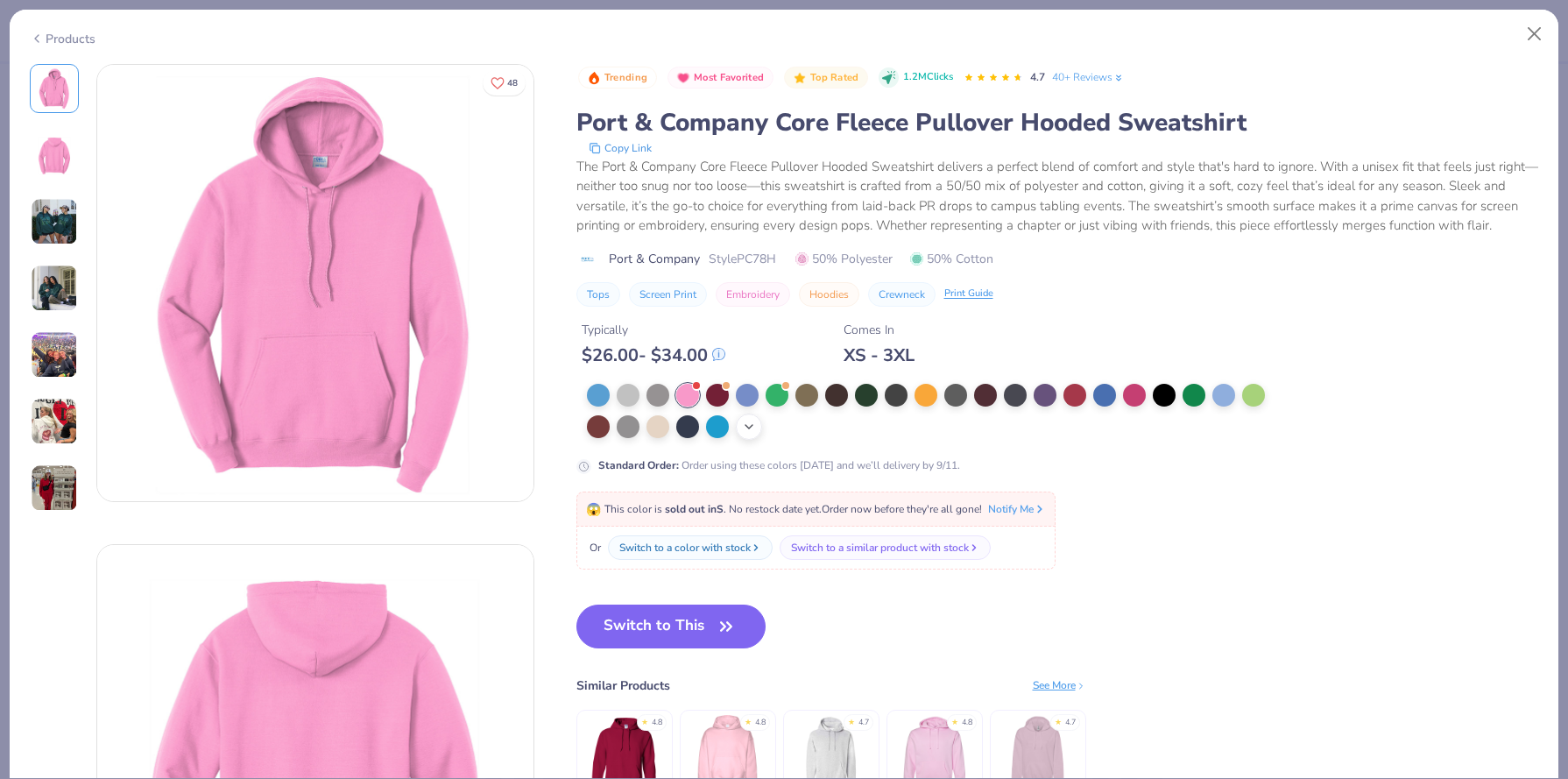
click at [749, 427] on polyline at bounding box center [748, 426] width 7 height 4
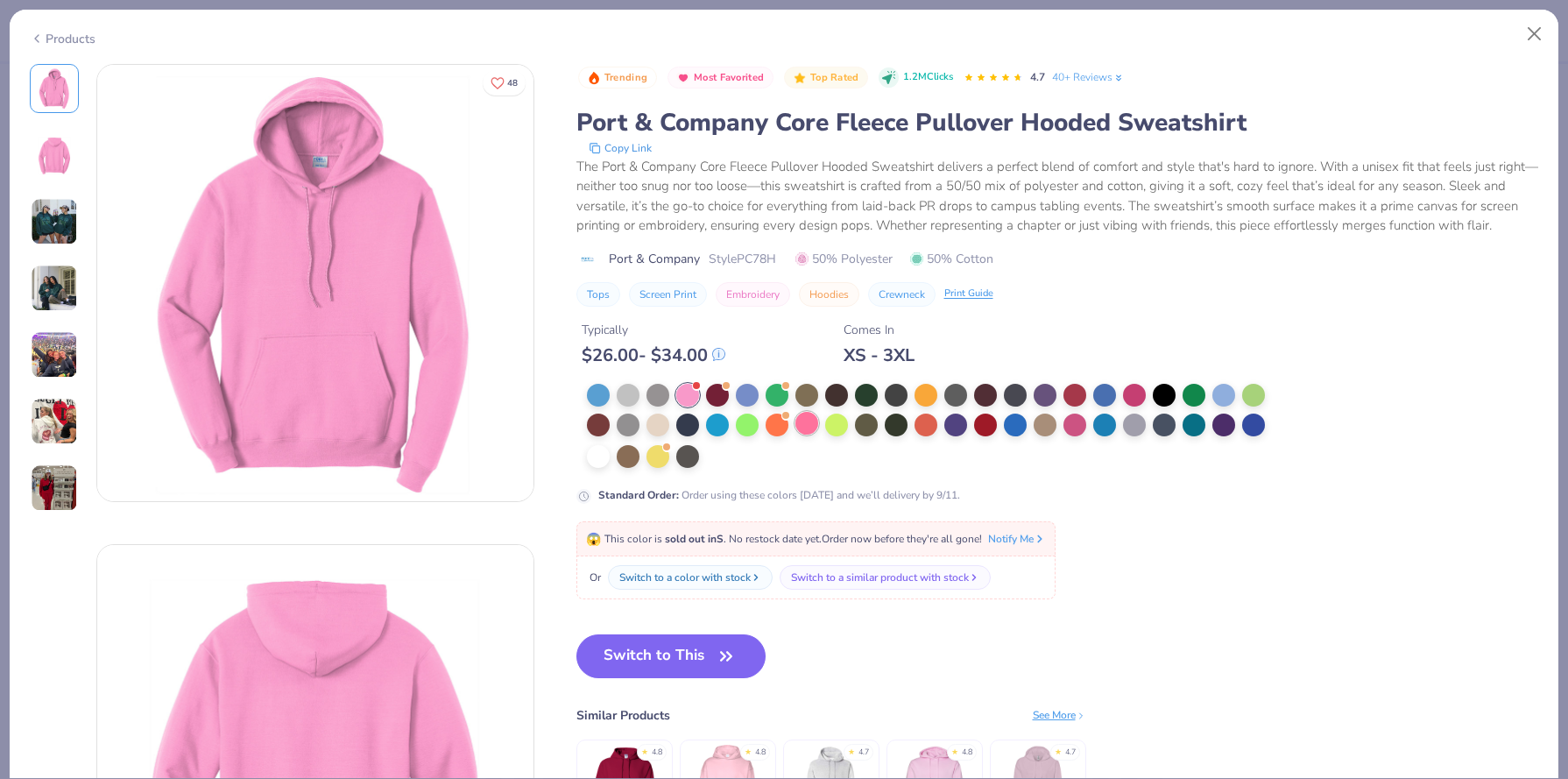
click at [797, 422] on div at bounding box center [807, 423] width 23 height 23
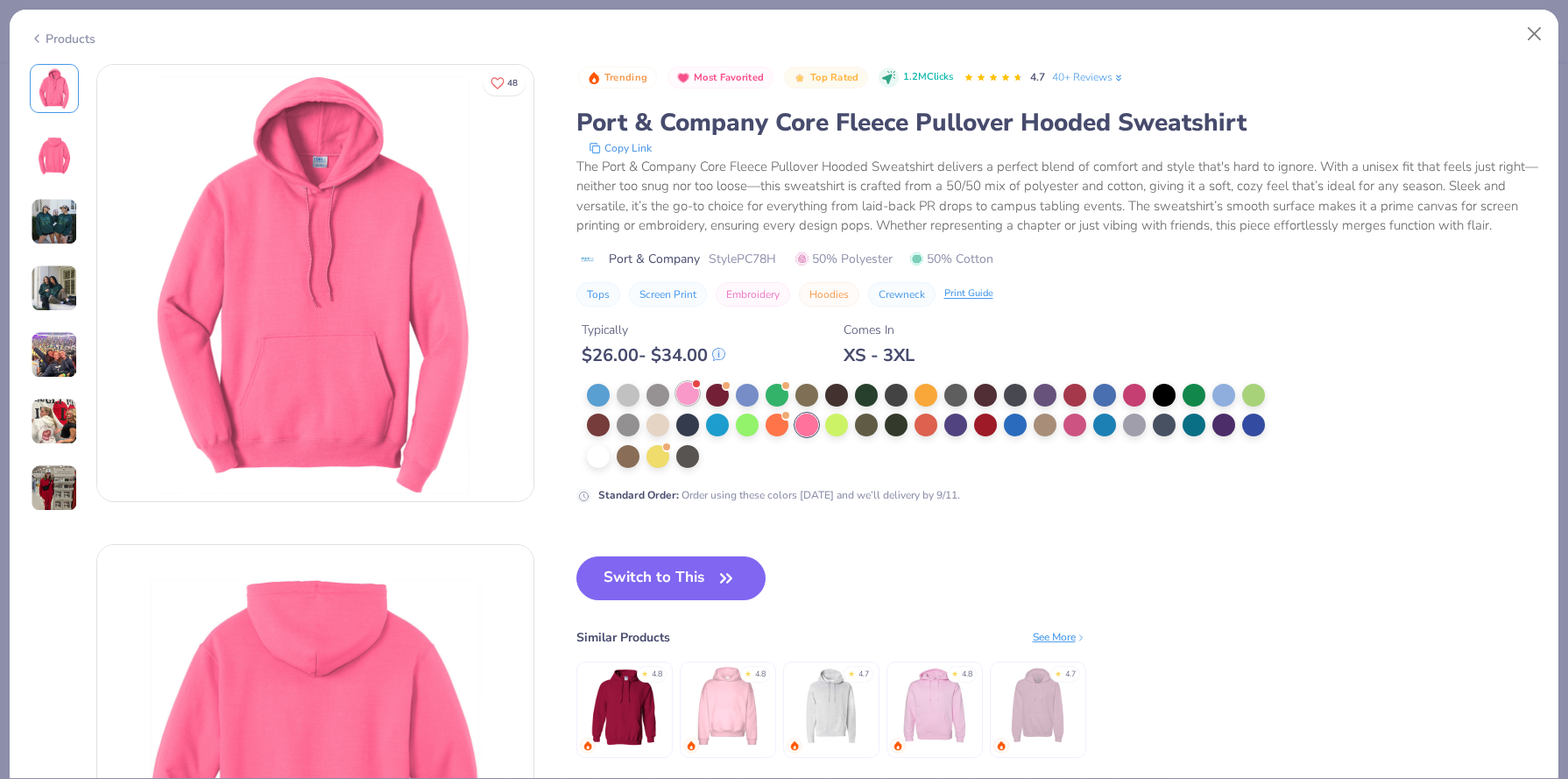
click at [682, 385] on div at bounding box center [688, 393] width 23 height 23
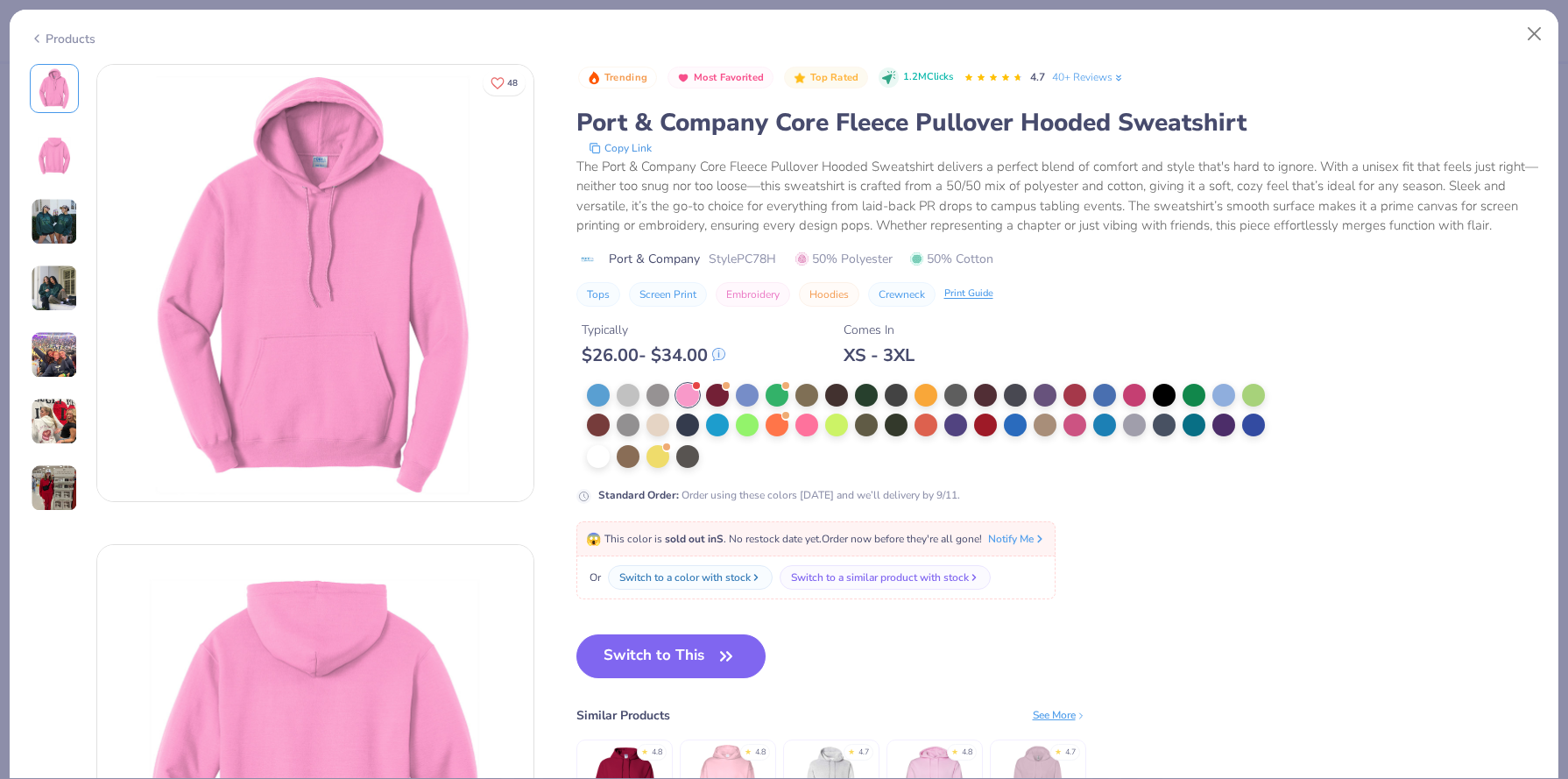
click at [643, 388] on div at bounding box center [933, 426] width 691 height 86
click at [623, 390] on div at bounding box center [628, 393] width 23 height 23
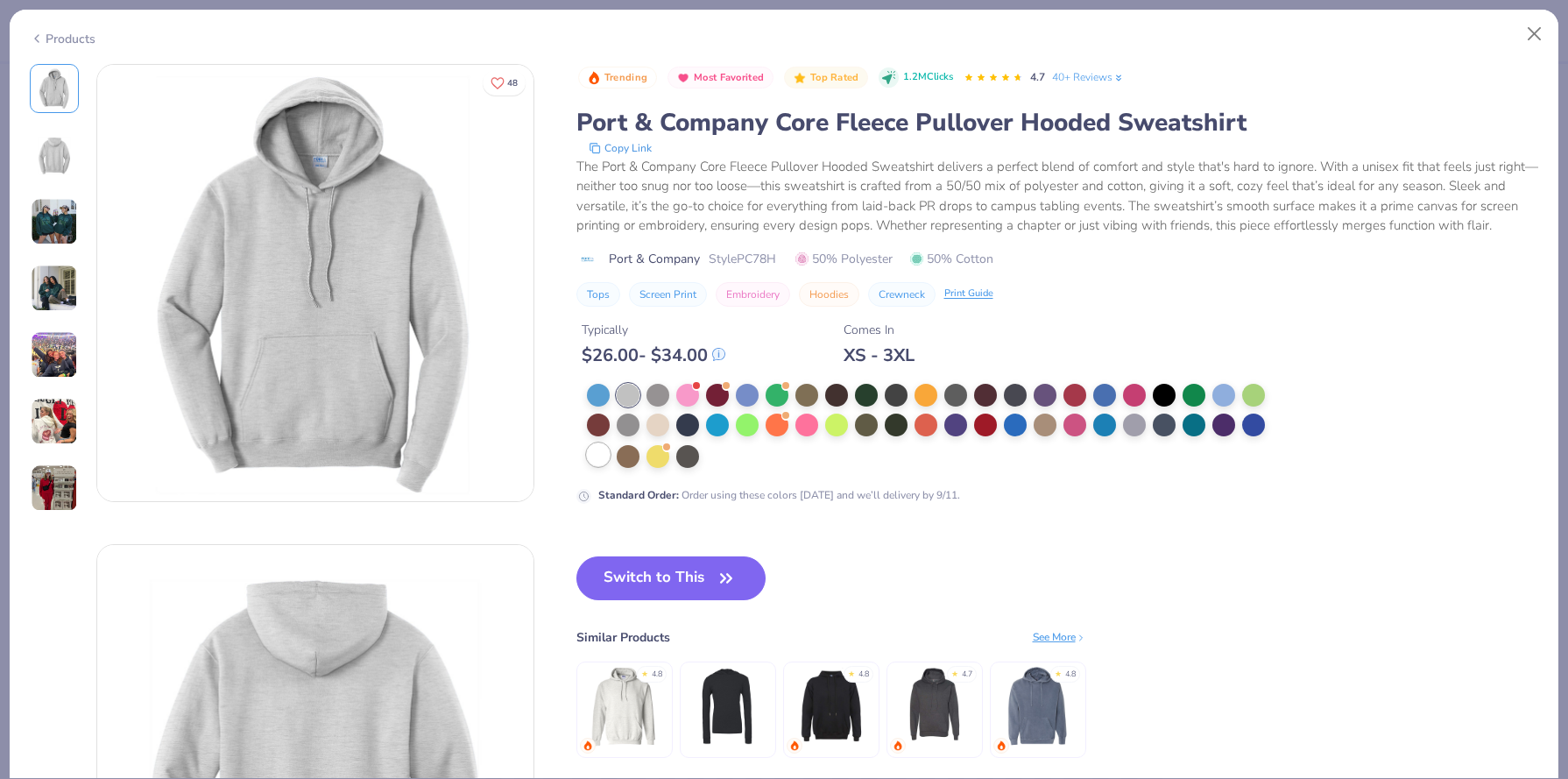
click at [597, 453] on div at bounding box center [599, 454] width 23 height 23
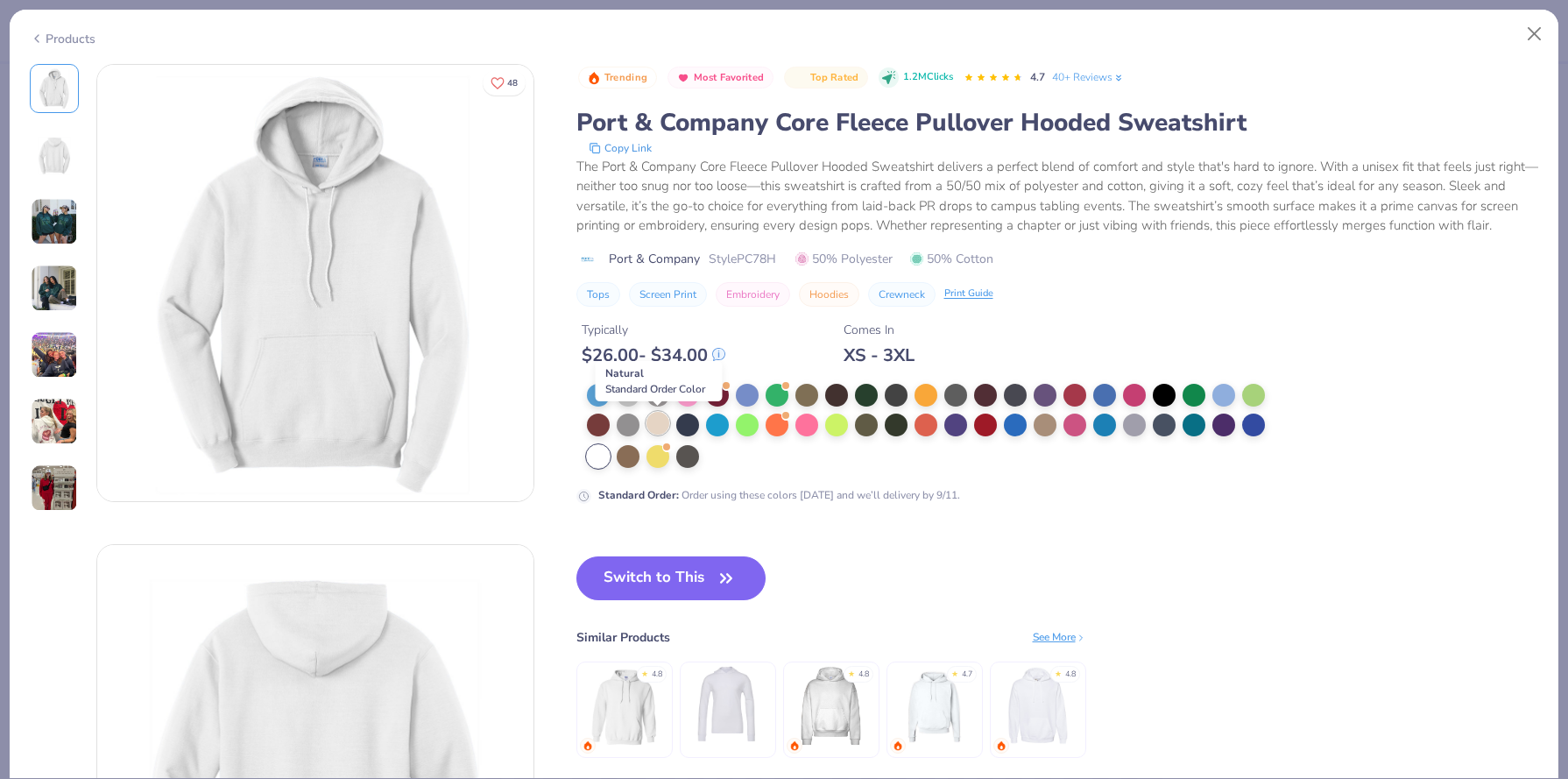
click at [662, 422] on div at bounding box center [658, 423] width 23 height 23
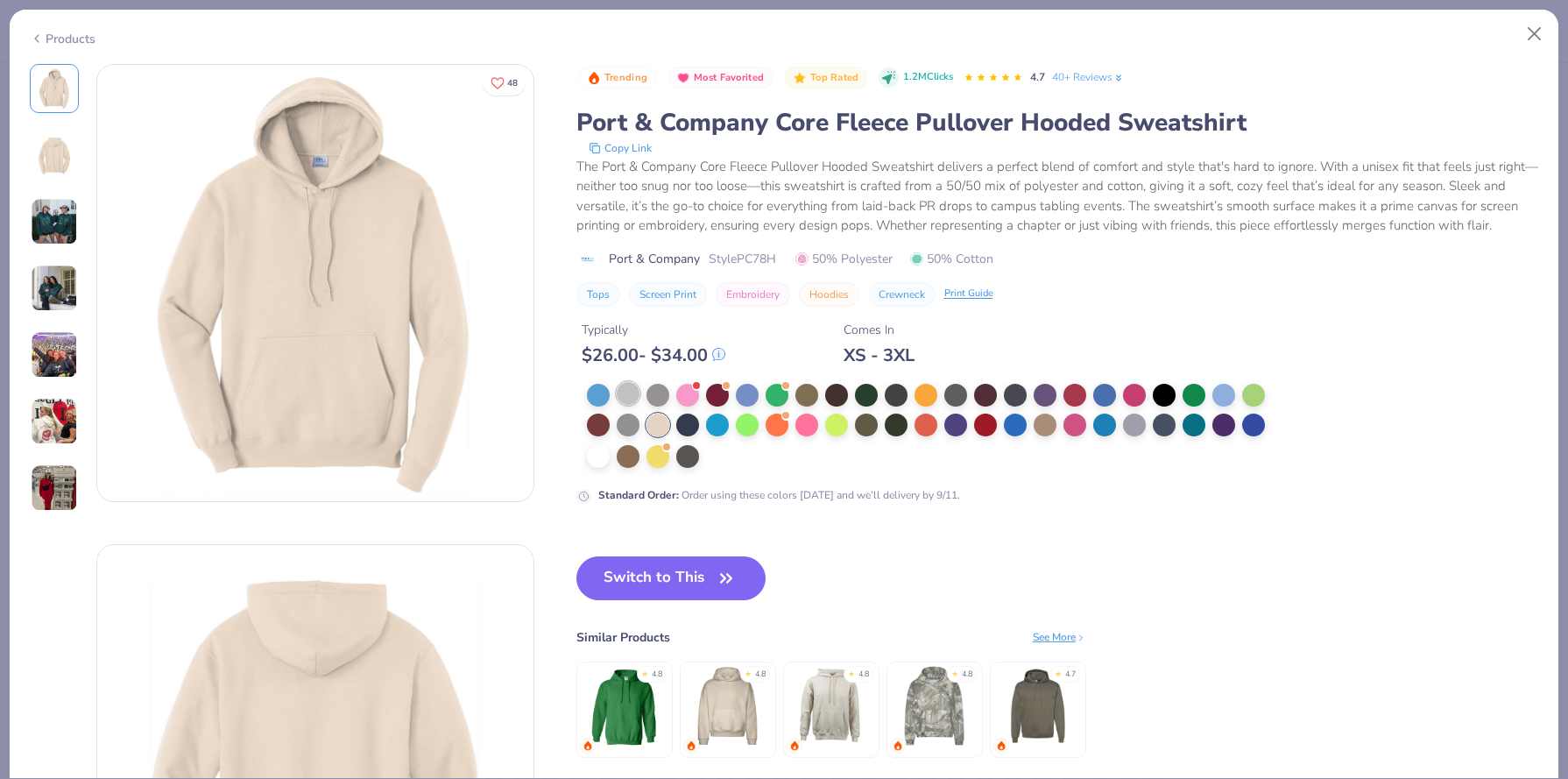
click at [633, 395] on div at bounding box center [628, 393] width 23 height 23
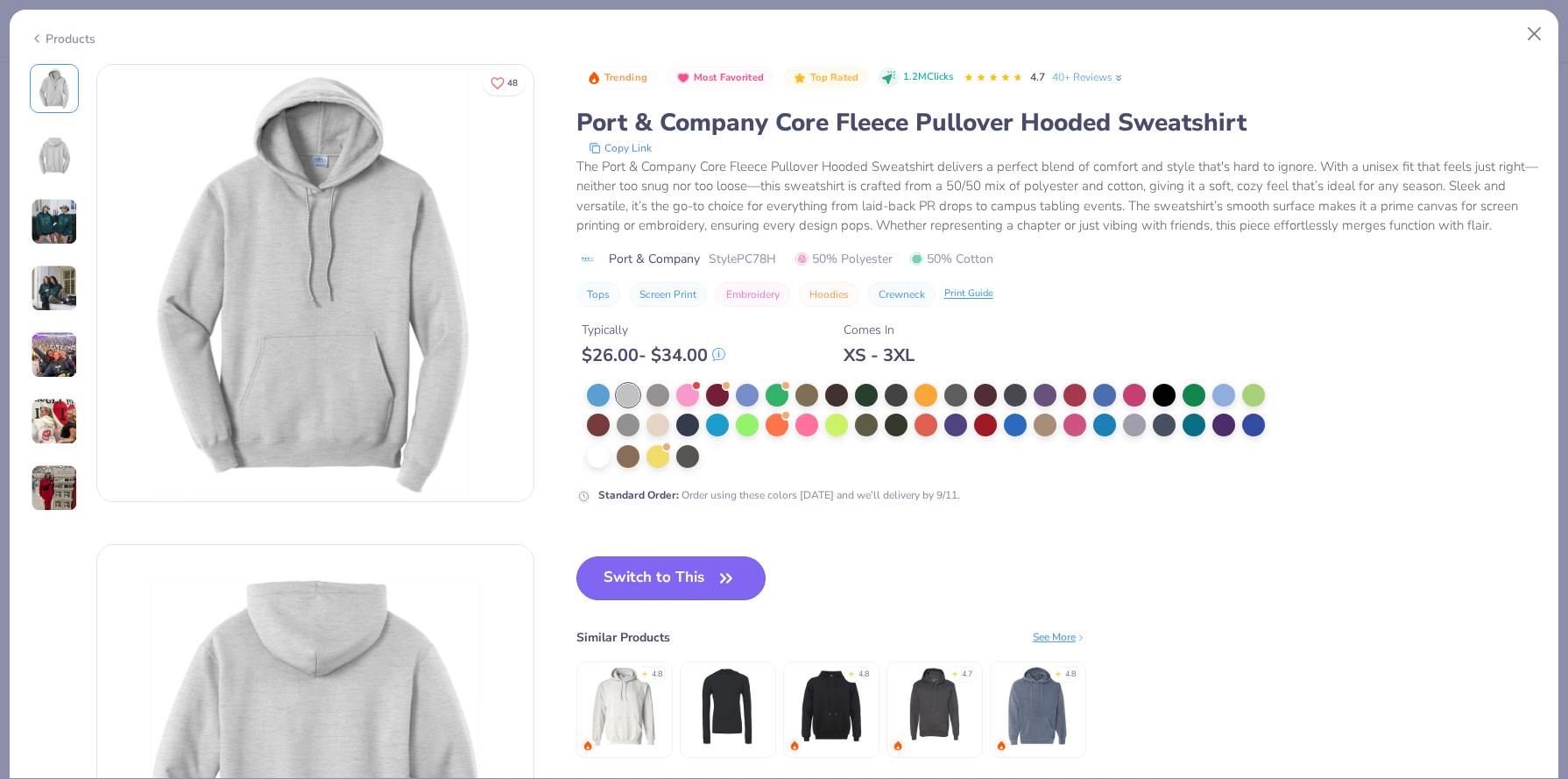
click at [649, 564] on button "Switch to This" at bounding box center [672, 578] width 190 height 44
click at [649, 586] on button "Switch to This" at bounding box center [672, 578] width 190 height 44
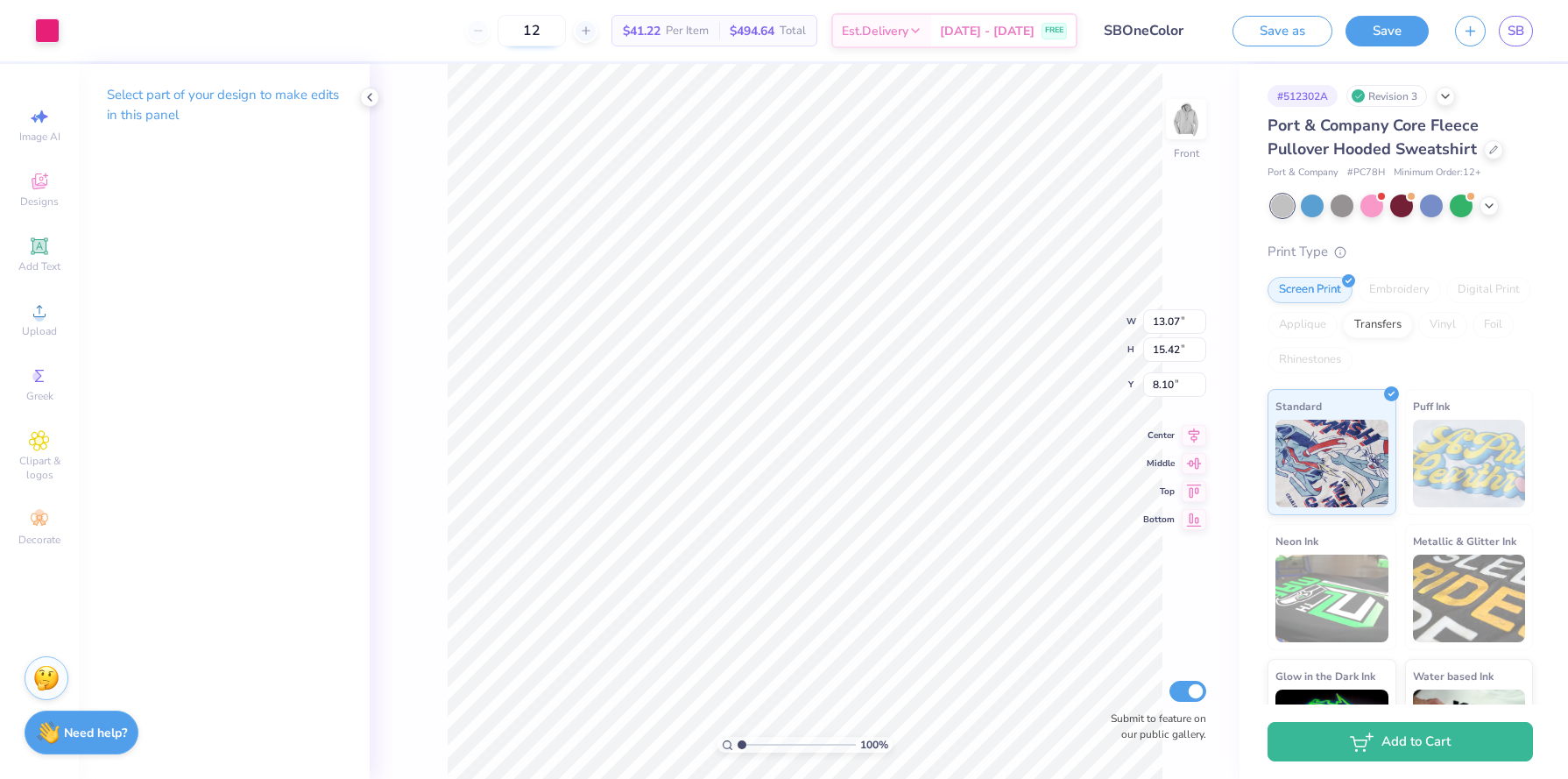
click at [566, 31] on input "12" at bounding box center [532, 31] width 69 height 32
click at [566, 32] on input "12" at bounding box center [532, 31] width 69 height 32
type input "7.24"
click at [566, 32] on input "12" at bounding box center [532, 31] width 69 height 32
type input "1"
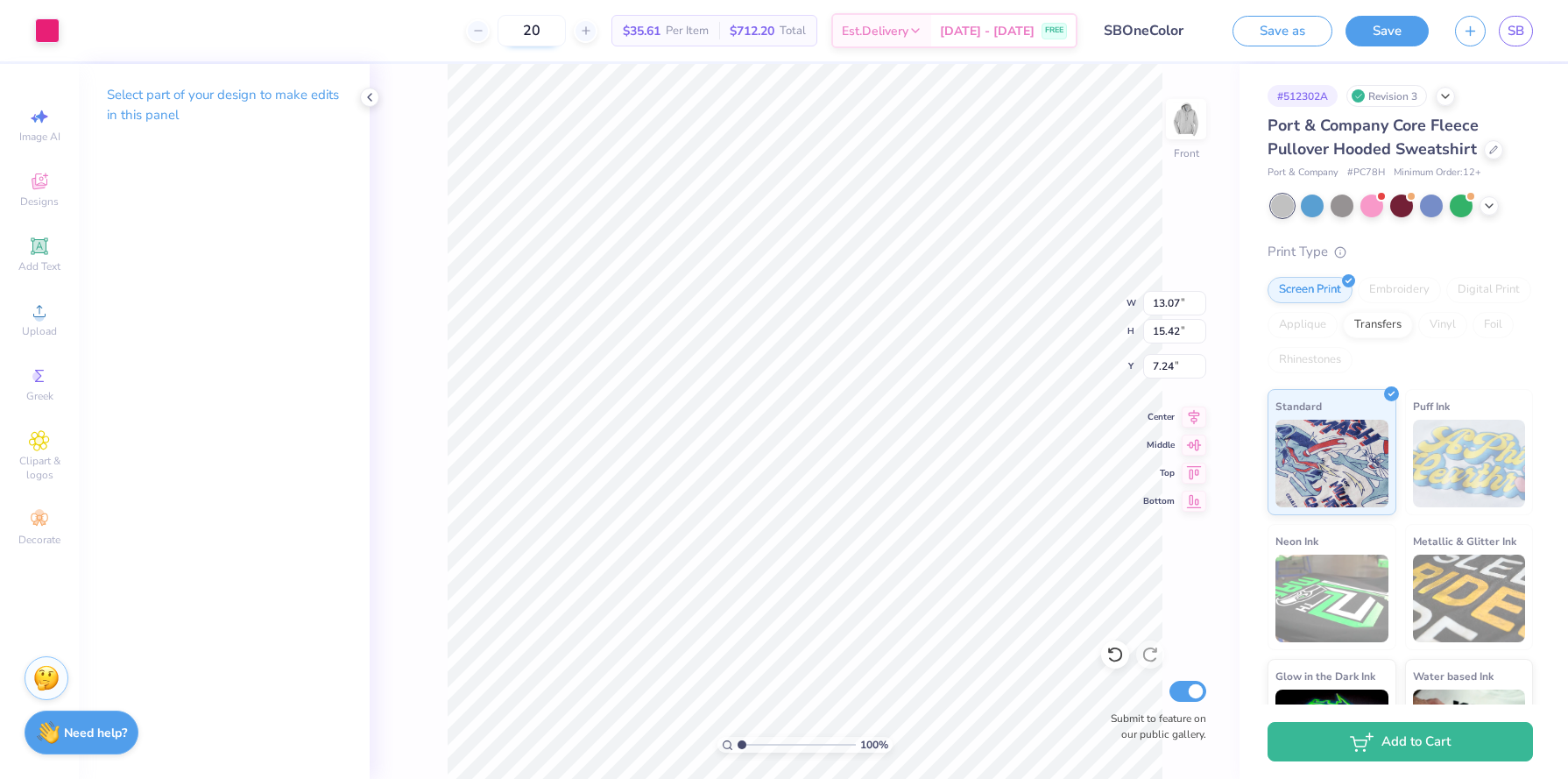
type input "2"
type input "30"
click at [1374, 202] on div at bounding box center [1372, 204] width 23 height 23
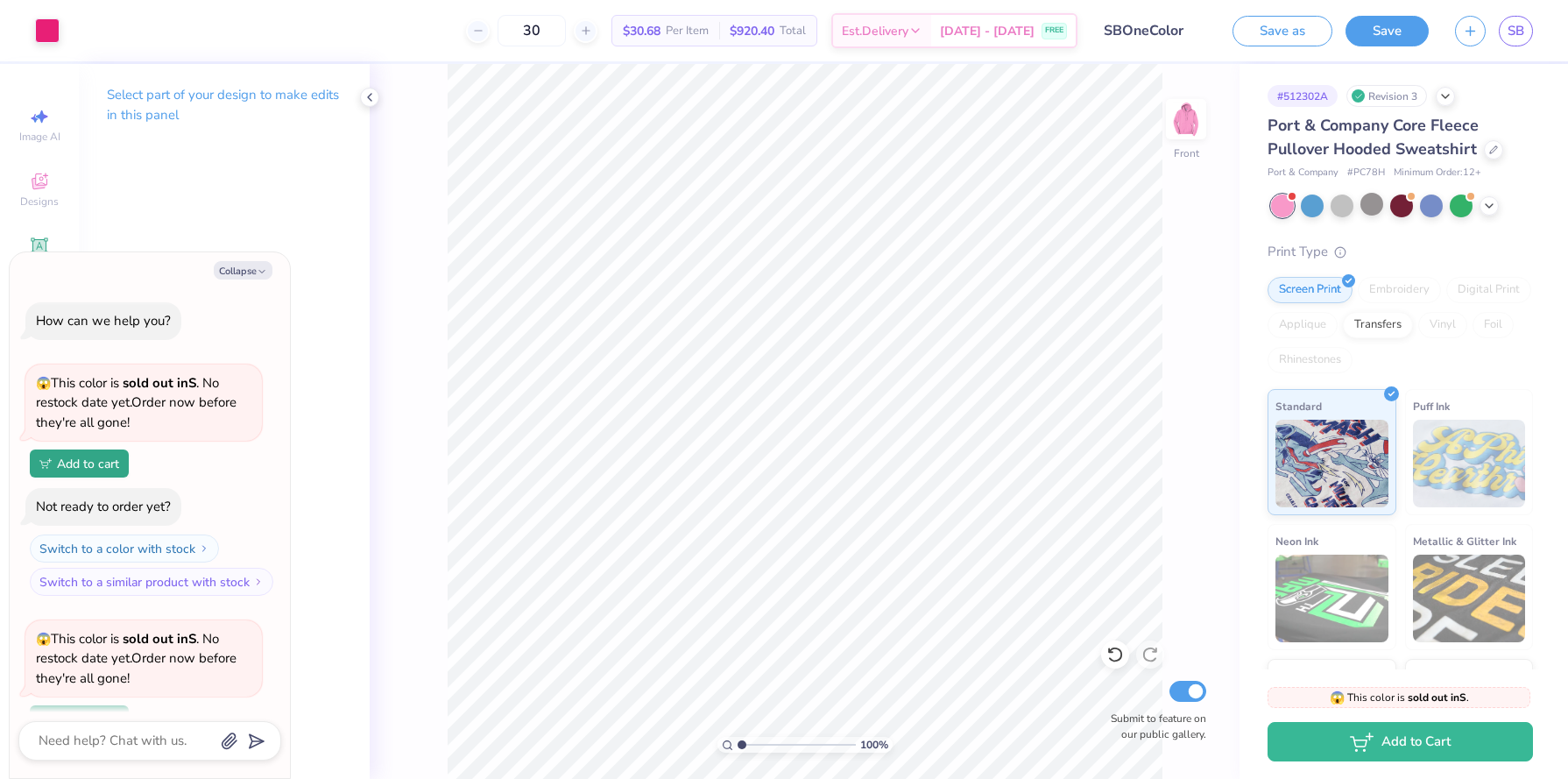
scroll to position [852, 0]
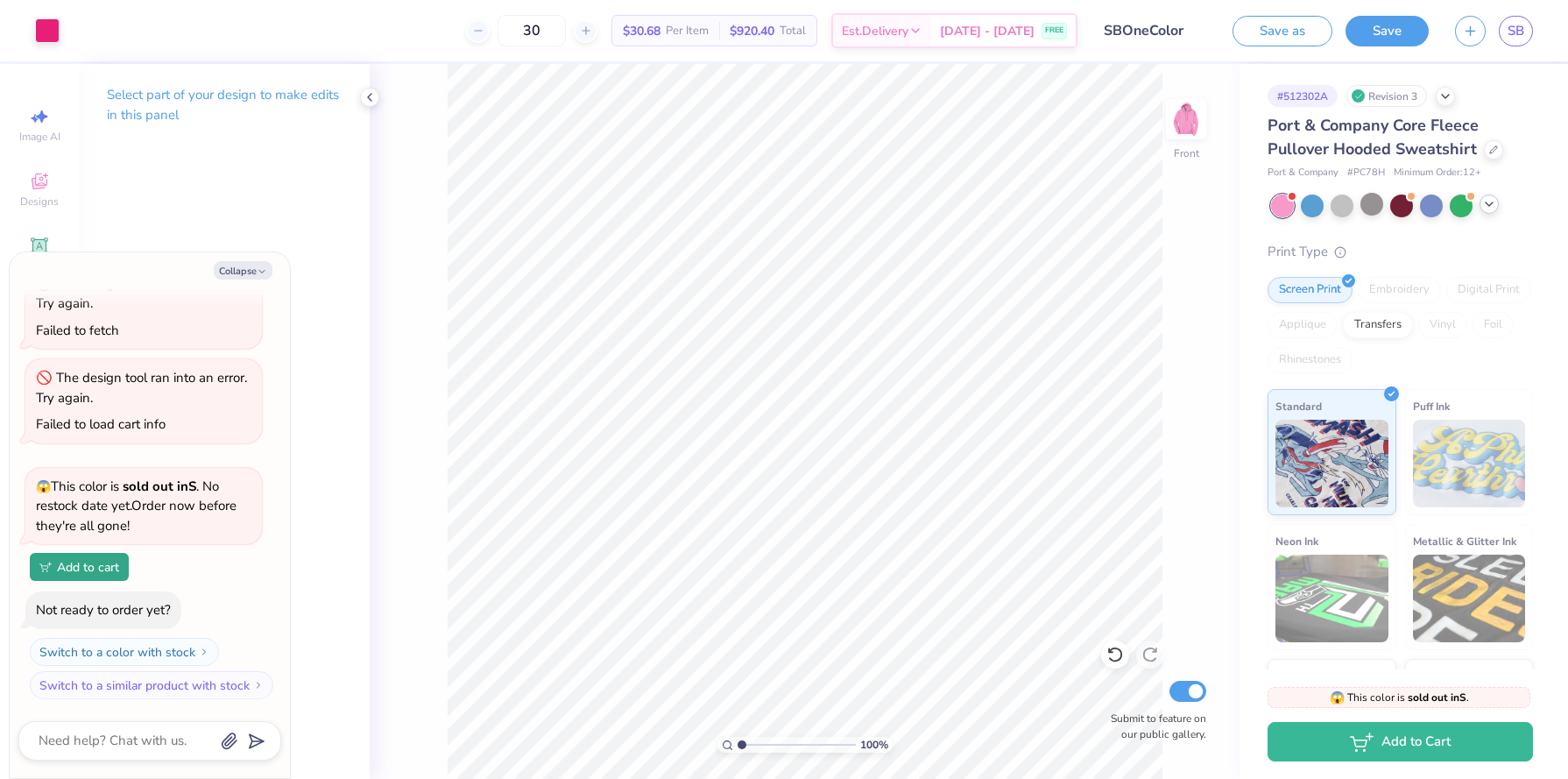
click at [1496, 209] on div at bounding box center [1489, 204] width 19 height 19
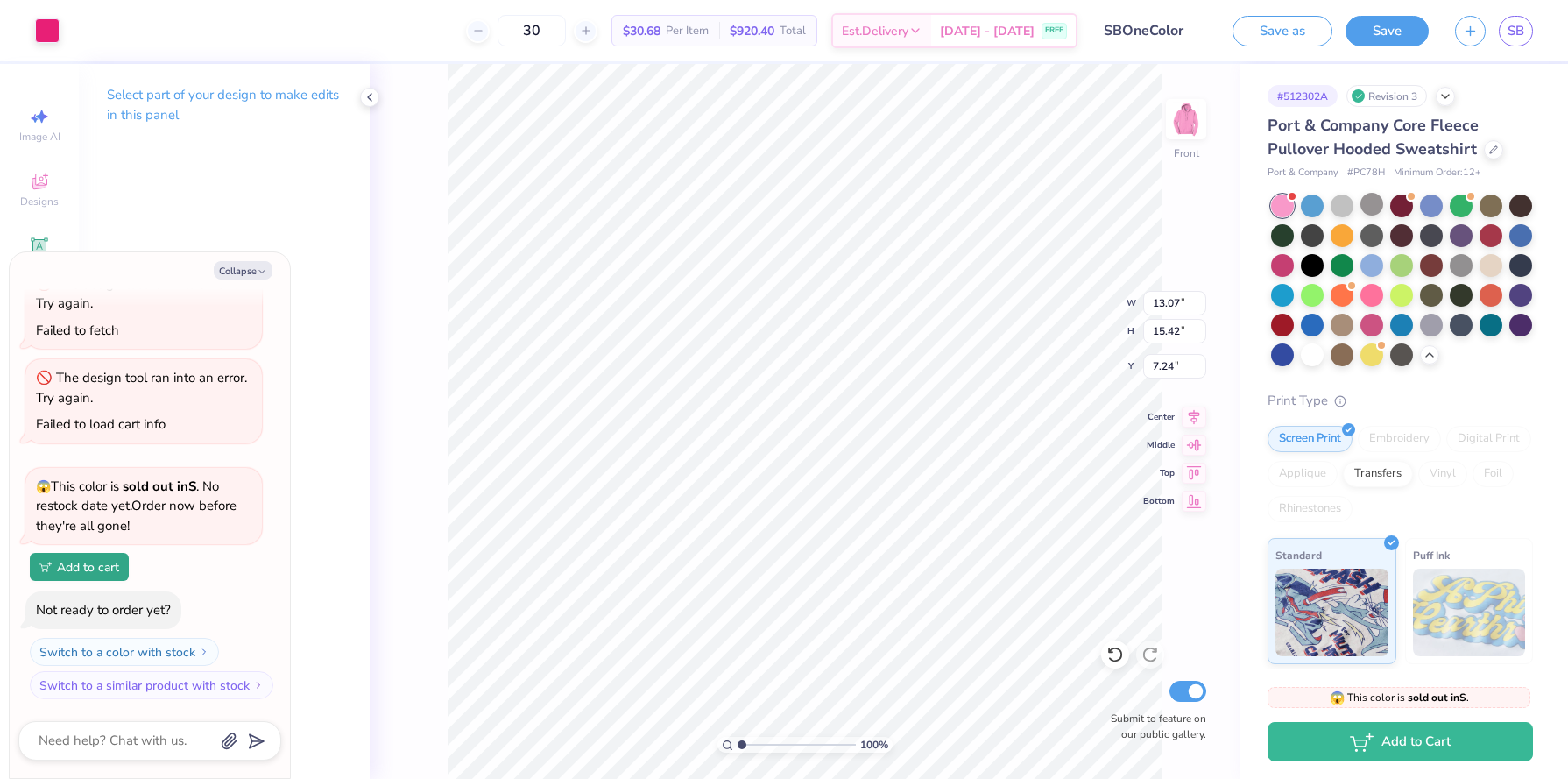
click at [28, 20] on div "Art colors" at bounding box center [29, 30] width 59 height 61
click at [42, 24] on div at bounding box center [47, 29] width 24 height 24
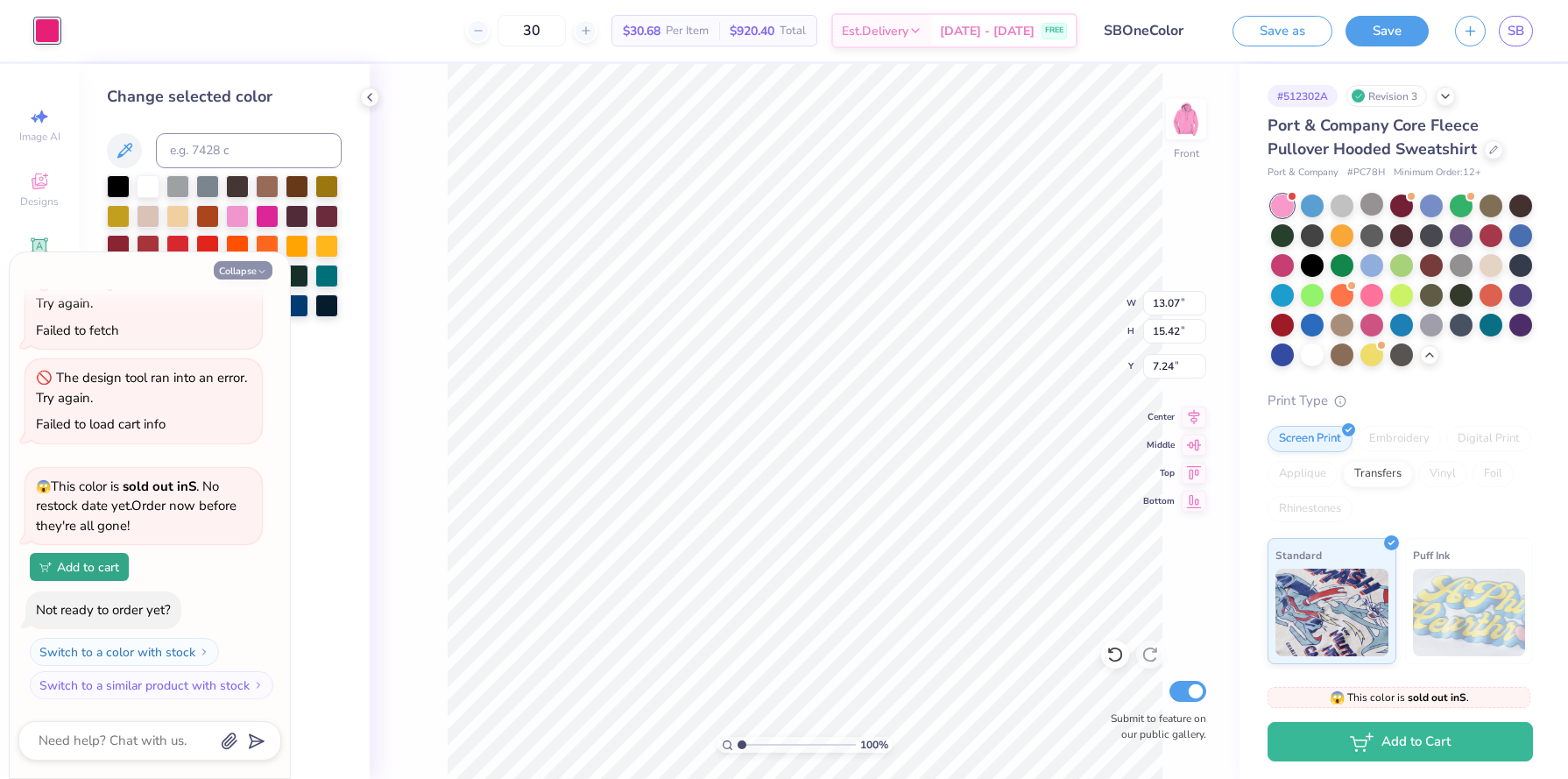
click at [239, 266] on button "Collapse" at bounding box center [243, 270] width 58 height 19
type textarea "x"
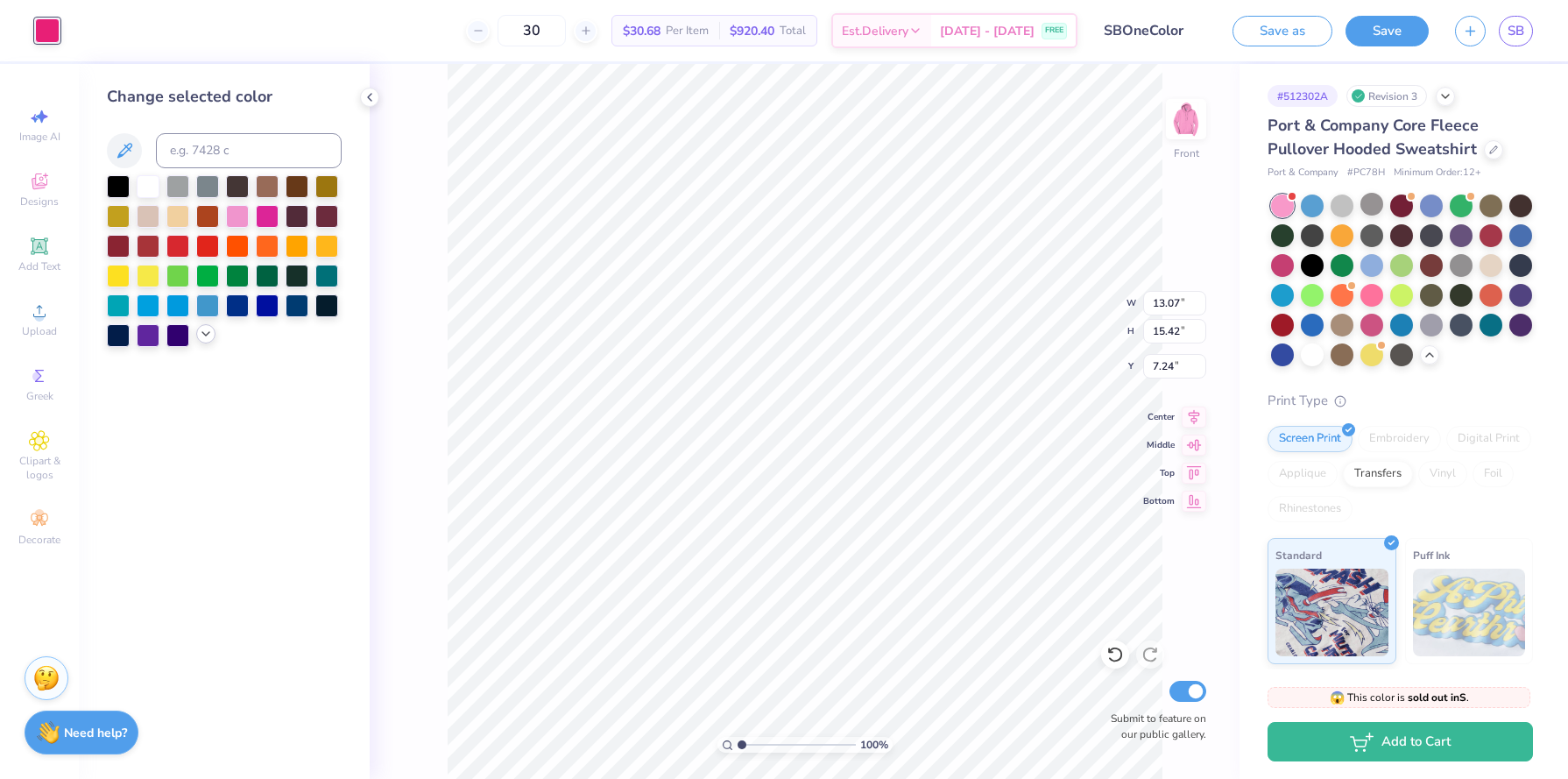
click at [204, 333] on icon at bounding box center [205, 333] width 14 height 14
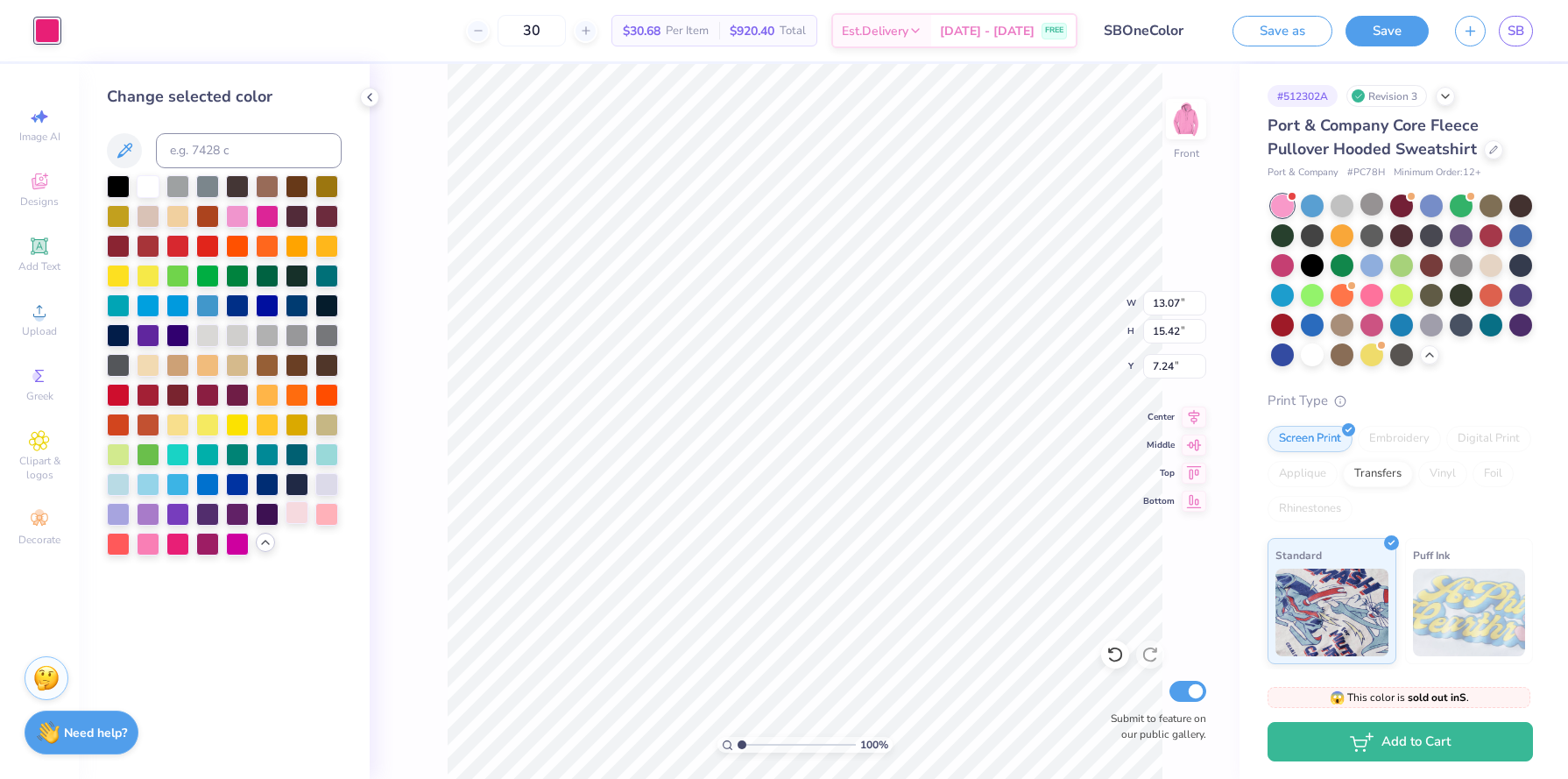
click at [294, 518] on div at bounding box center [296, 512] width 23 height 23
click at [329, 509] on div at bounding box center [327, 512] width 23 height 23
click at [294, 513] on div at bounding box center [296, 512] width 23 height 23
click at [1483, 263] on div at bounding box center [1491, 263] width 23 height 23
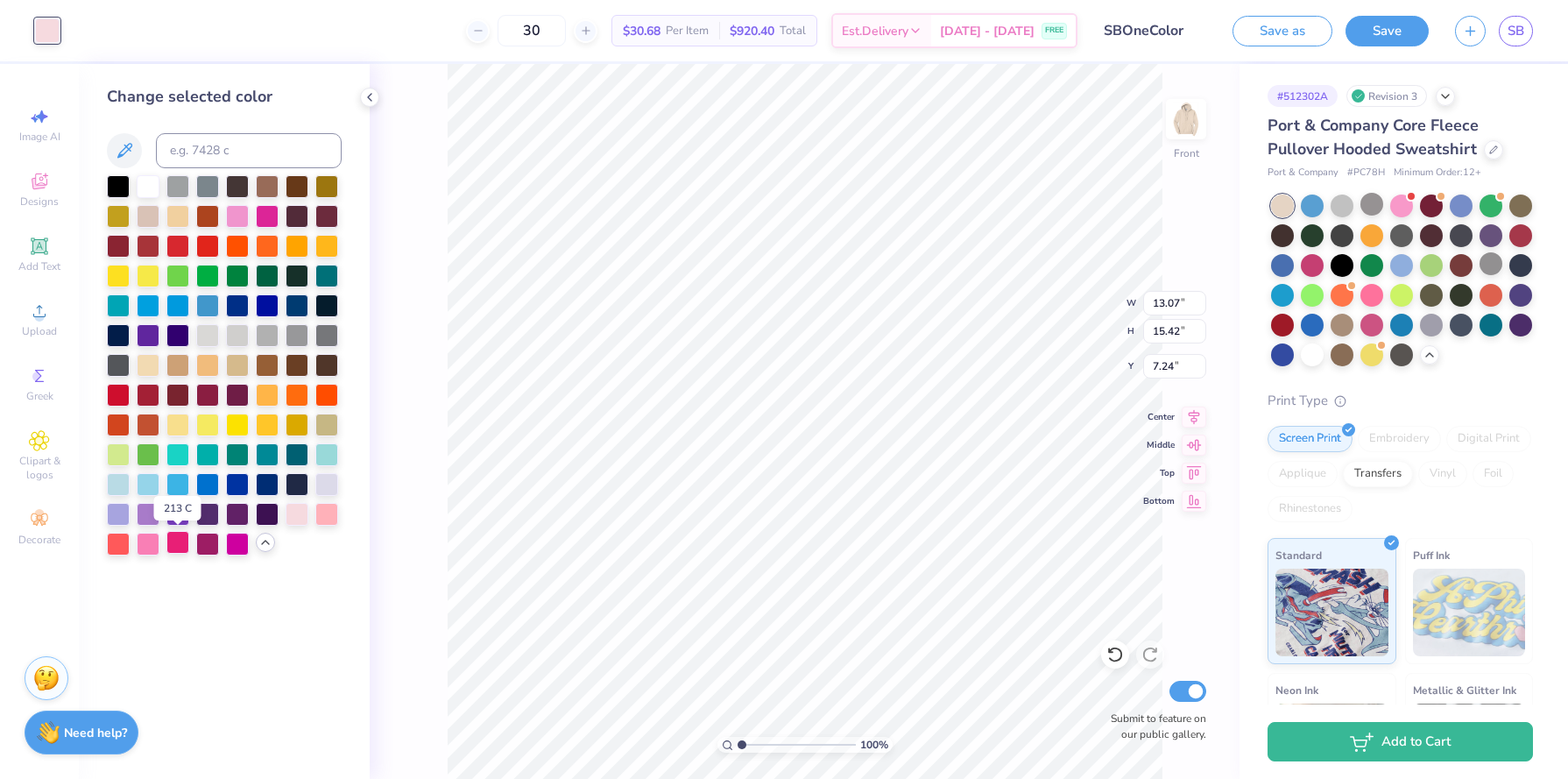
click at [176, 549] on div at bounding box center [178, 542] width 23 height 23
click at [1313, 356] on div at bounding box center [1312, 353] width 23 height 23
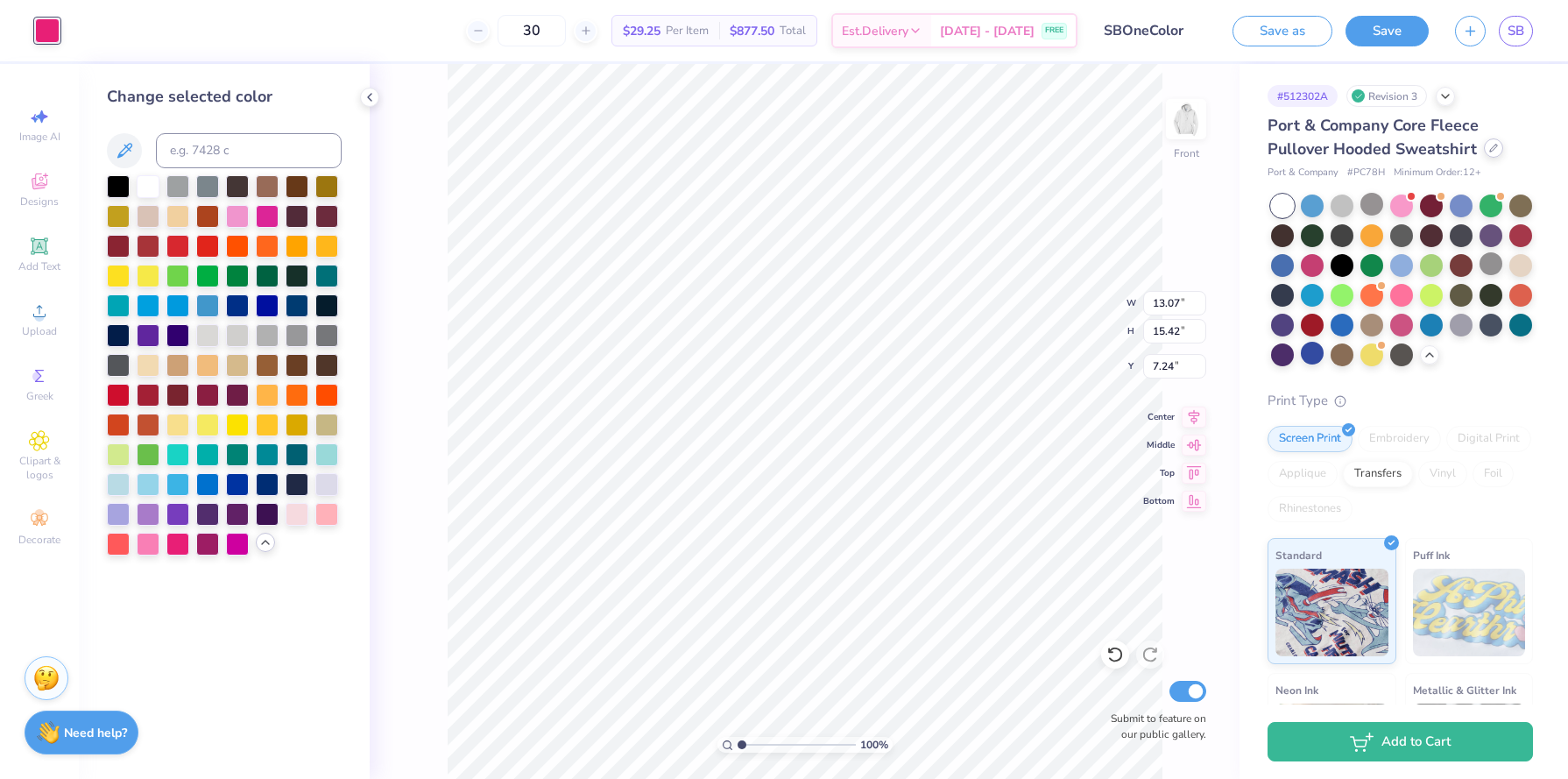
click at [1495, 147] on icon at bounding box center [1493, 148] width 8 height 8
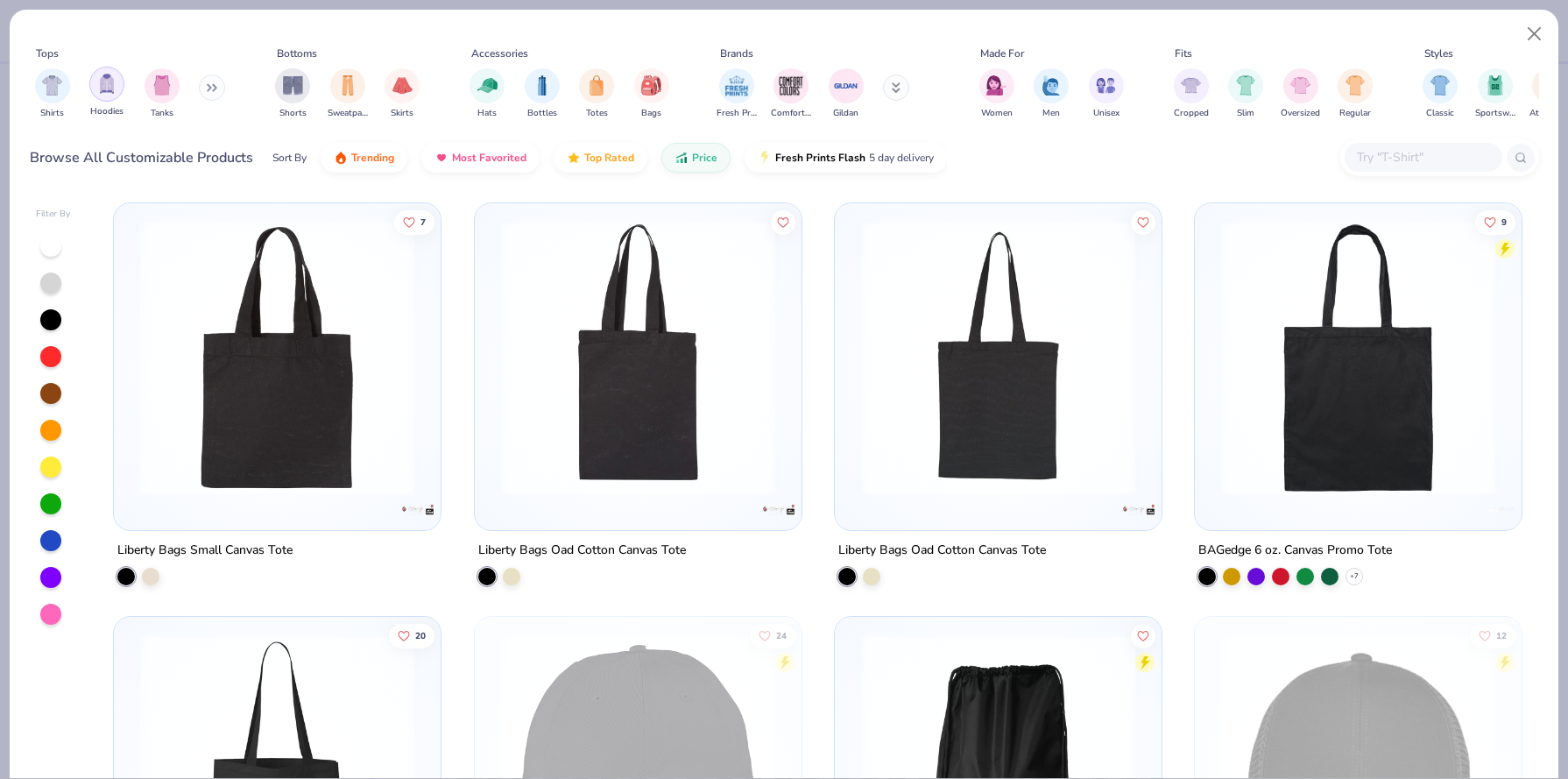
click at [110, 87] on img "filter for Hoodies" at bounding box center [106, 83] width 19 height 20
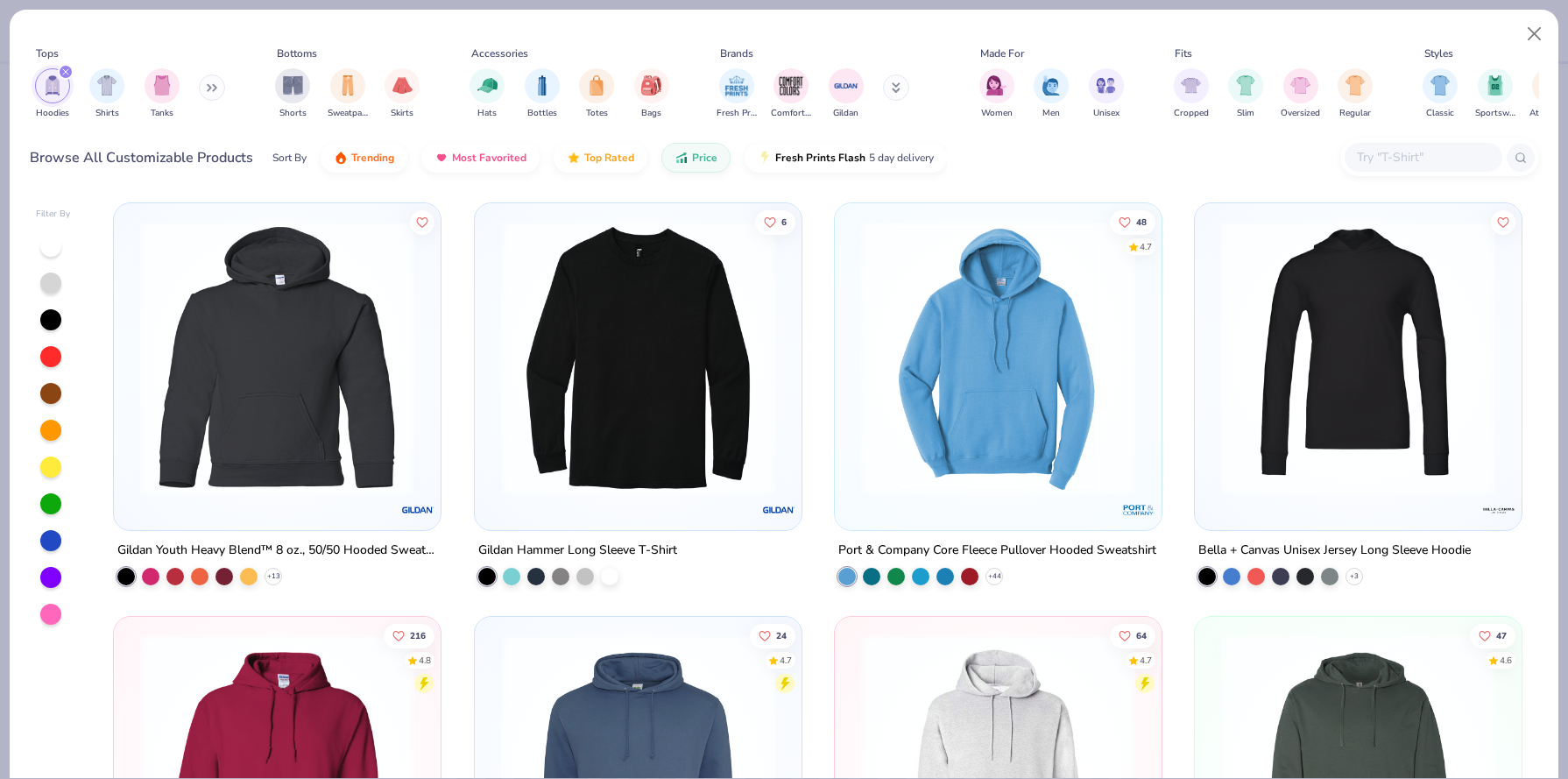
click at [200, 89] on div "Hoodies Shirts Tanks" at bounding box center [131, 93] width 201 height 65
click at [216, 89] on icon at bounding box center [215, 87] width 3 height 7
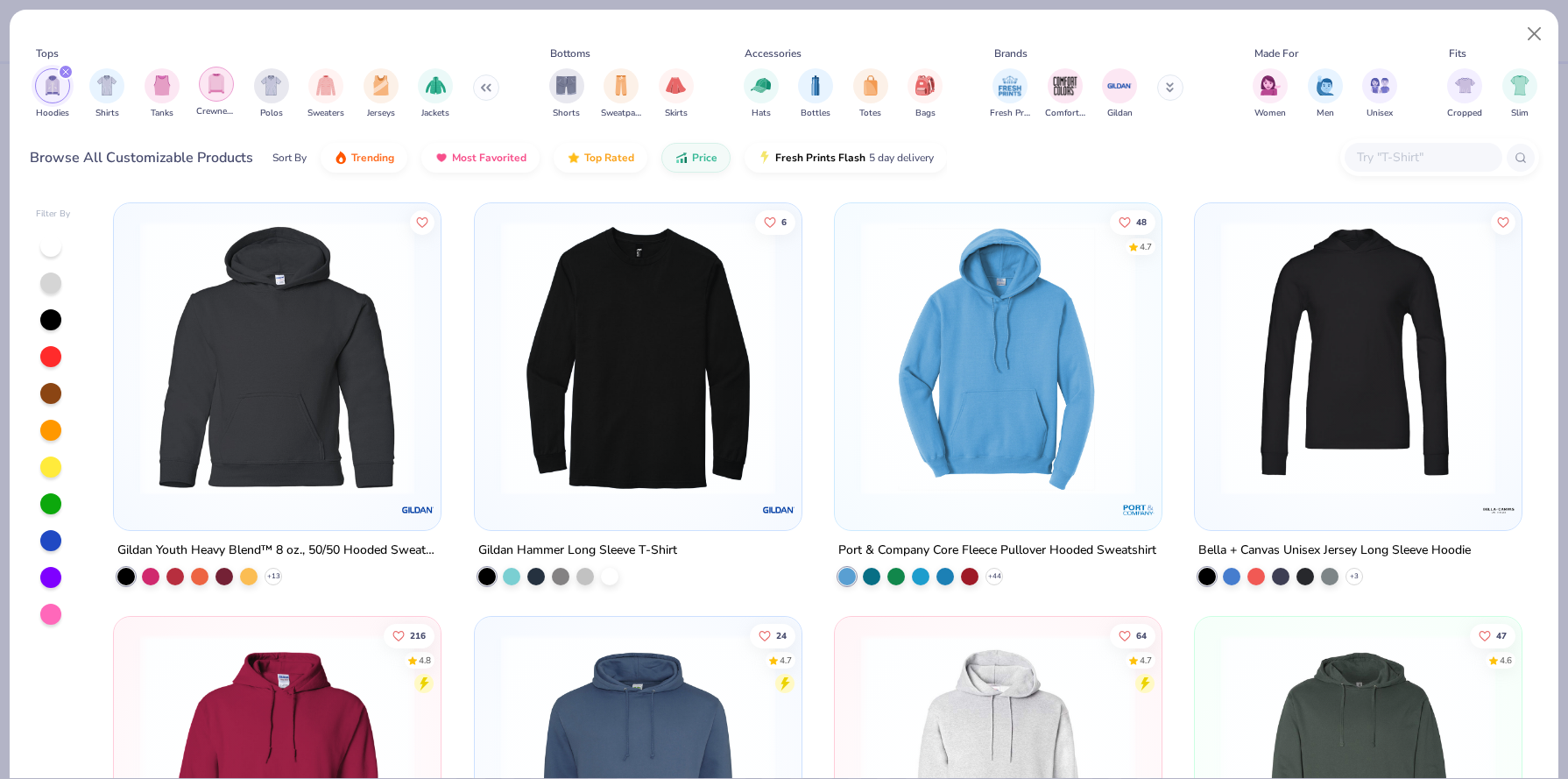
click at [223, 86] on img "filter for Crewnecks" at bounding box center [216, 83] width 19 height 20
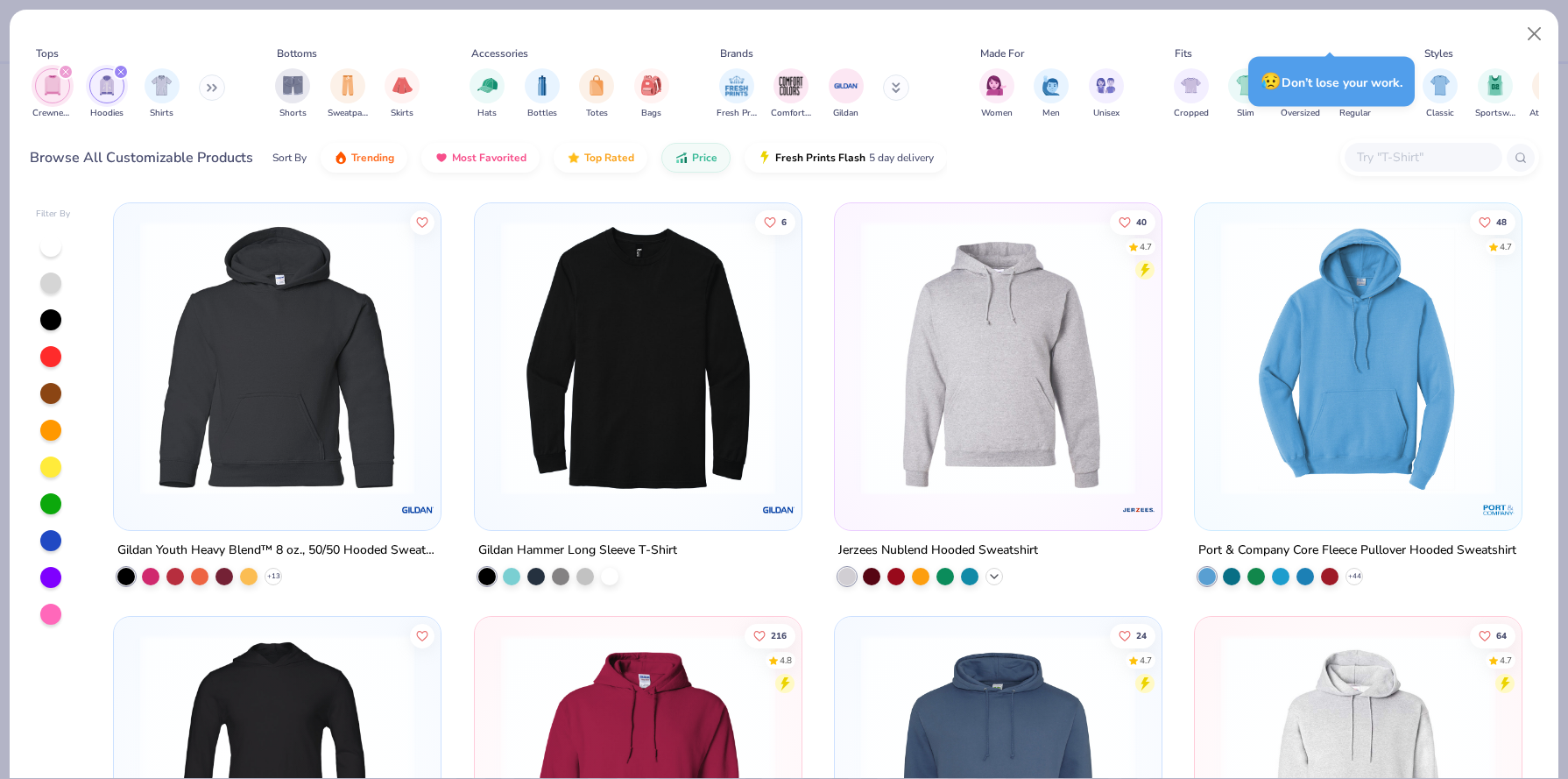
click at [988, 573] on icon at bounding box center [994, 576] width 14 height 14
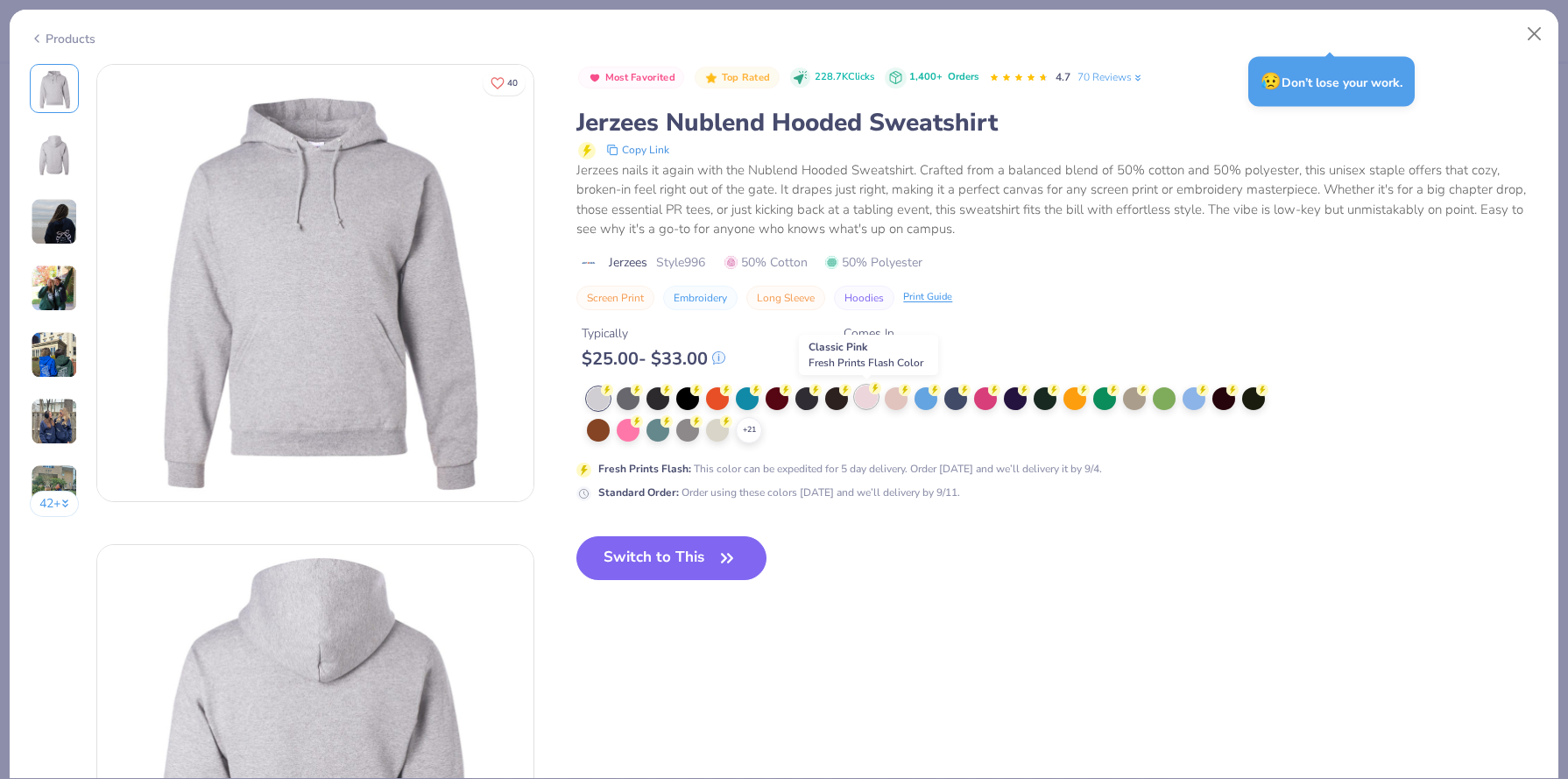
click at [867, 402] on div at bounding box center [867, 397] width 23 height 23
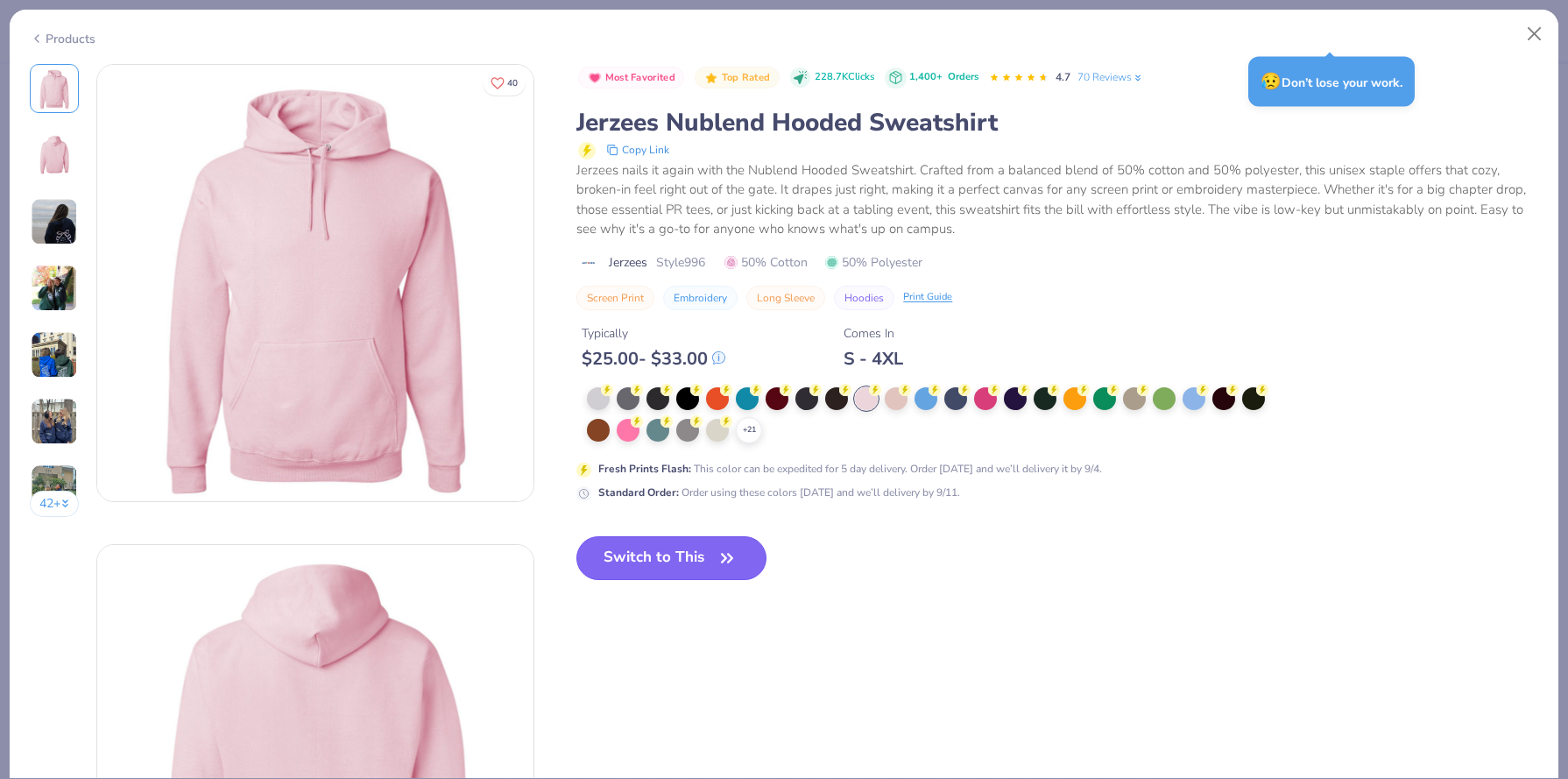
click at [652, 550] on button "Switch to This" at bounding box center [672, 558] width 190 height 44
click at [662, 570] on button "Switch to This" at bounding box center [672, 558] width 190 height 44
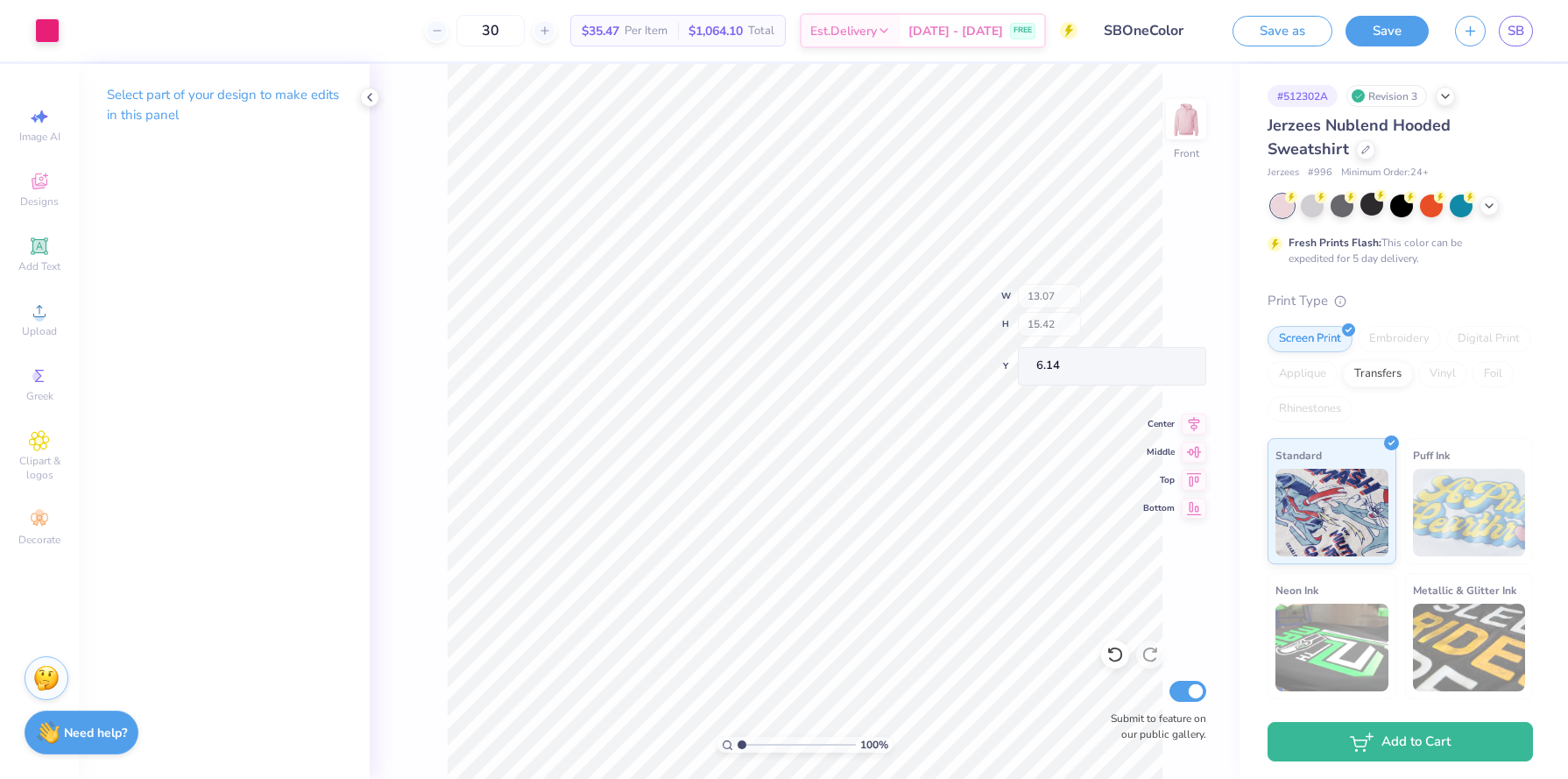
type input "6.14"
click at [1310, 40] on button "Save as" at bounding box center [1283, 31] width 100 height 31
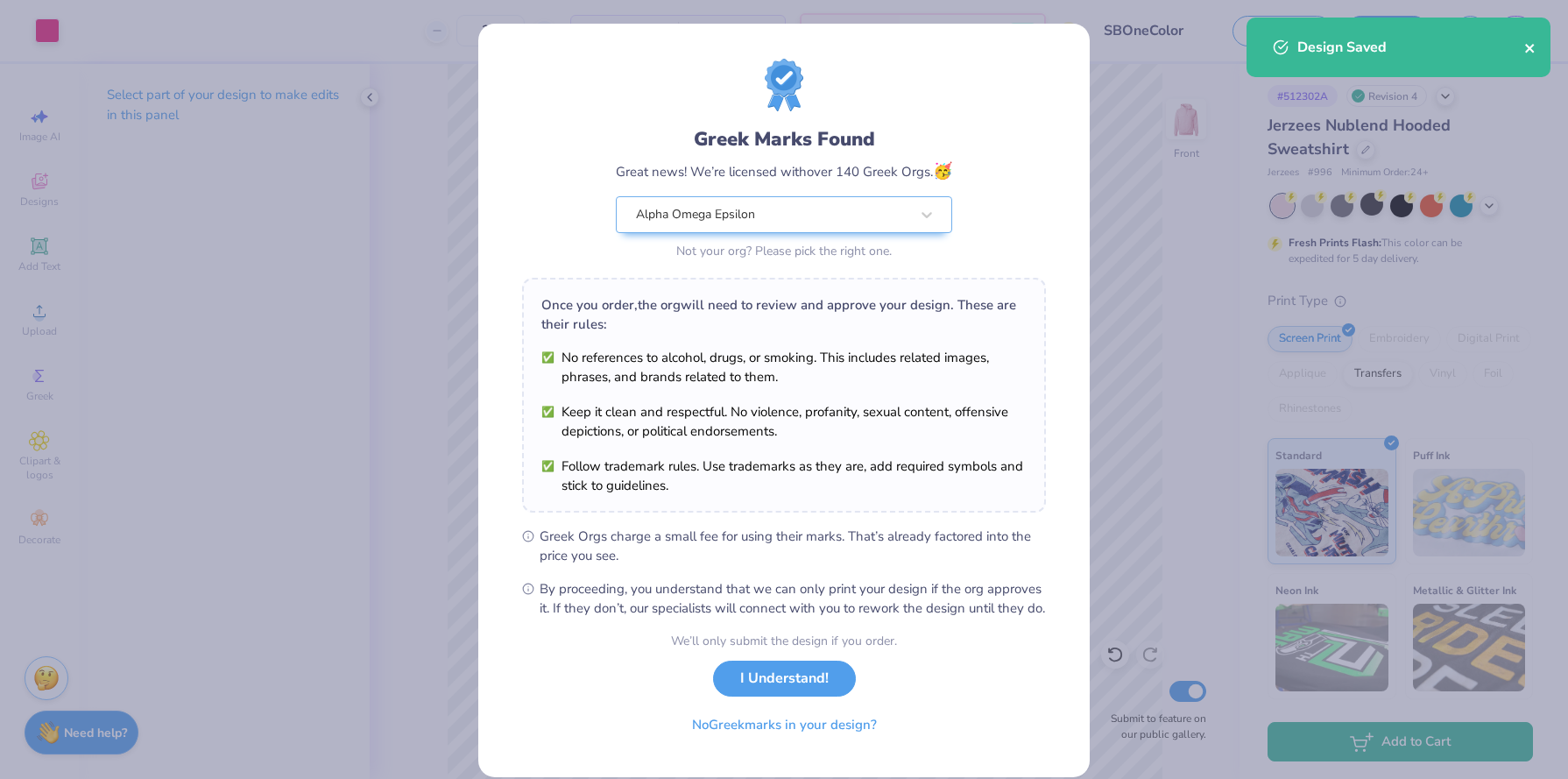
click at [1532, 45] on icon "close" at bounding box center [1529, 48] width 8 height 8
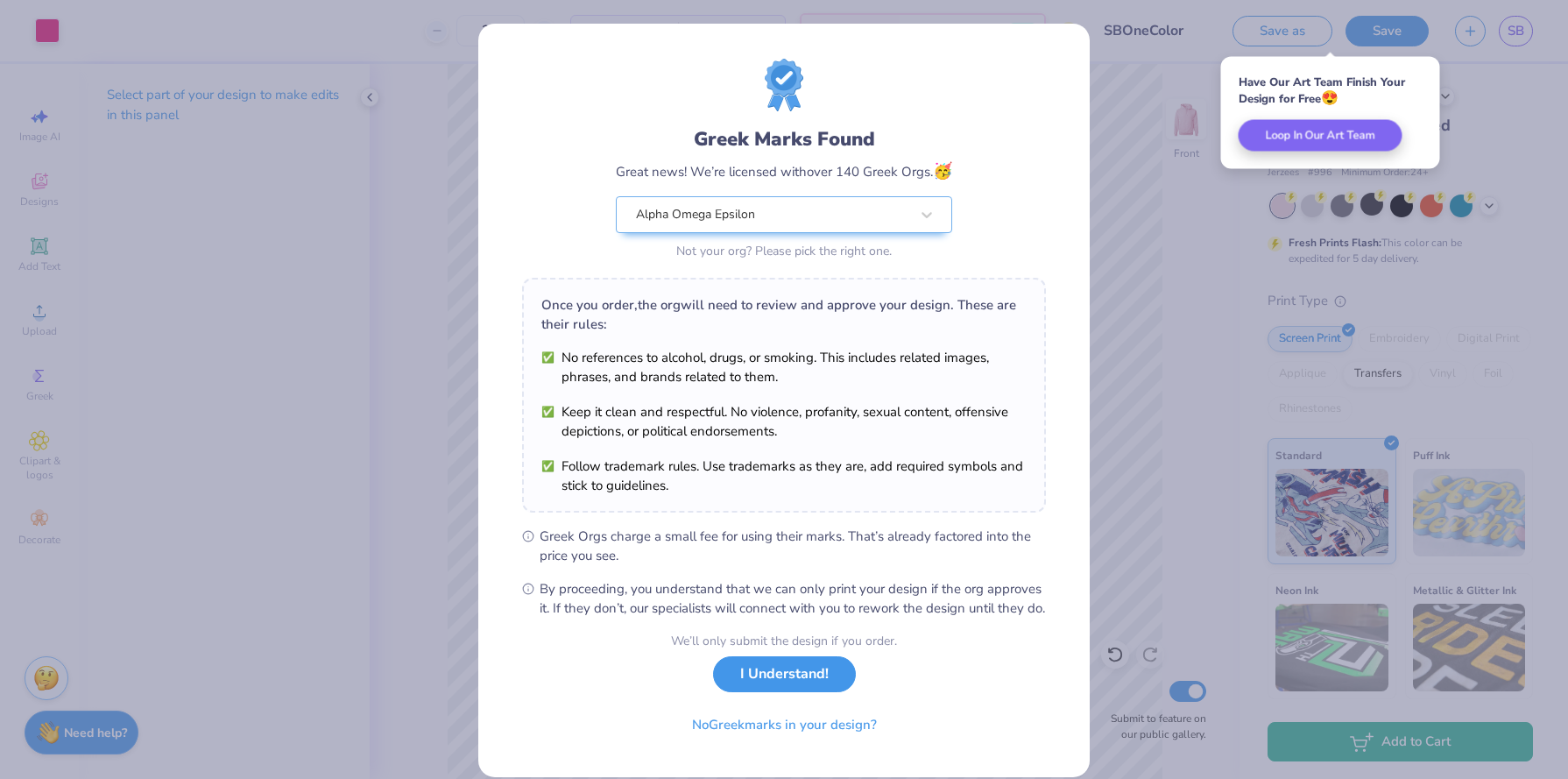
click at [823, 683] on button "I Understand!" at bounding box center [785, 674] width 143 height 36
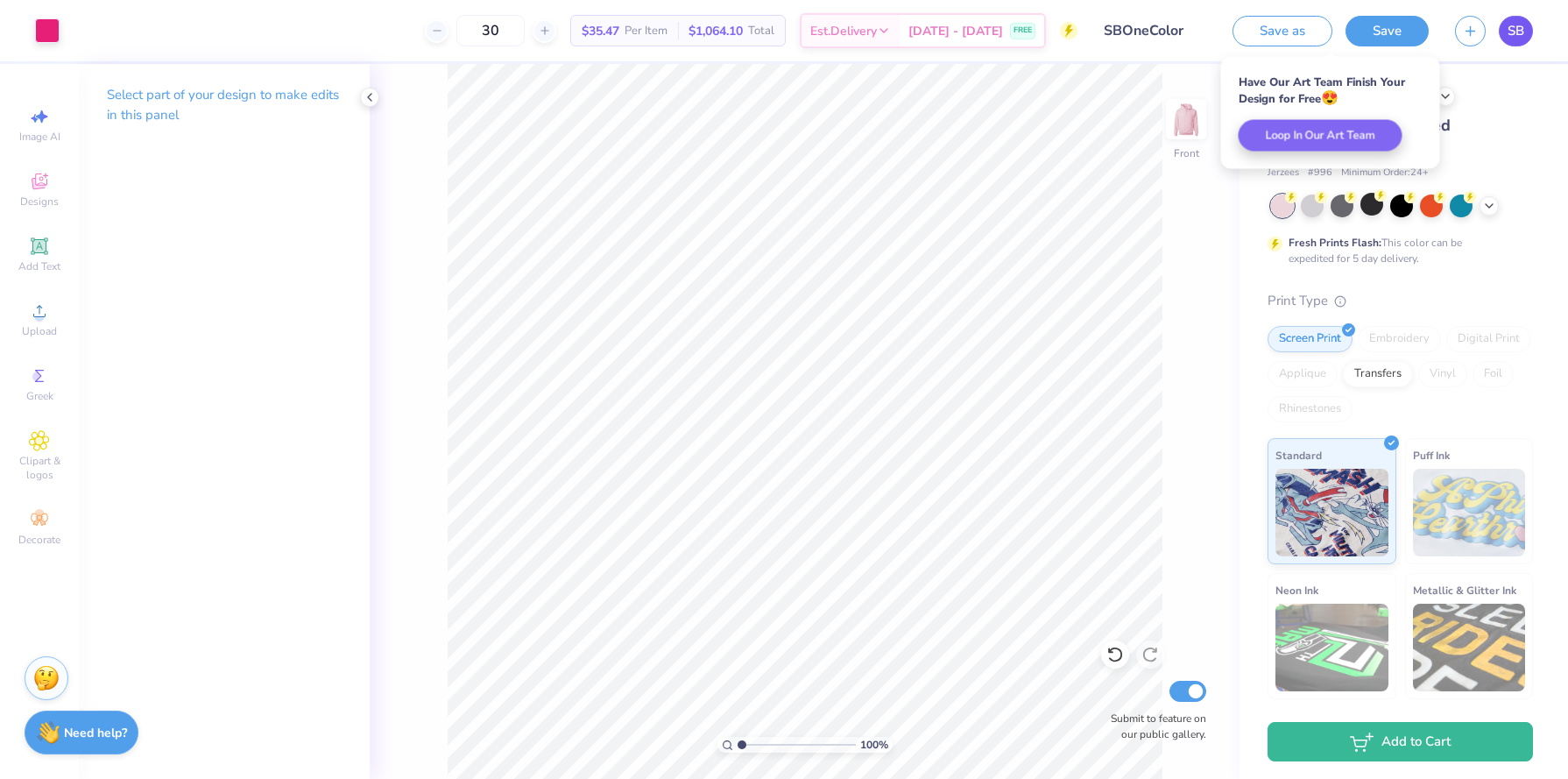
click at [1501, 39] on link "SB" at bounding box center [1516, 31] width 34 height 31
